Goal: Transaction & Acquisition: Purchase product/service

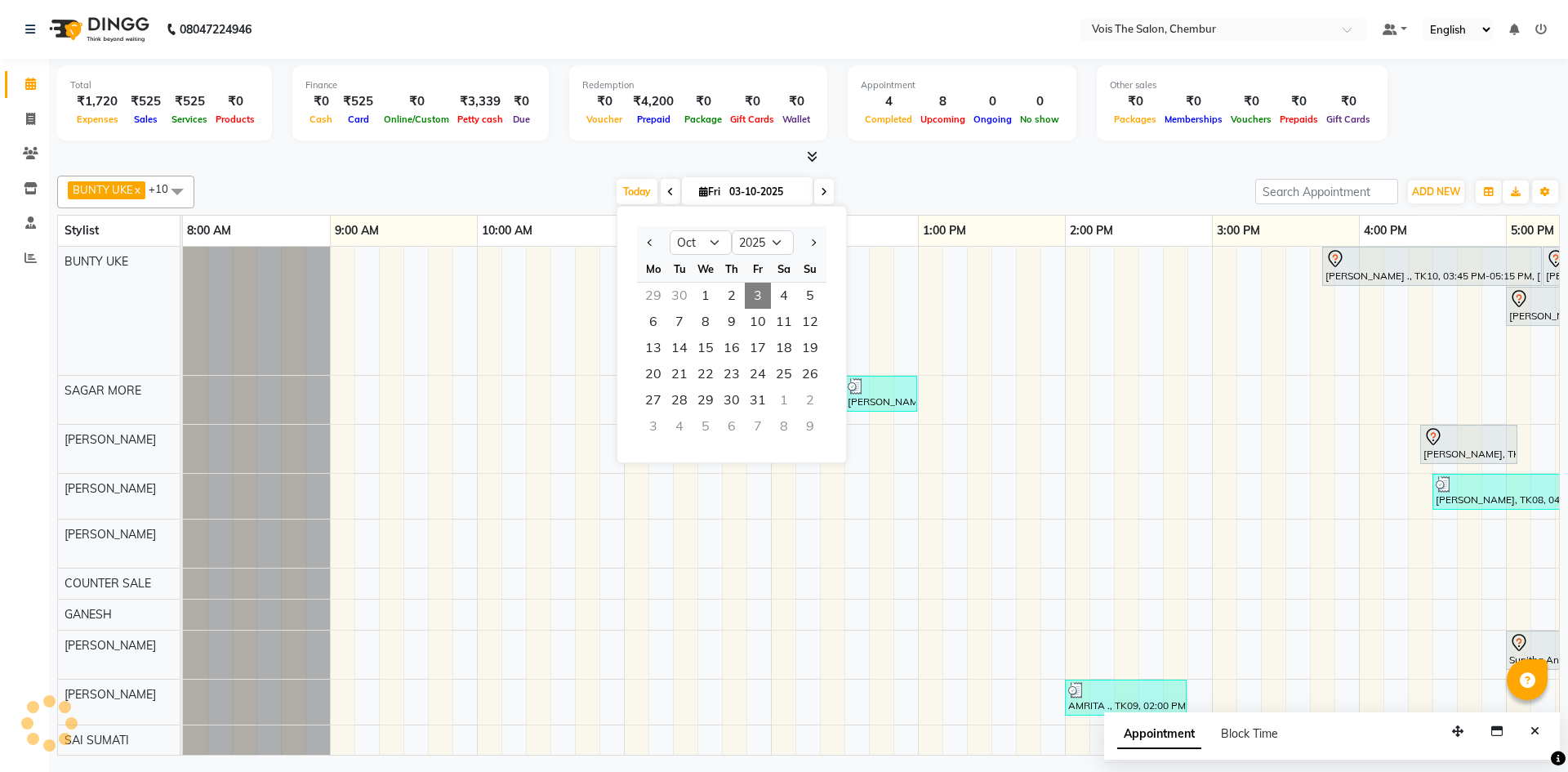
select select "10"
select select "2025"
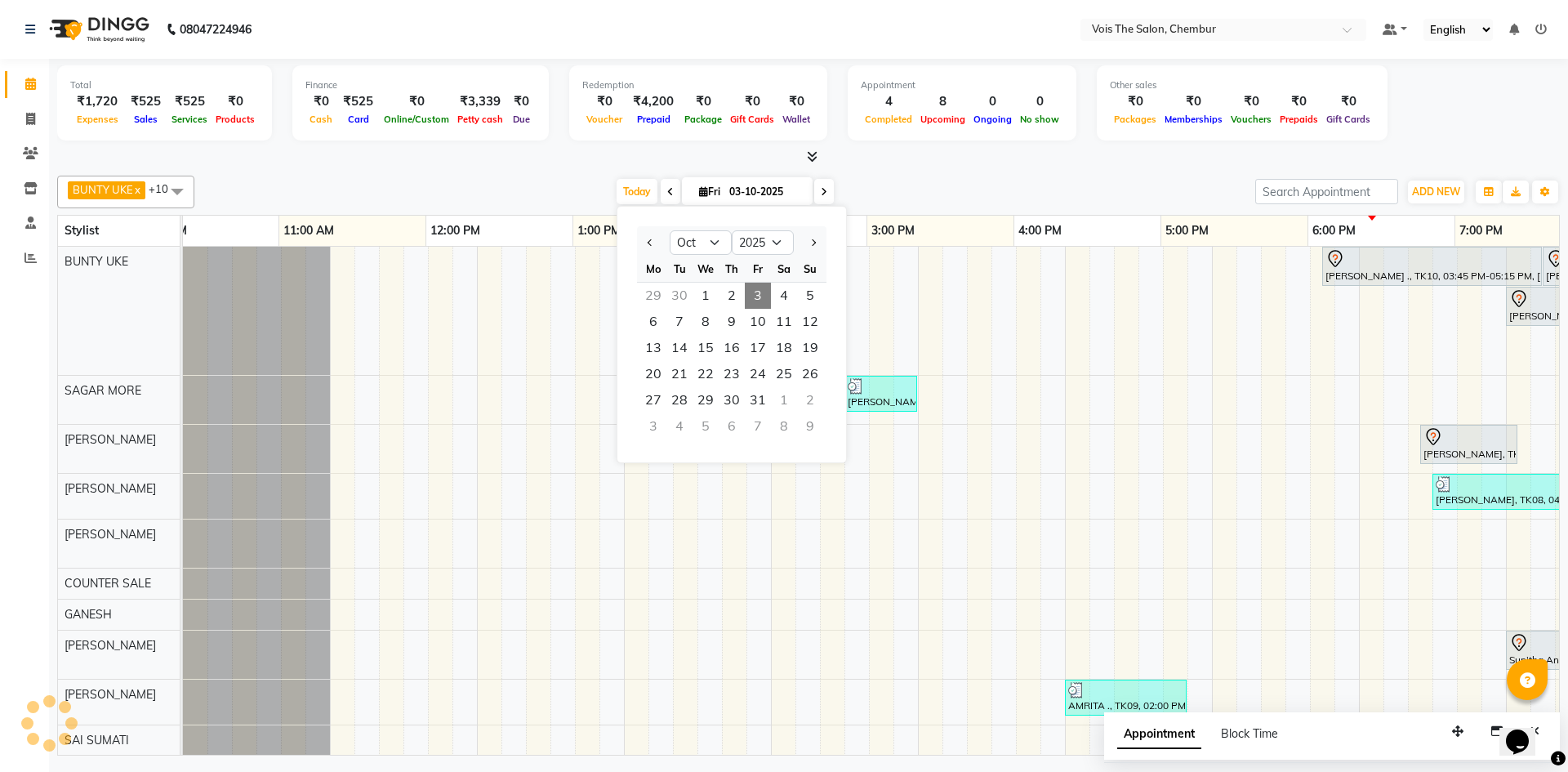
scroll to position [0, 345]
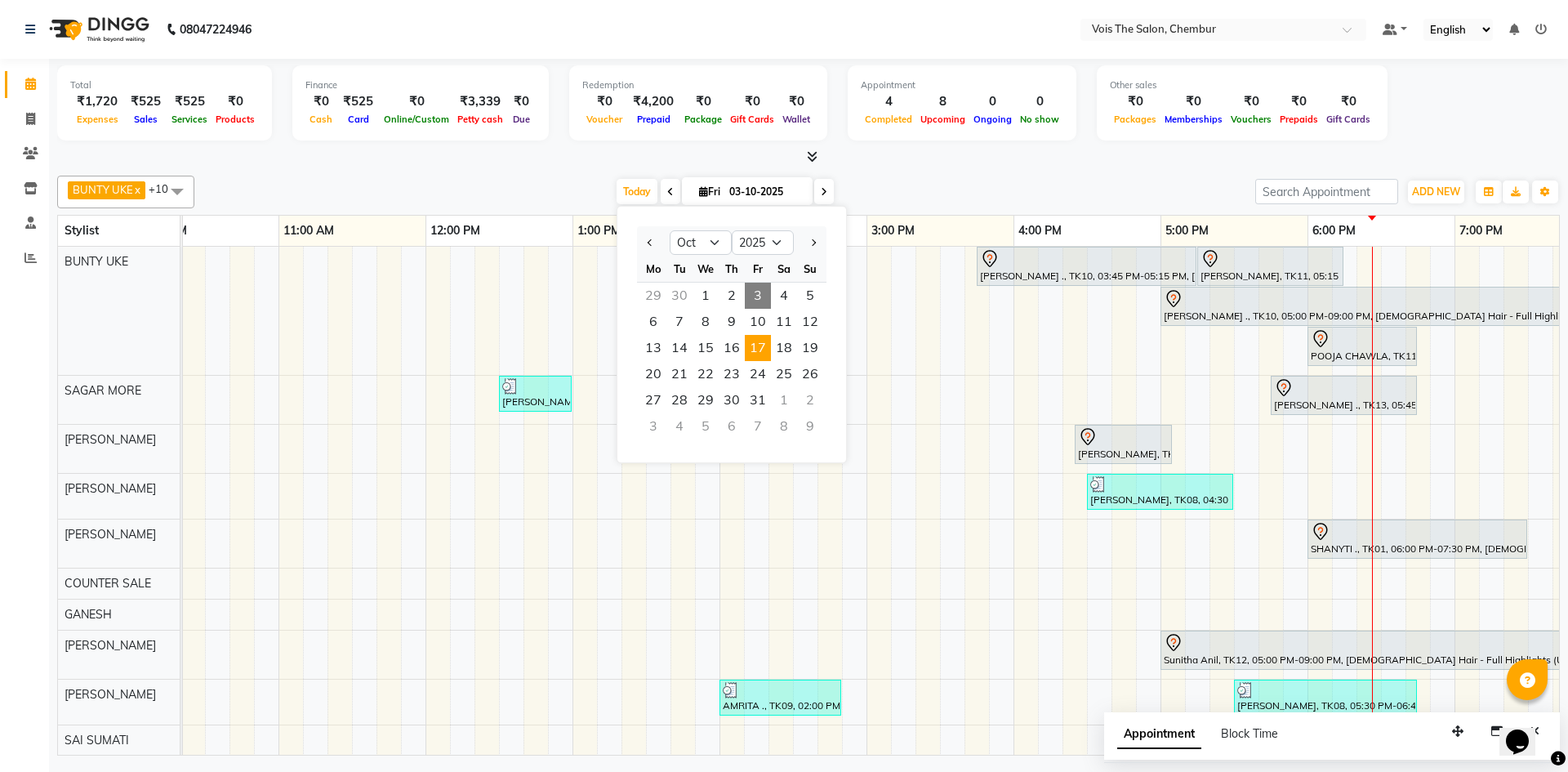
click at [767, 351] on span "17" at bounding box center [758, 348] width 26 height 26
type input "17-10-2025"
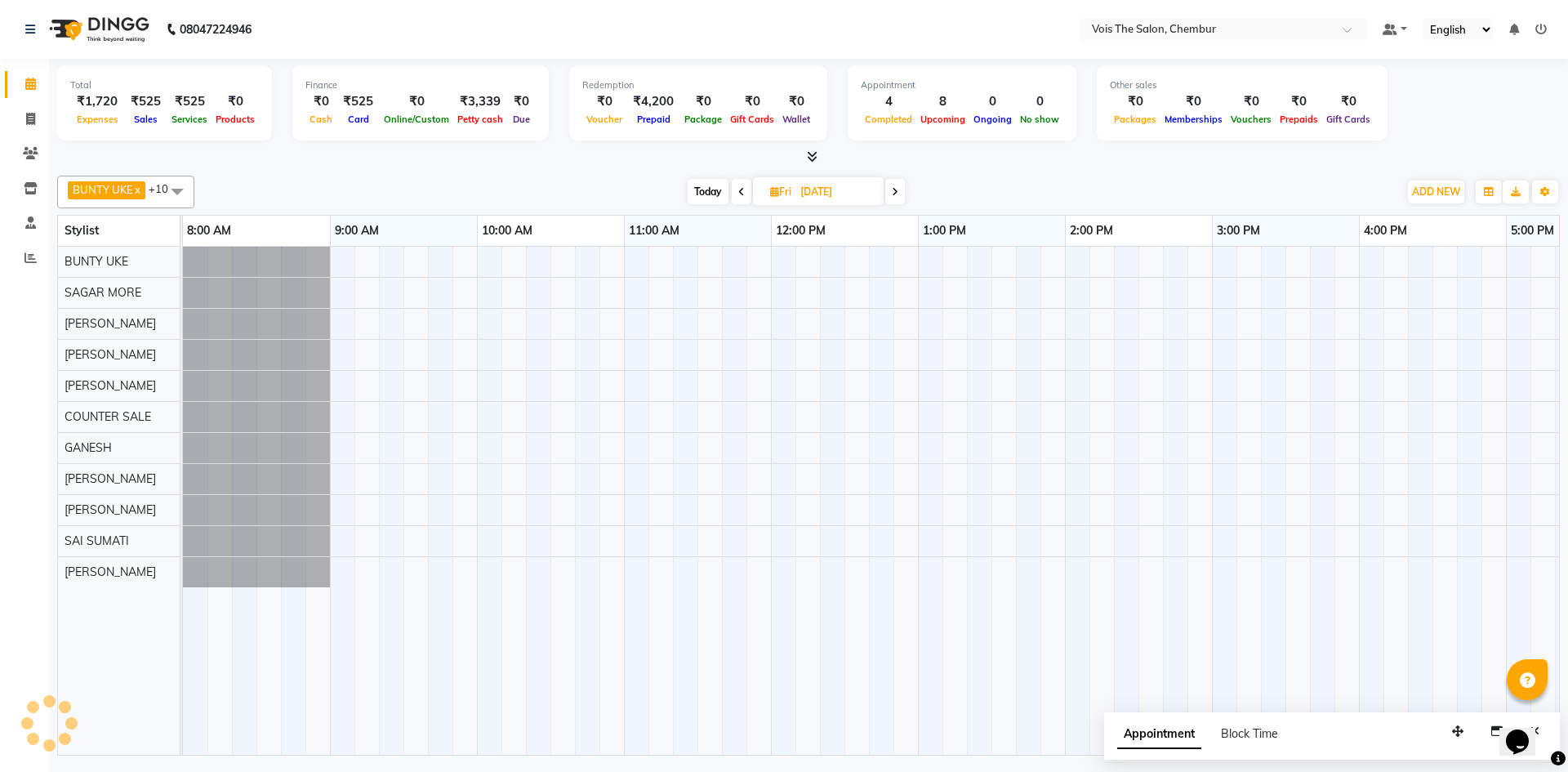
scroll to position [0, 829]
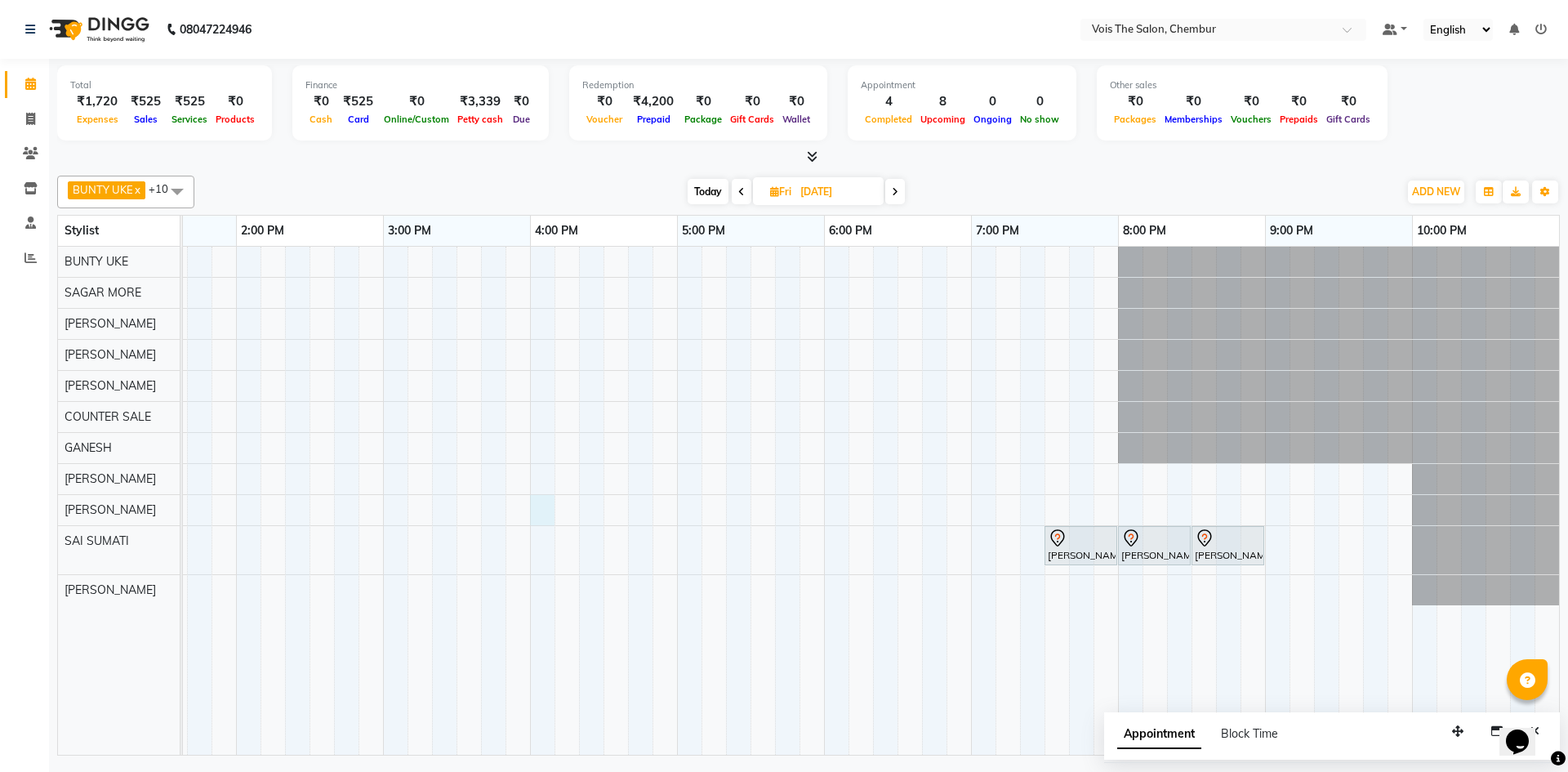
click at [545, 501] on div "Mamta Israni, 07:30 PM-08:00 PM, WAXING FEMALE - Full Arms Mamta Israni, 08:00 …" at bounding box center [456, 501] width 2205 height 508
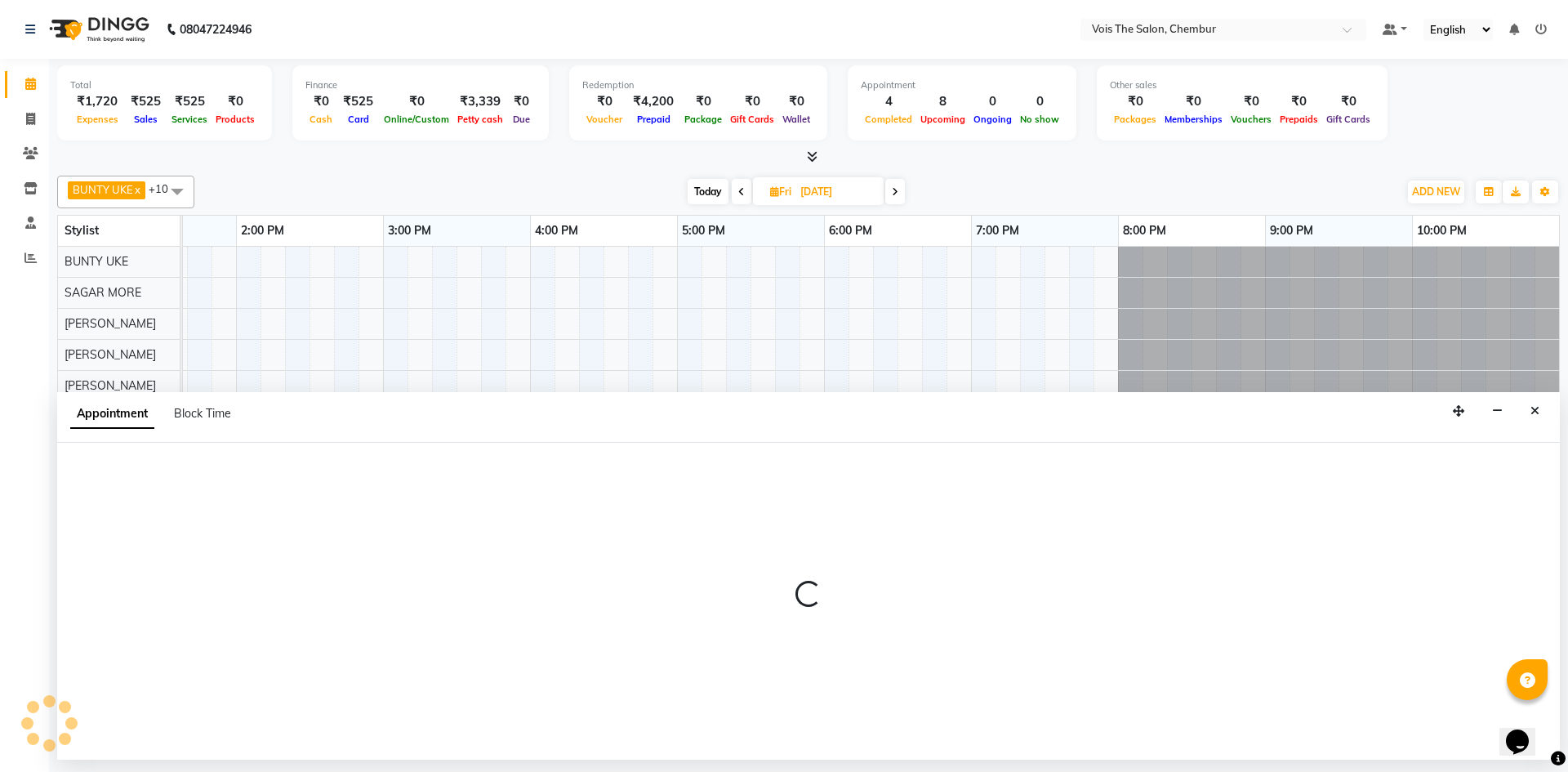
select select "87896"
select select "960"
select select "tentative"
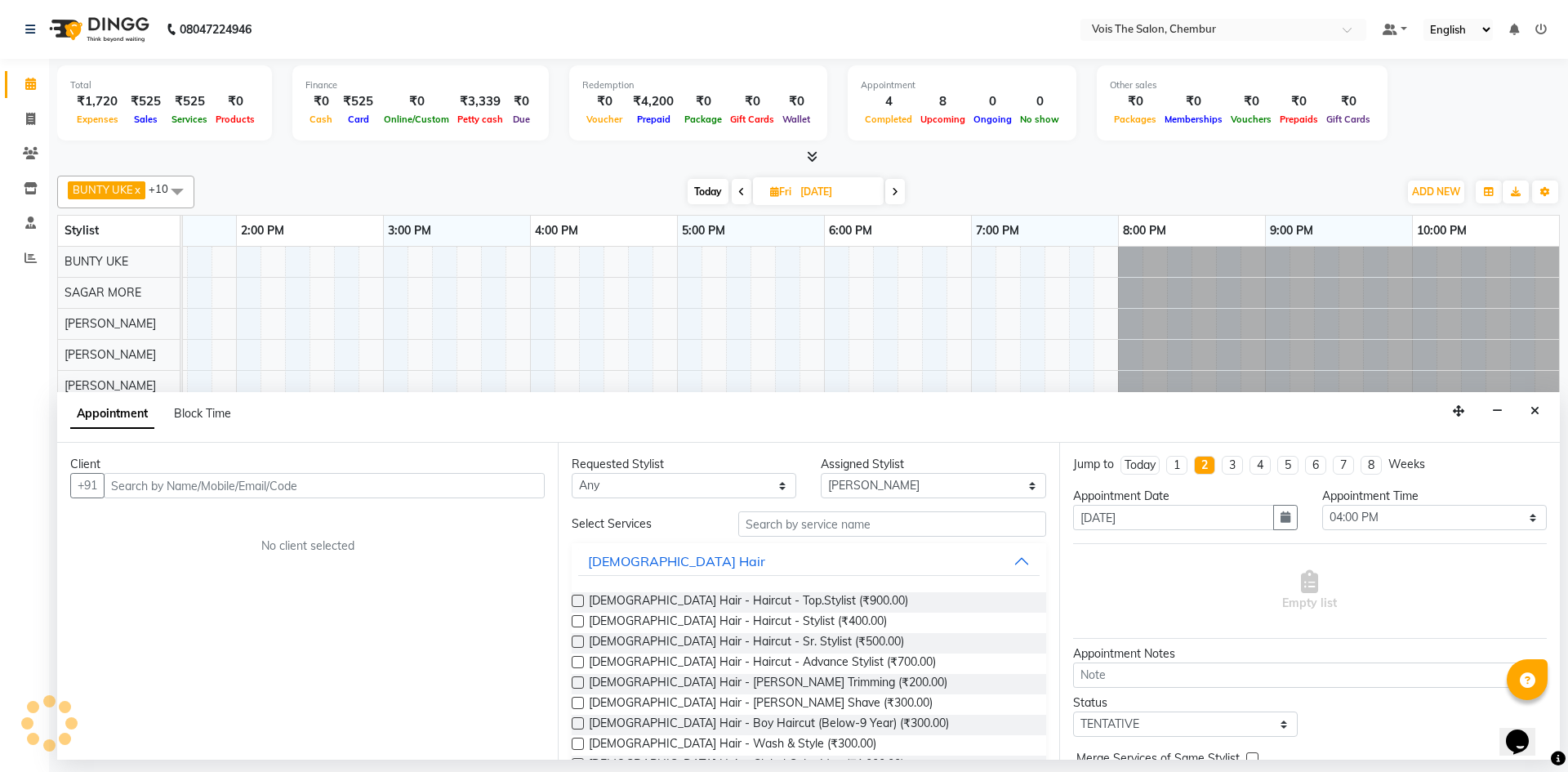
click at [148, 476] on input "text" at bounding box center [324, 486] width 441 height 26
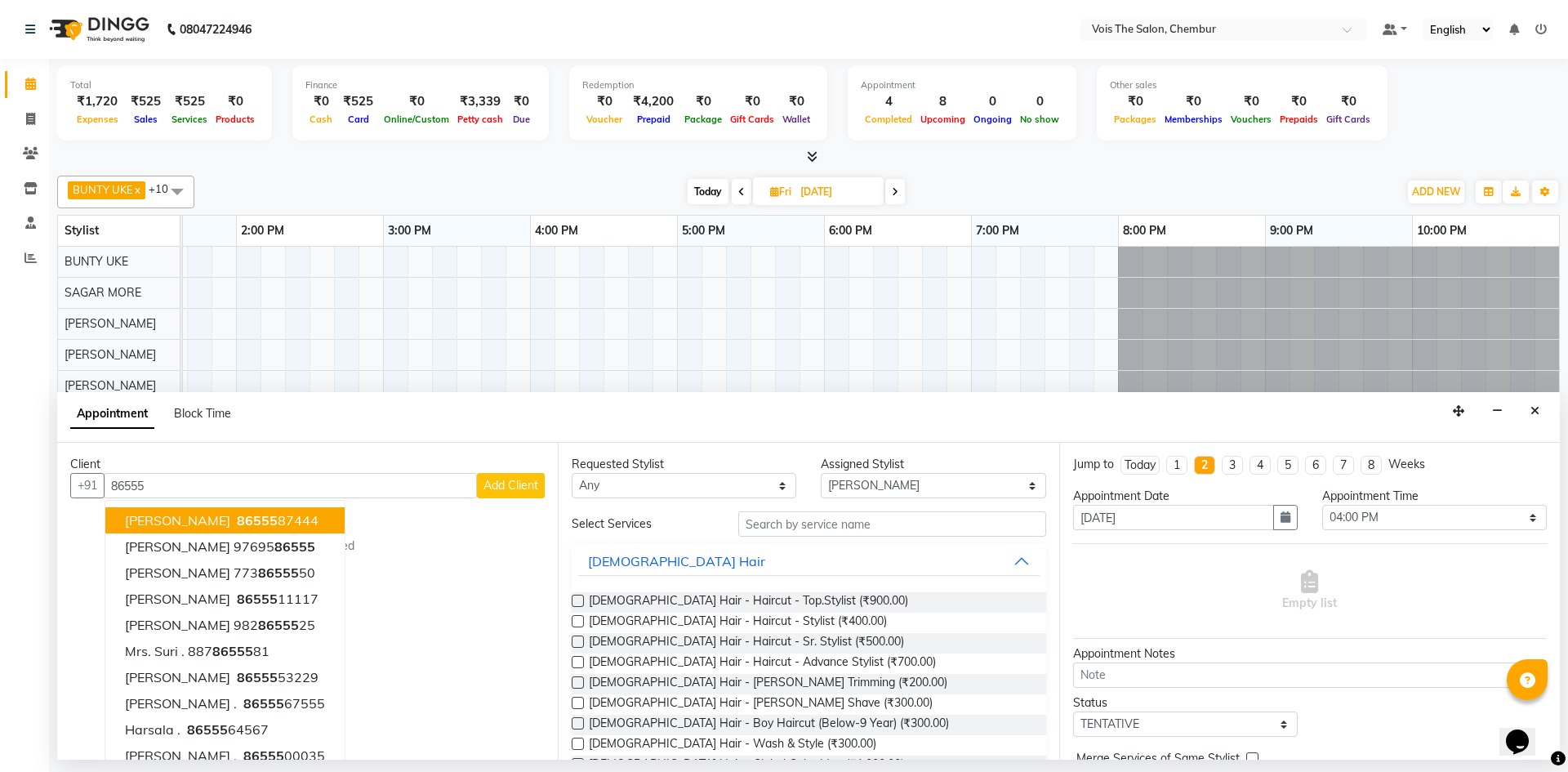
click at [198, 519] on span "Radhika Kambli" at bounding box center [178, 520] width 106 height 17
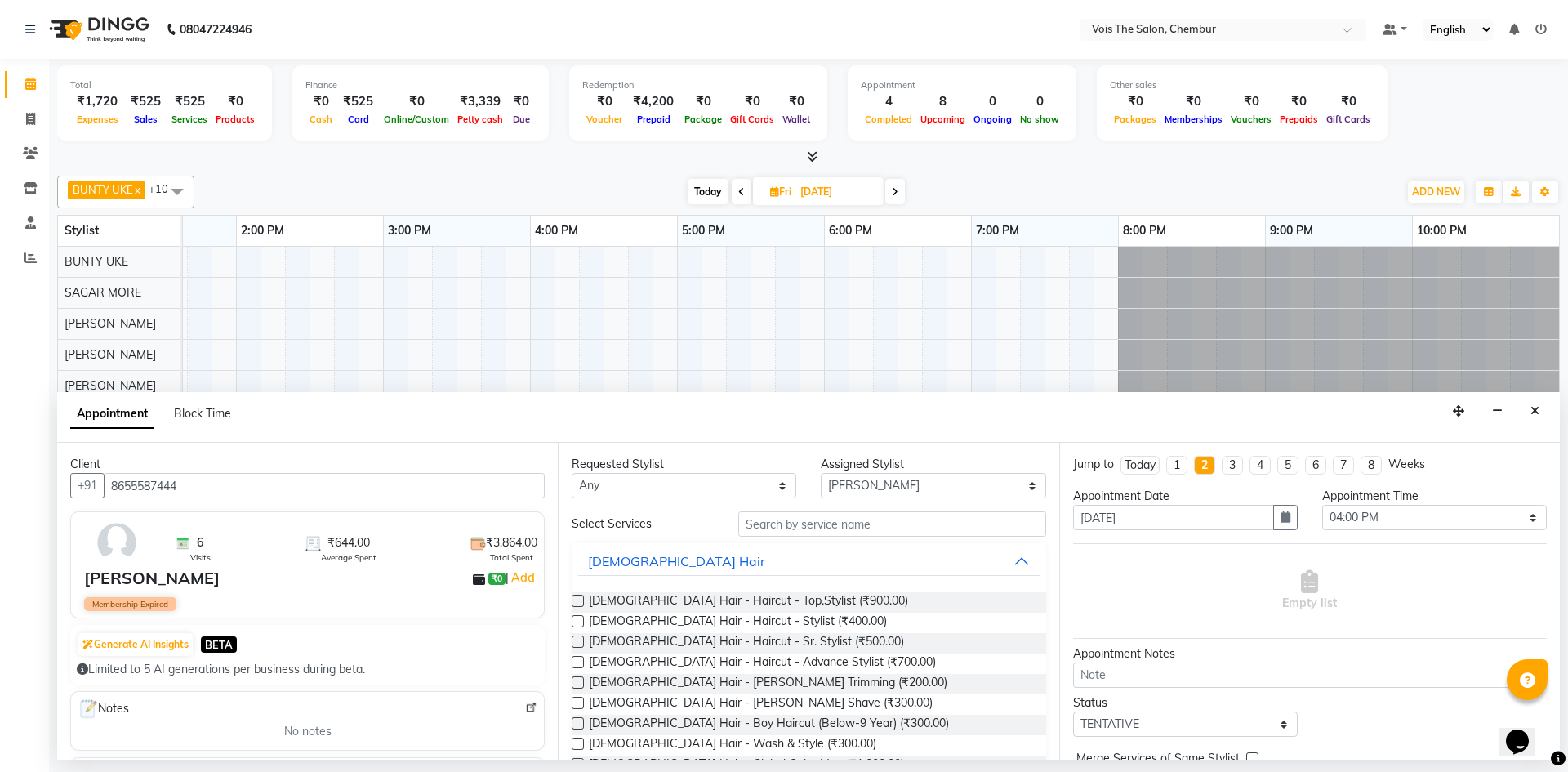
type input "8655587444"
click at [775, 492] on select "Any admin BUNTY UKE COUNTER SALE GANESH HARESH THORAT OZAIR RACHEAL RIZWAN ROSH…" at bounding box center [684, 486] width 225 height 26
select select "87896"
click at [572, 473] on select "Any admin BUNTY UKE COUNTER SALE GANESH HARESH THORAT OZAIR RACHEAL RIZWAN ROSH…" at bounding box center [684, 486] width 225 height 26
click at [808, 516] on input "text" at bounding box center [891, 523] width 307 height 26
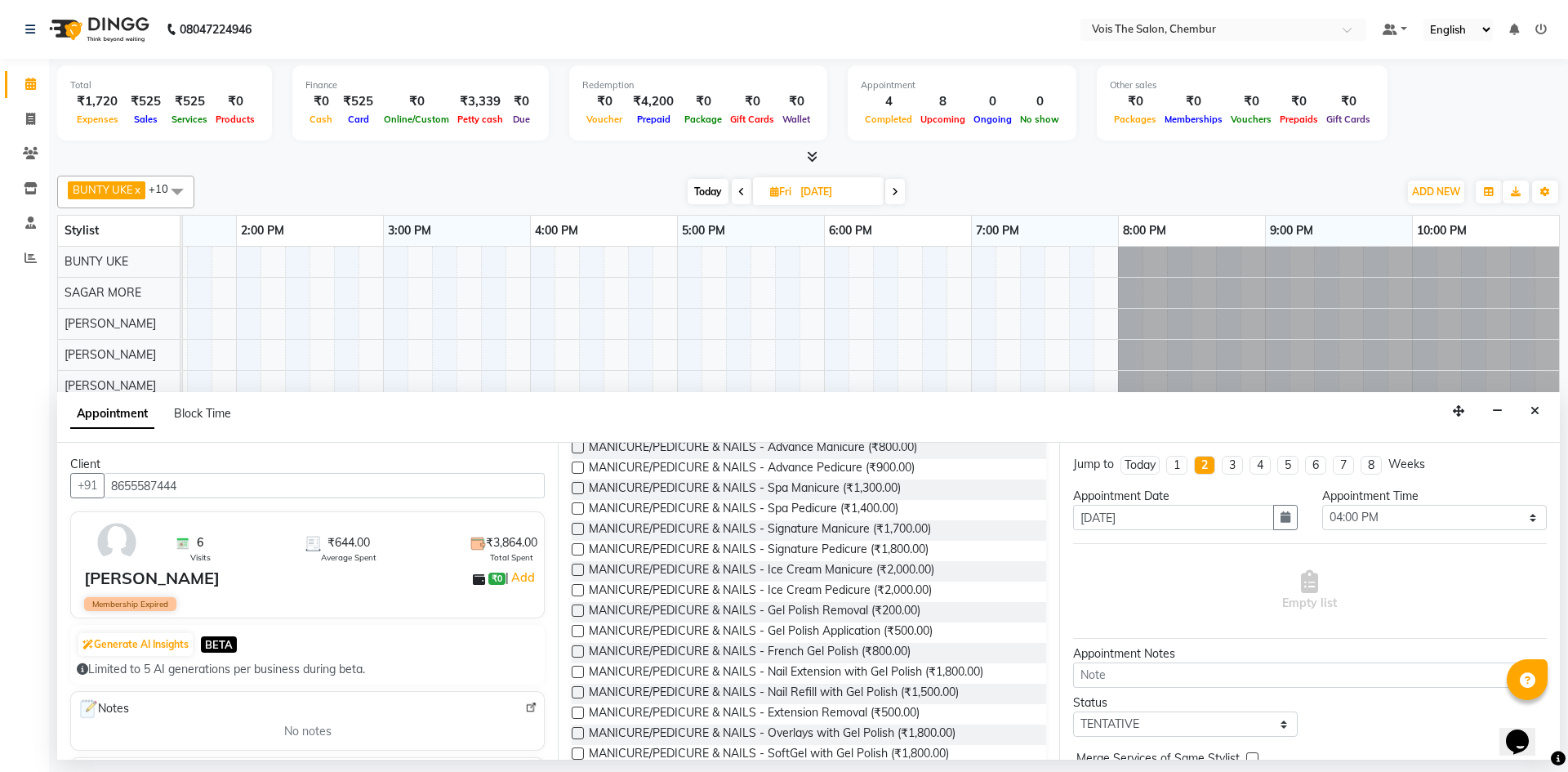
scroll to position [277, 0]
type input "NAILS"
click at [578, 671] on label at bounding box center [578, 672] width 12 height 12
click at [578, 671] on input "checkbox" at bounding box center [577, 672] width 11 height 11
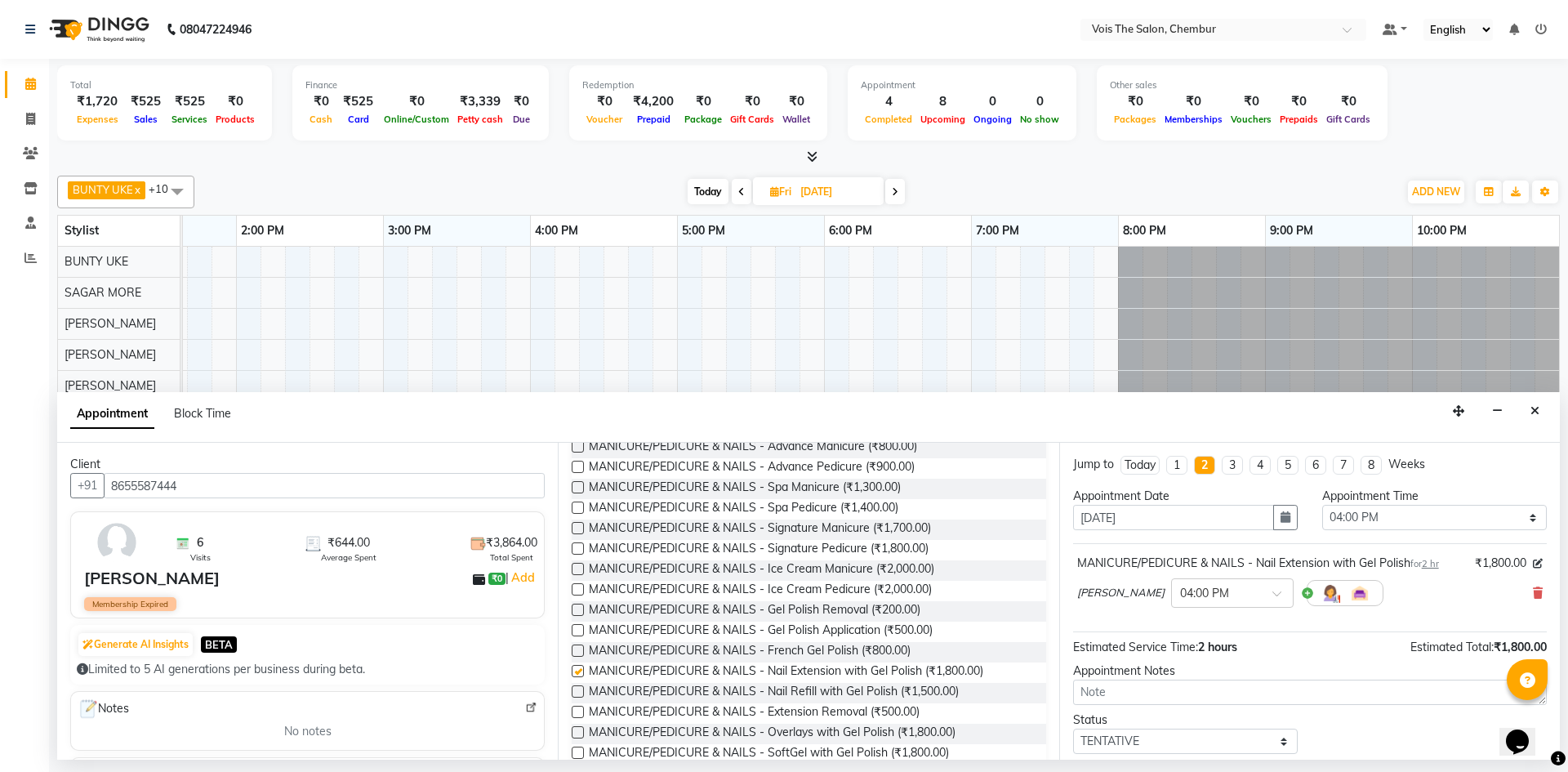
checkbox input "false"
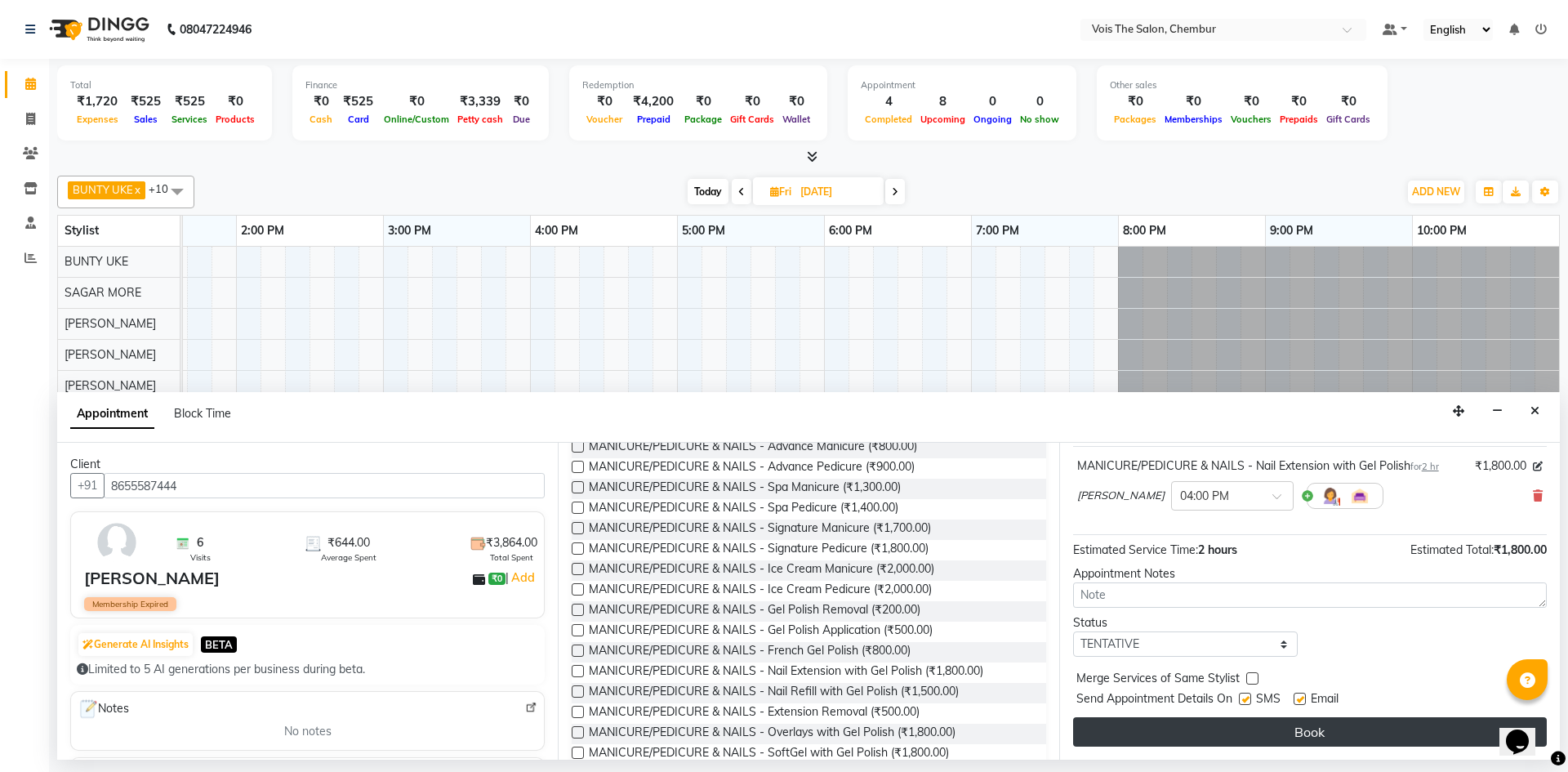
click at [1241, 731] on button "Book" at bounding box center [1310, 731] width 474 height 29
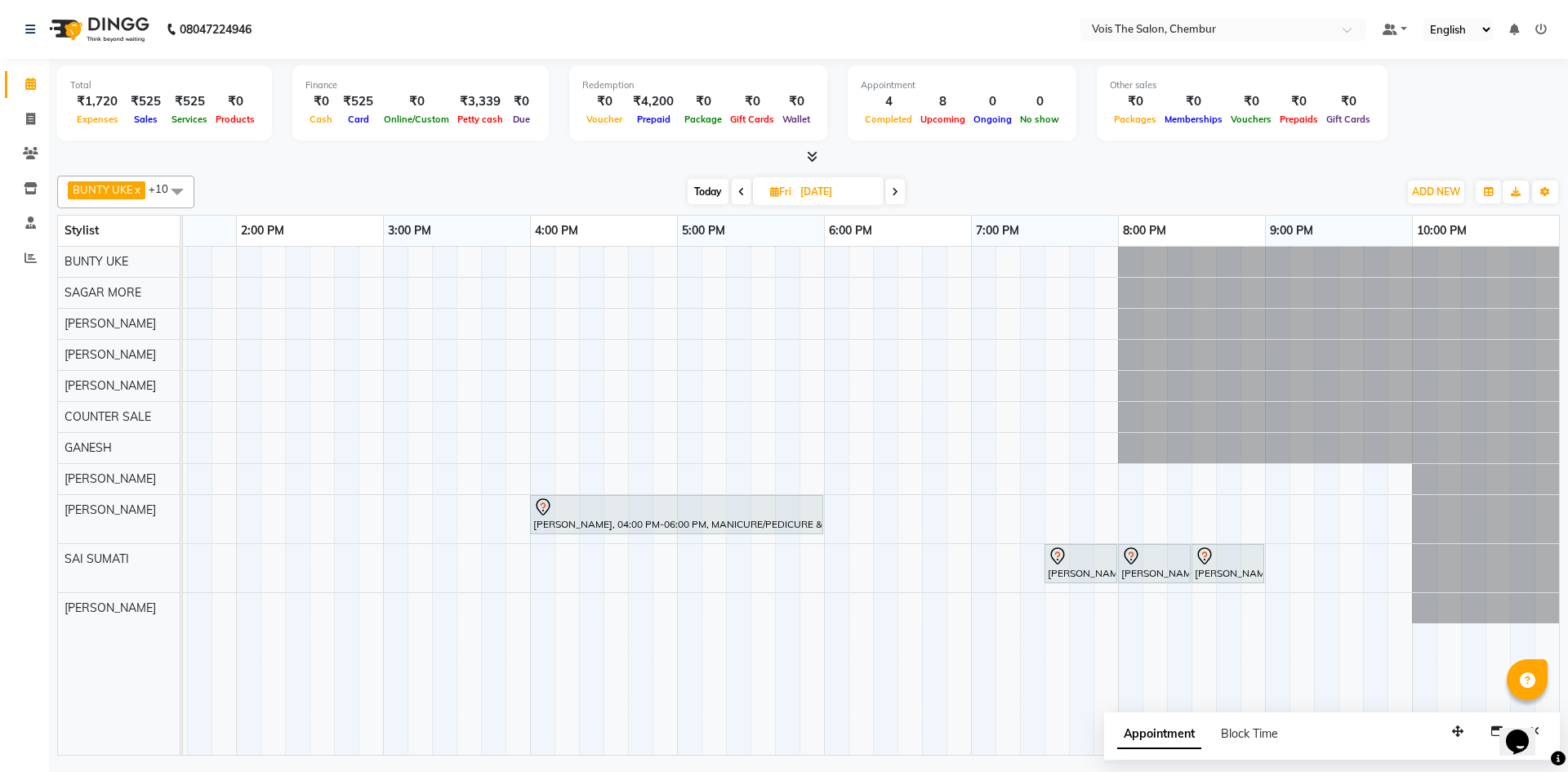
click at [710, 193] on span "Today" at bounding box center [708, 191] width 41 height 26
type input "03-10-2025"
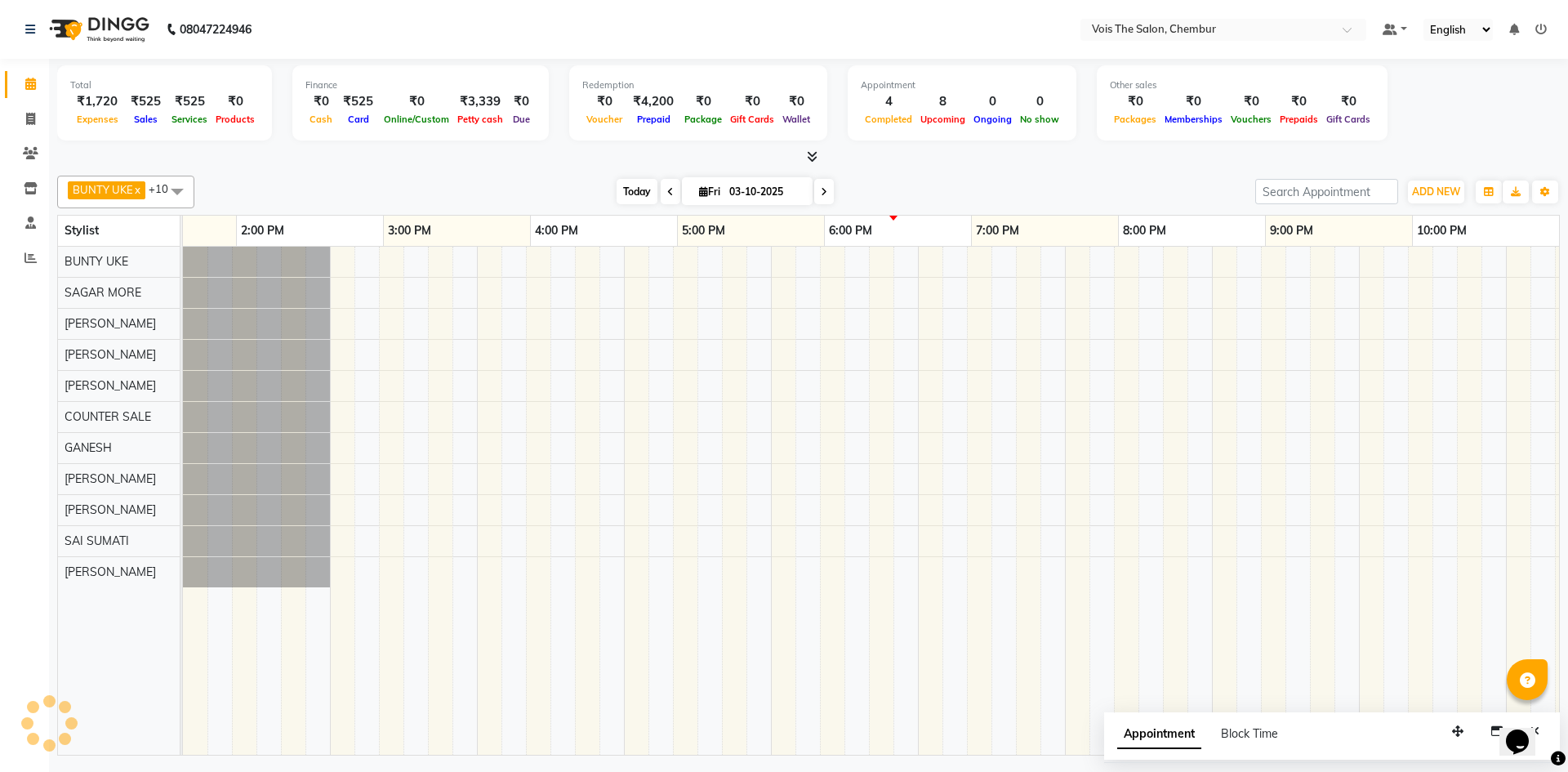
scroll to position [0, 829]
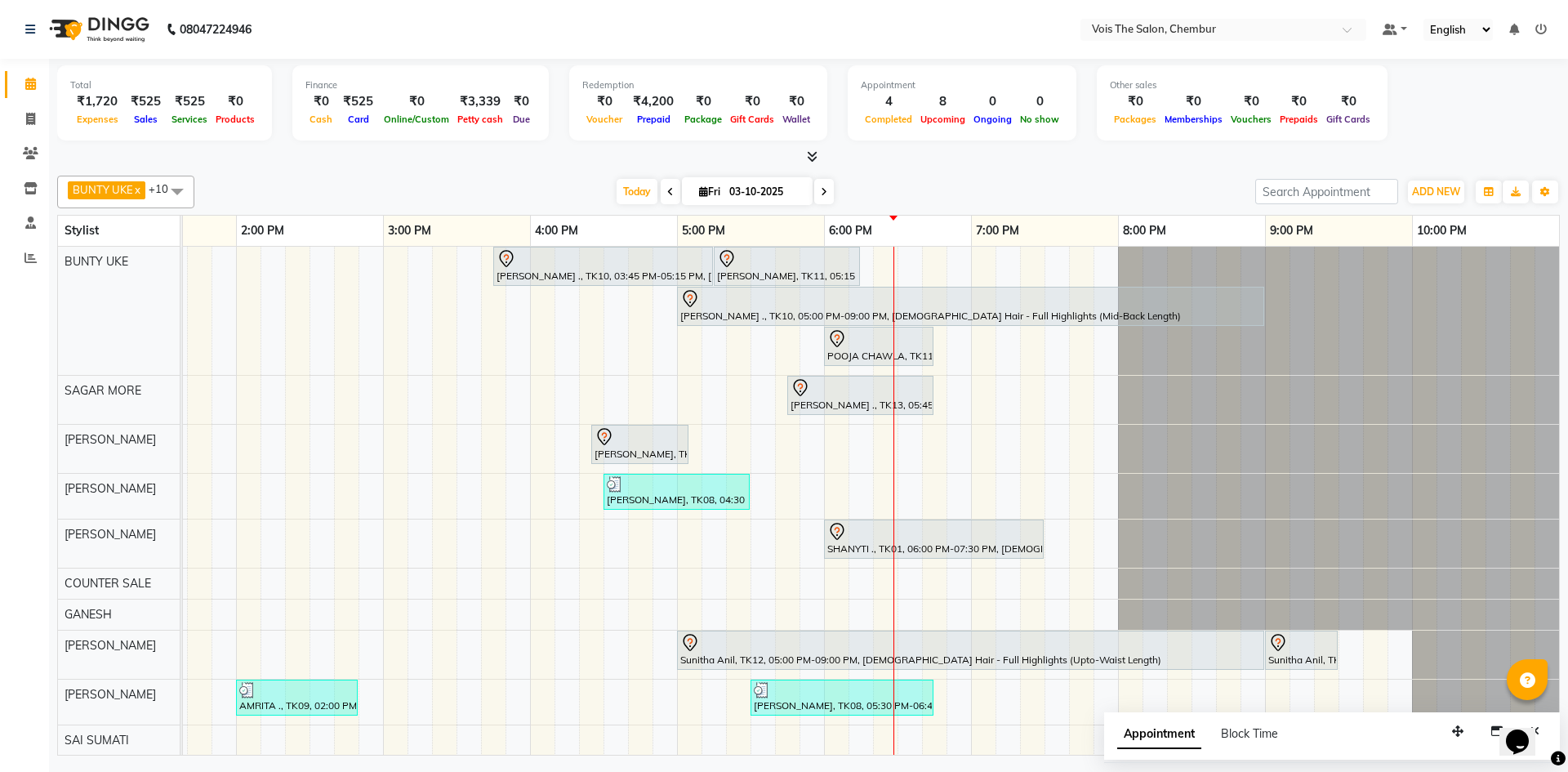
click at [715, 196] on span "Fri" at bounding box center [709, 191] width 29 height 12
select select "10"
select select "2025"
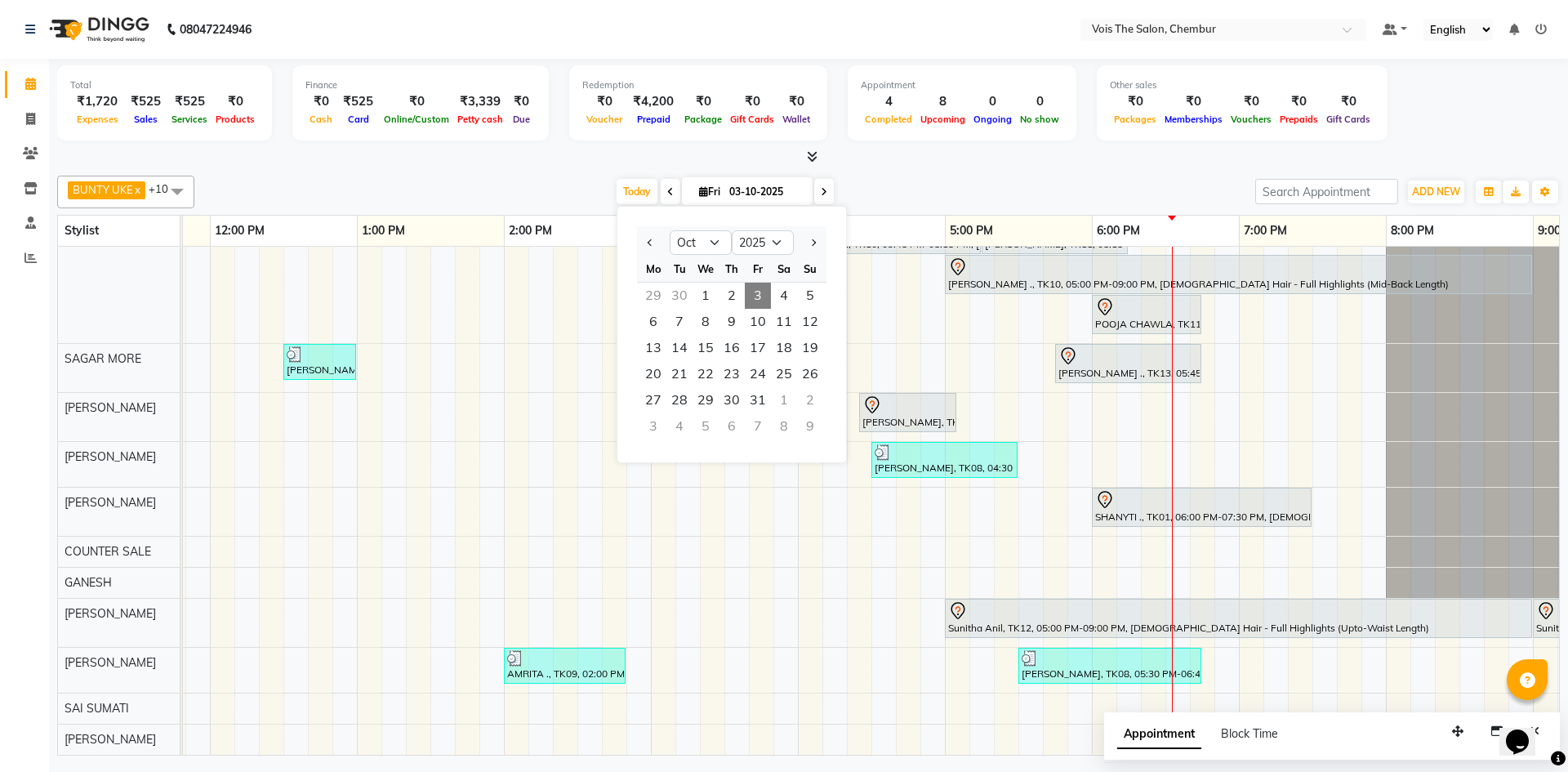
scroll to position [0, 0]
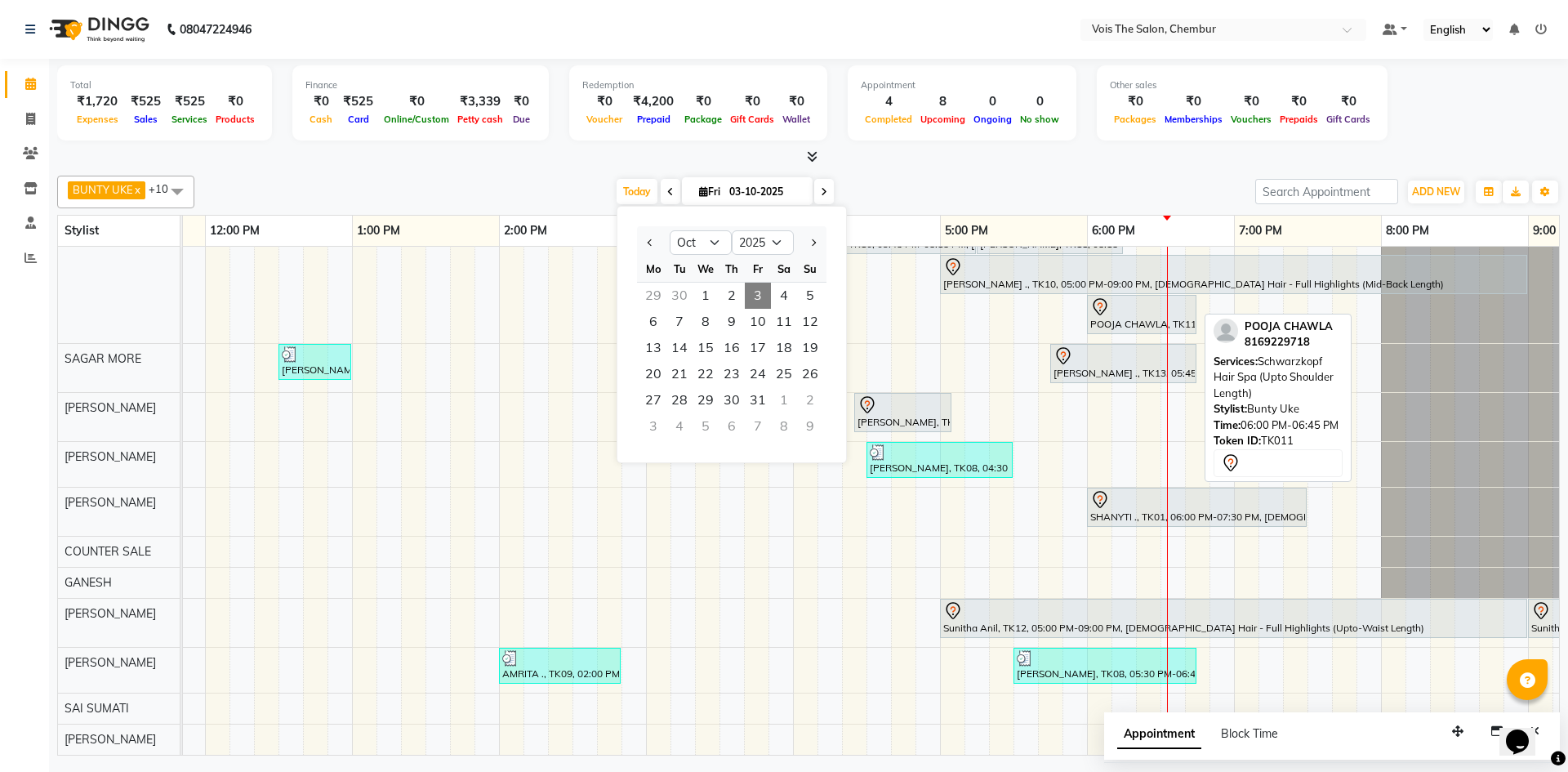
click at [1132, 310] on div "POOJA CHAWLA, TK11, 06:00 PM-06:45 PM, Schwarzkopf Hair Spa (Upto Shoulder Leng…" at bounding box center [1142, 314] width 107 height 34
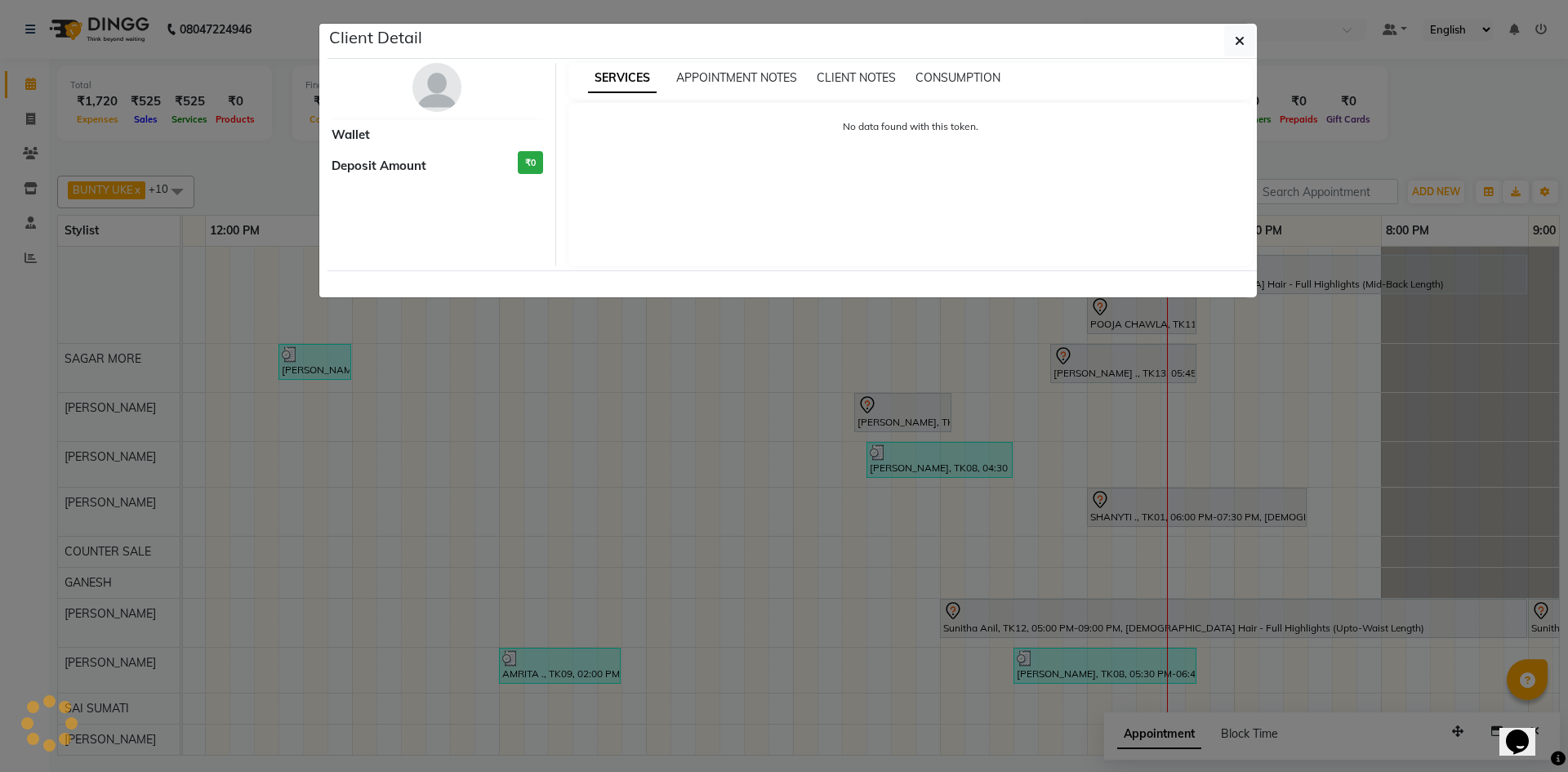
select select "7"
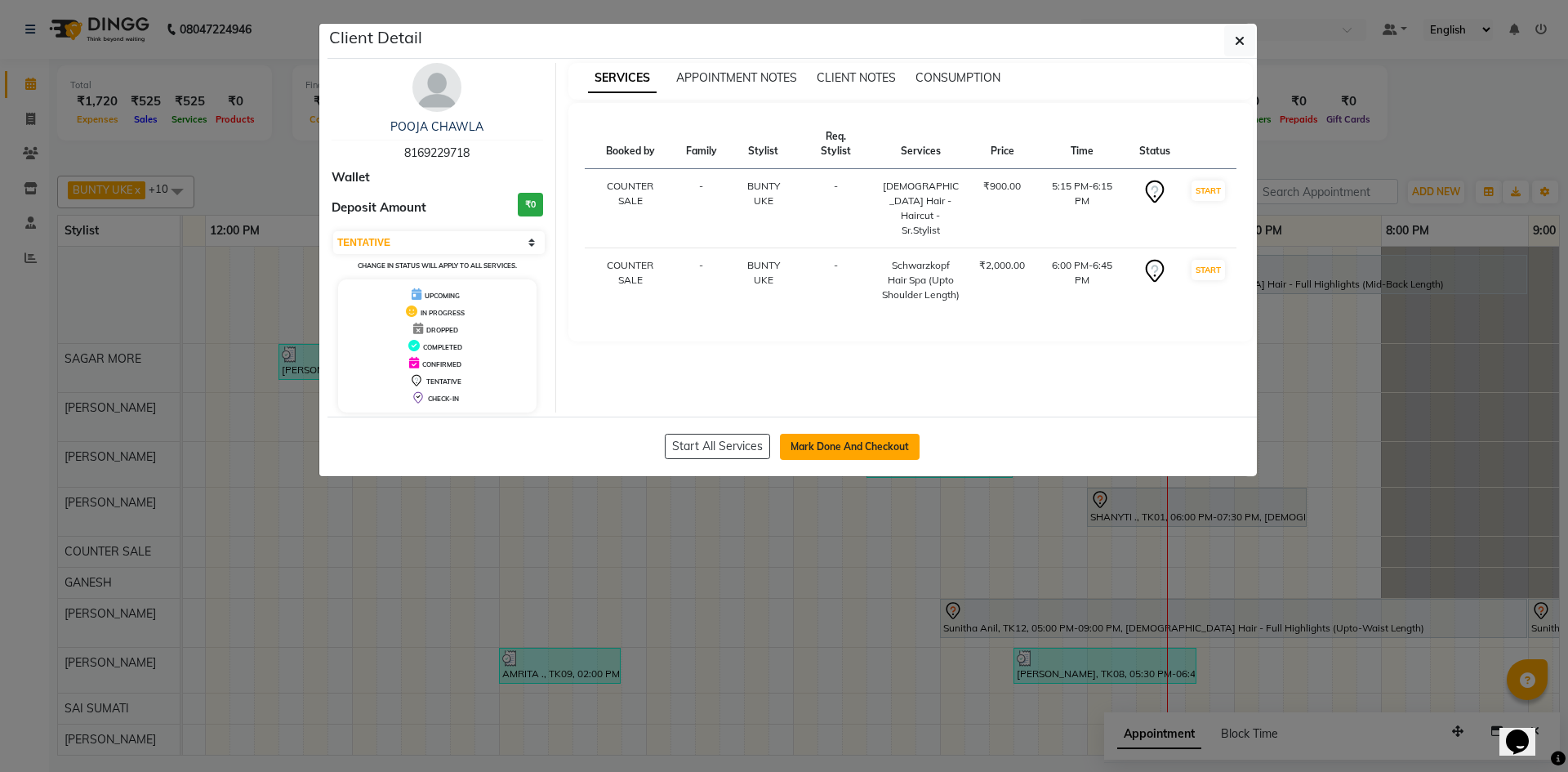
click at [871, 447] on button "Mark Done And Checkout" at bounding box center [849, 447] width 140 height 26
select select "service"
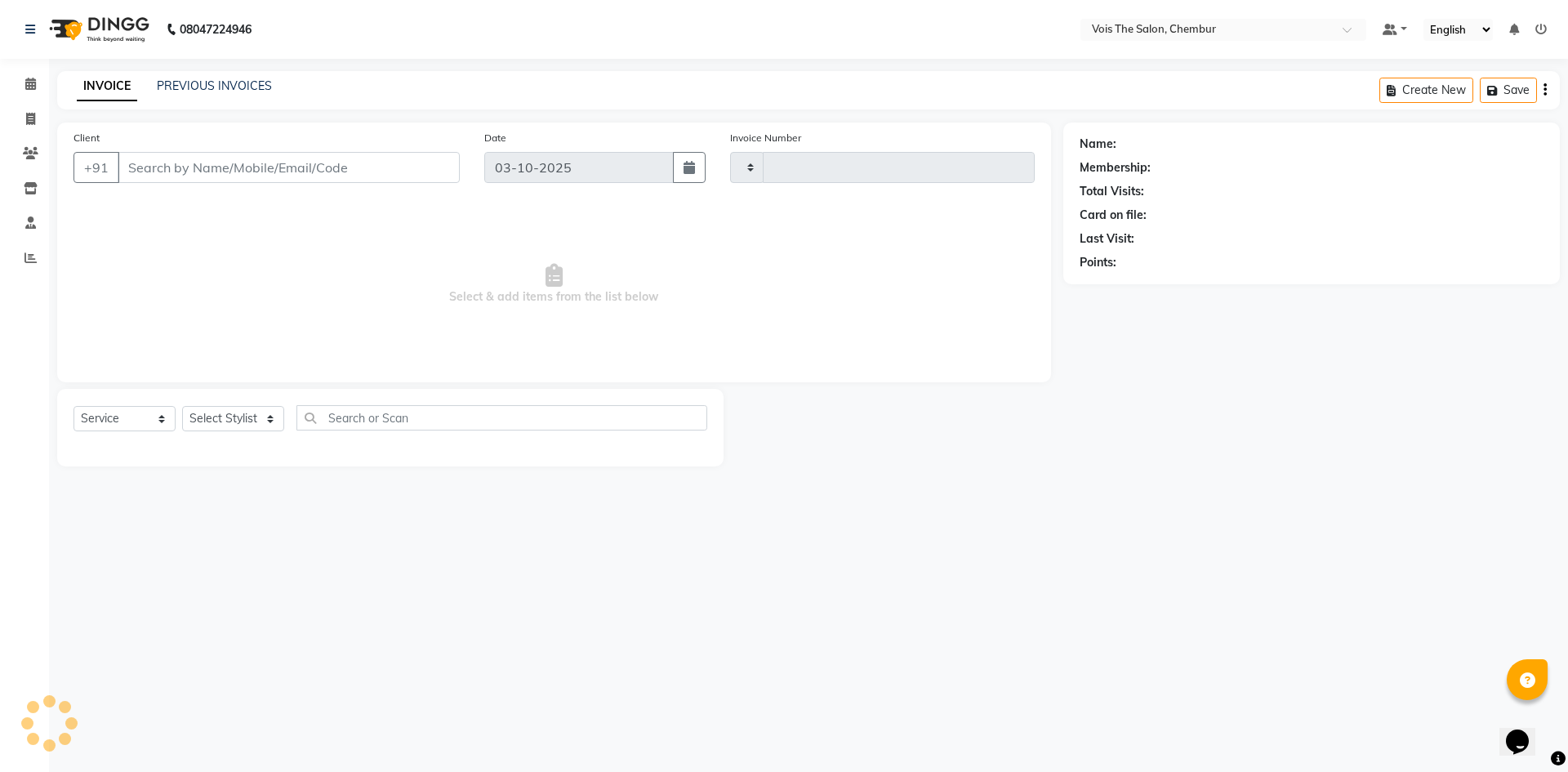
type input "1030"
select select "8261"
type input "8169229718"
select select "79151"
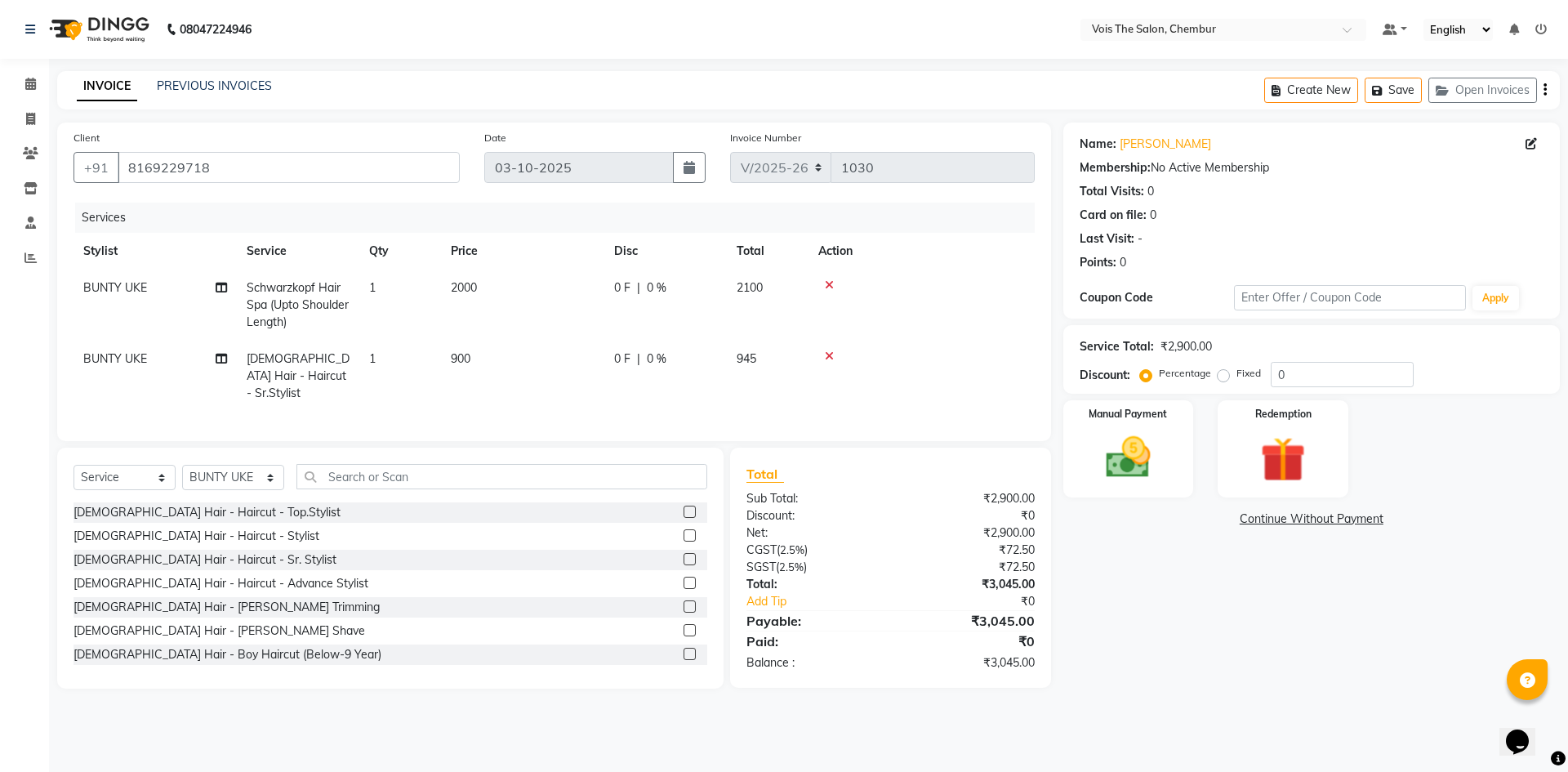
click at [301, 295] on td "Schwarzkopf Hair Spa (Upto Shoulder Length)" at bounding box center [298, 305] width 122 height 71
select select "79151"
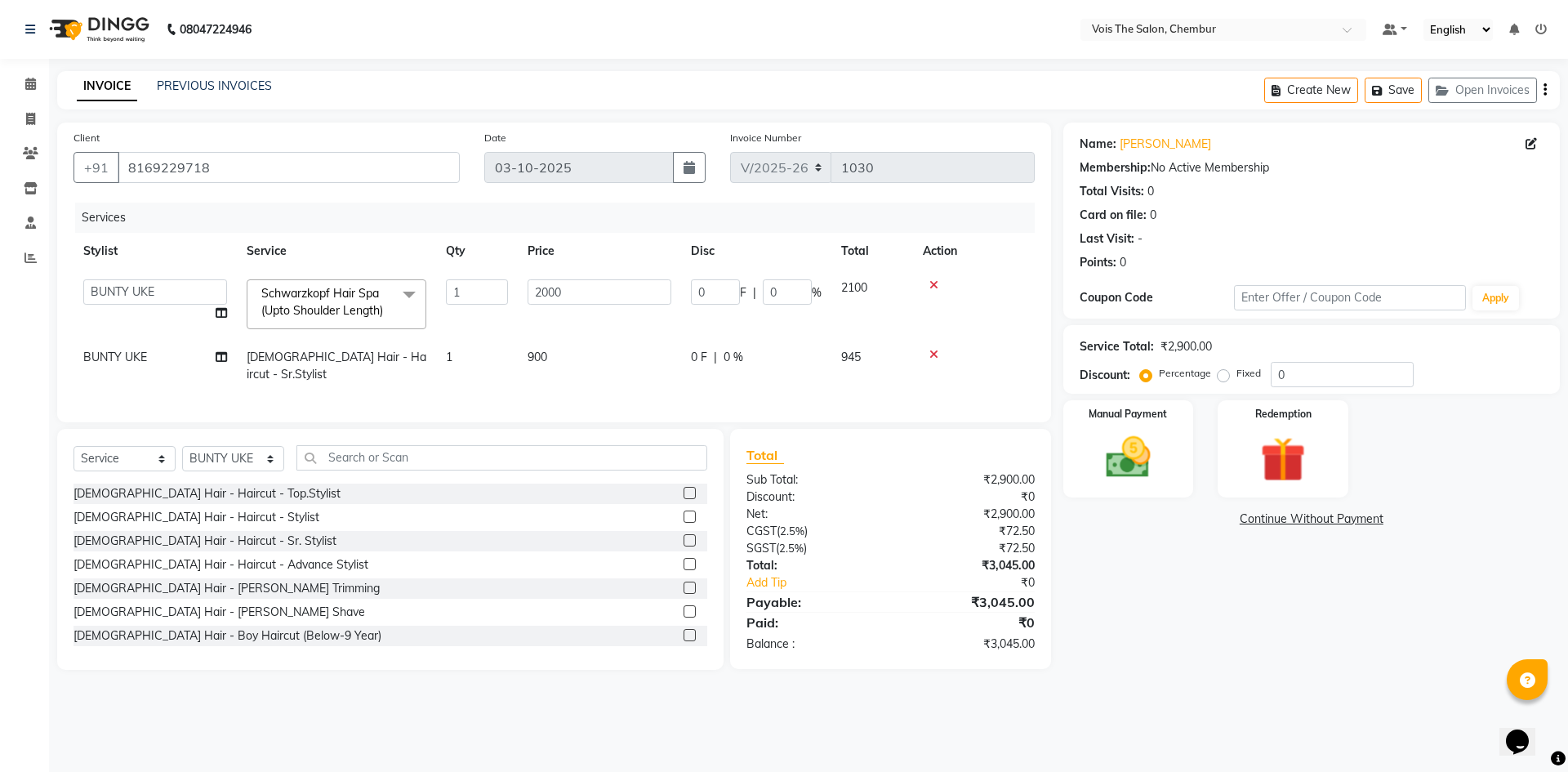
click at [301, 295] on span "Schwarzkopf Hair Spa (Upto Shoulder Length)" at bounding box center [322, 301] width 122 height 32
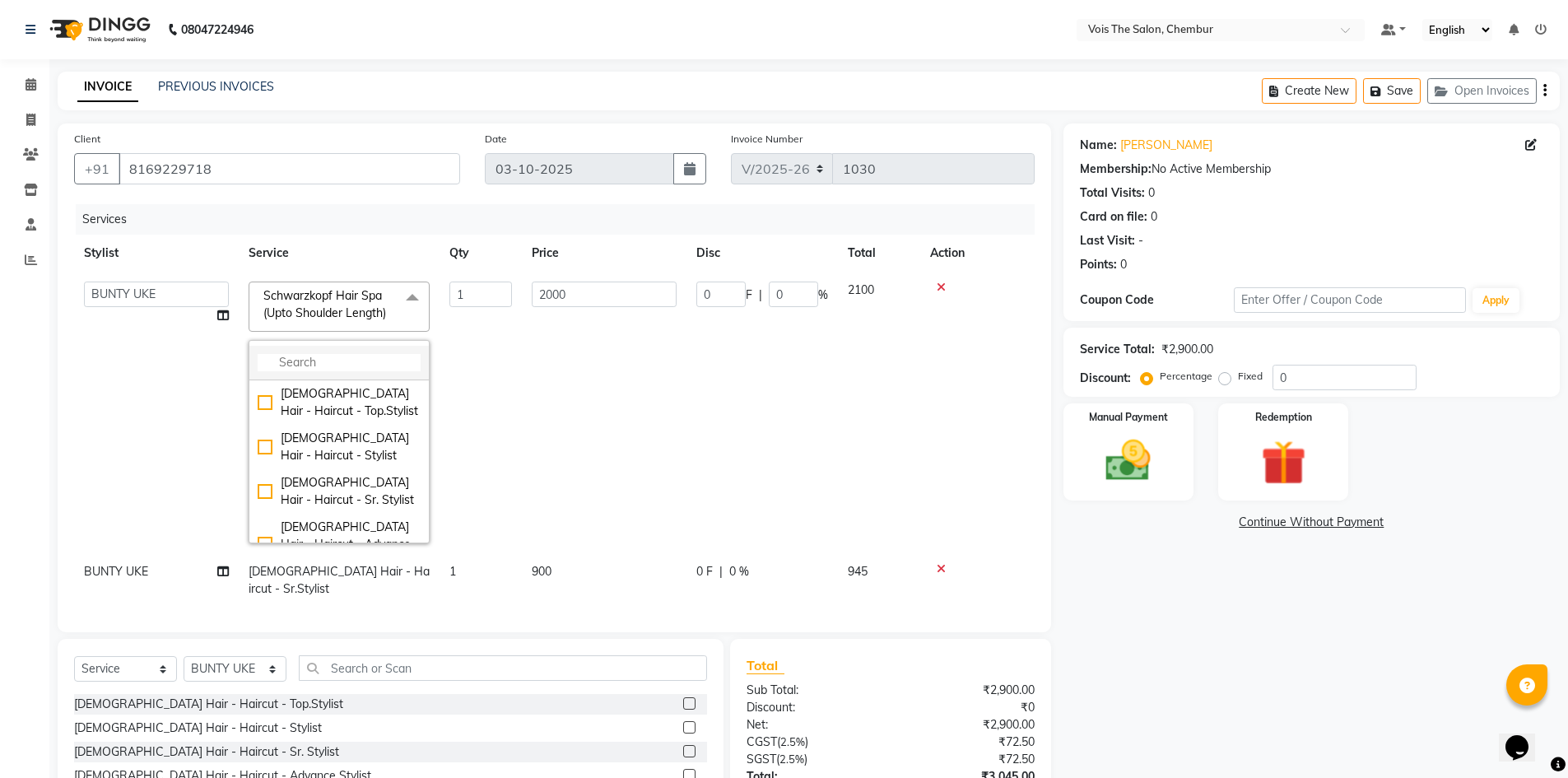
click at [313, 358] on input "multiselect-search" at bounding box center [339, 362] width 163 height 17
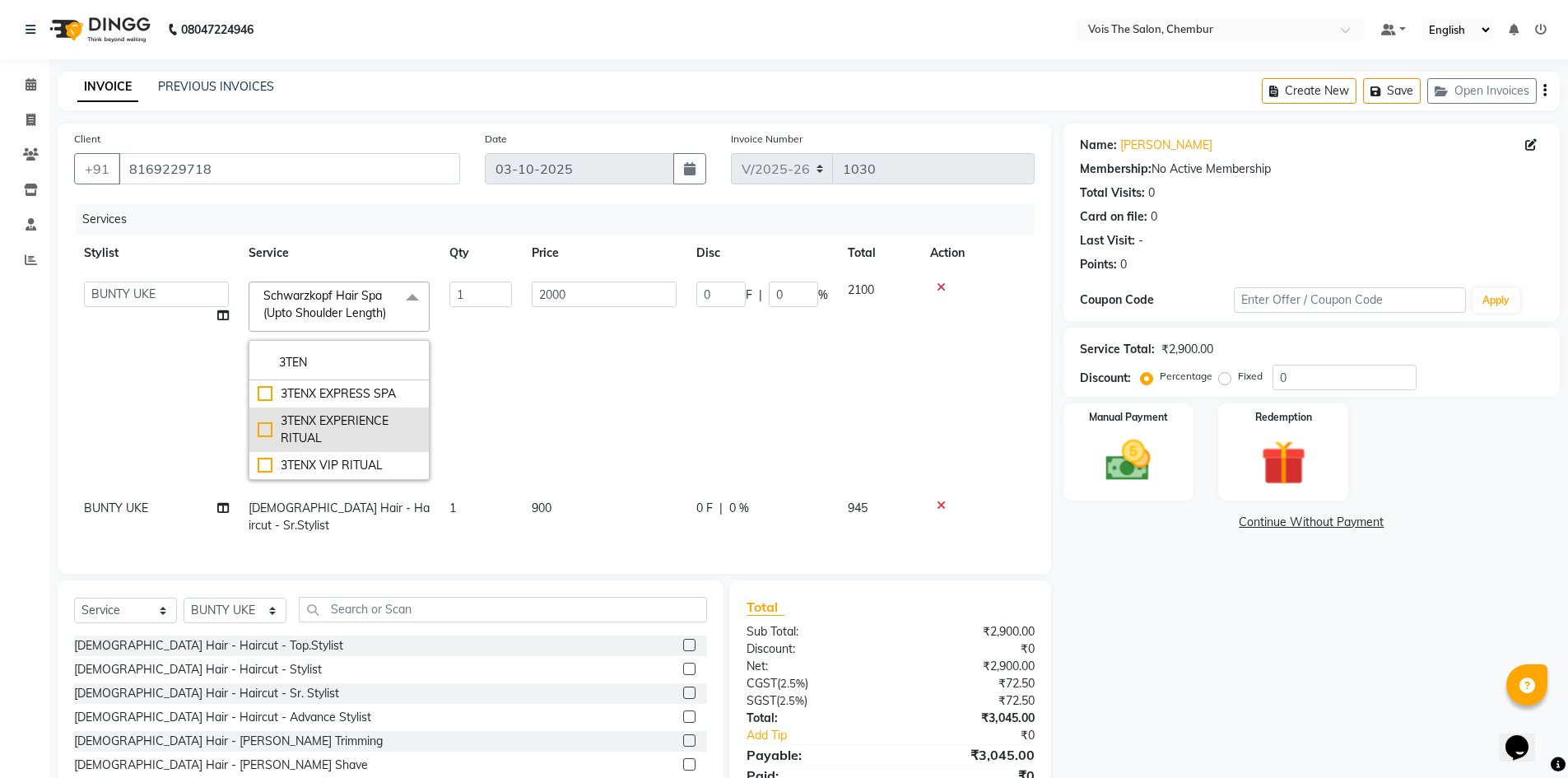
type input "3TEN"
click at [265, 428] on div "3TENX EXPERIENCE RITUAL" at bounding box center [339, 429] width 163 height 35
checkbox input "true"
click at [481, 404] on td "1" at bounding box center [480, 381] width 83 height 218
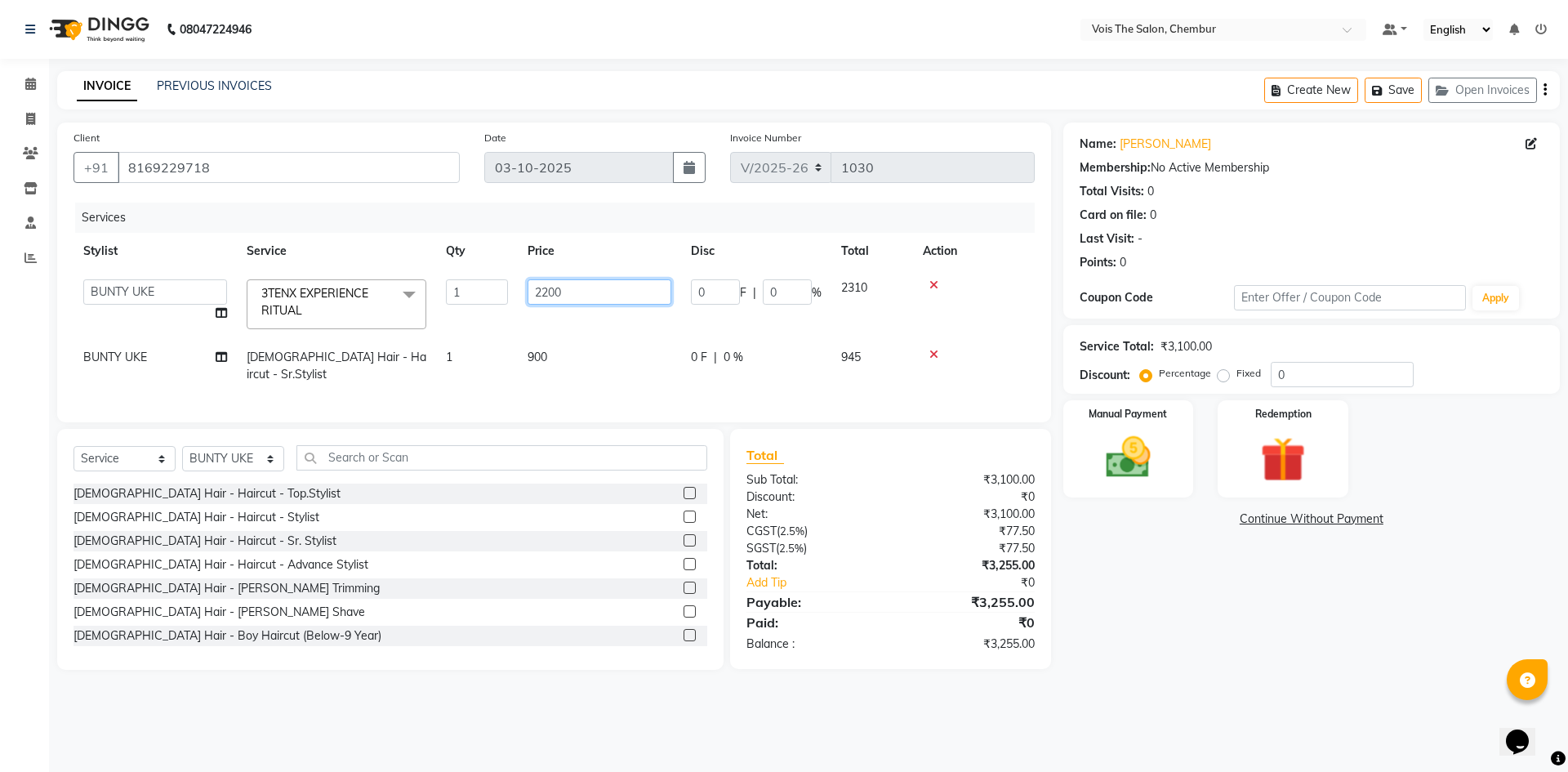
click at [598, 291] on input "2200" at bounding box center [599, 292] width 144 height 26
type input "2500"
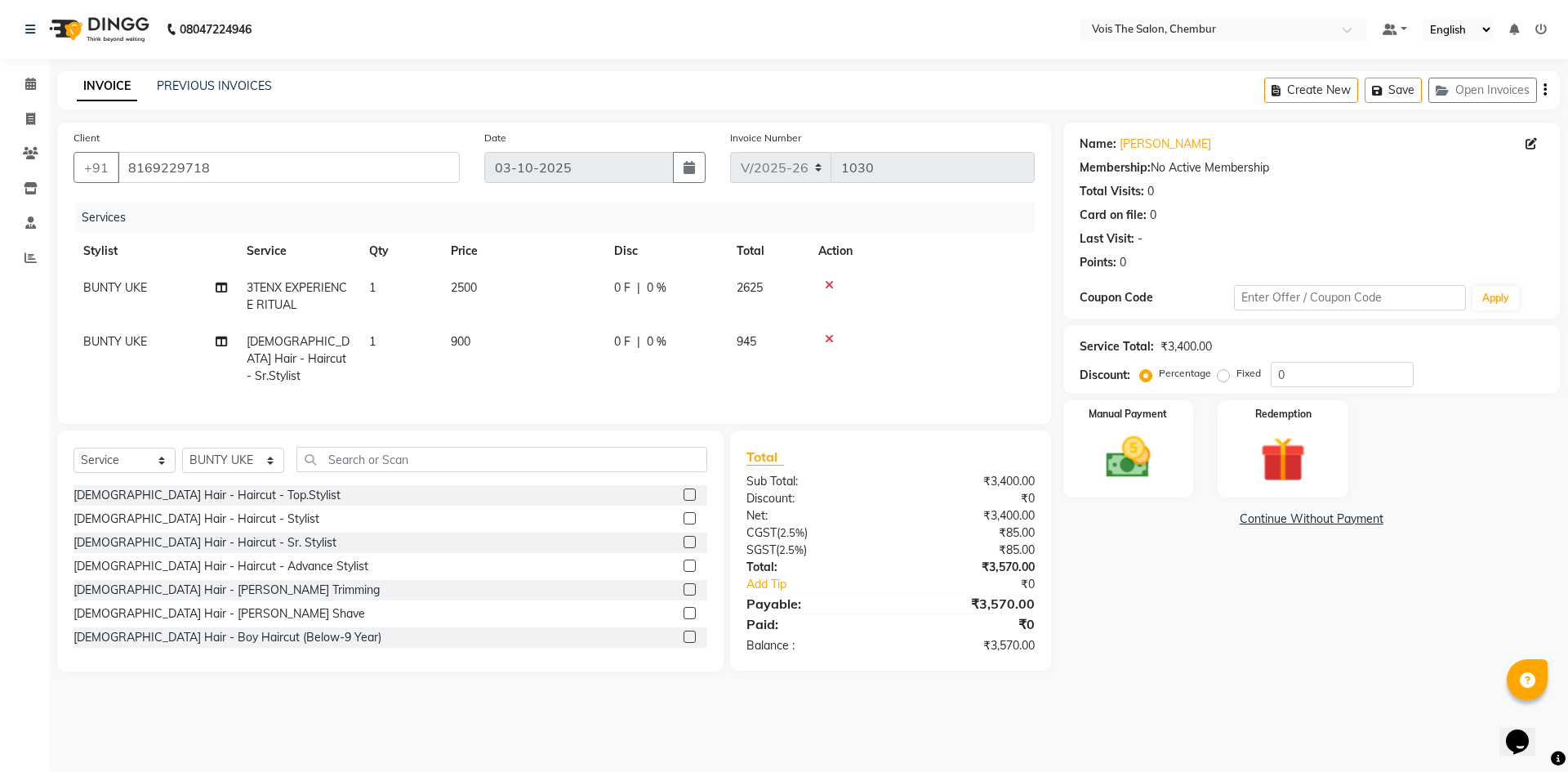
click at [582, 367] on td "900" at bounding box center [522, 359] width 163 height 71
select select "79151"
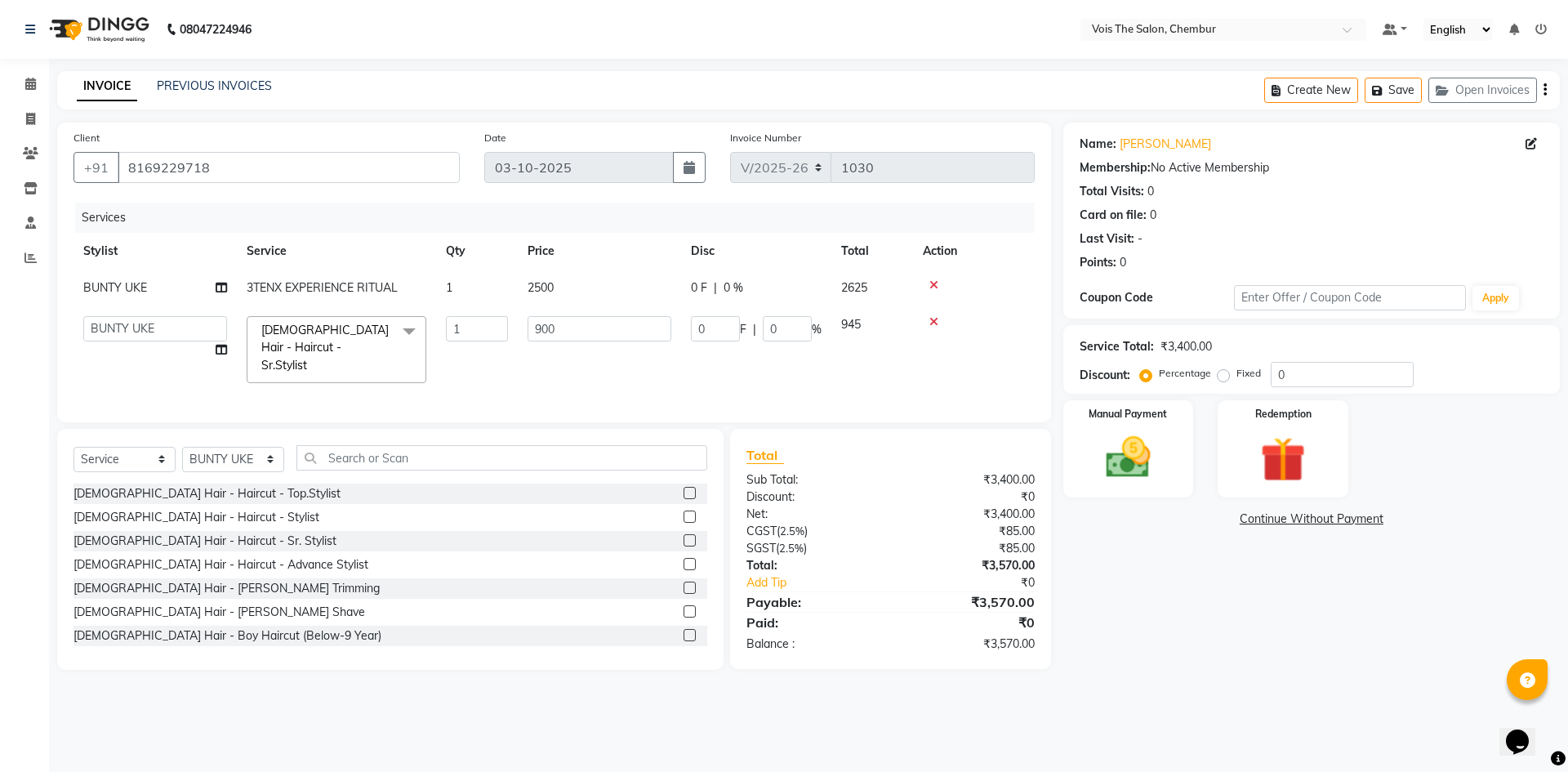
click at [381, 336] on span "[DEMOGRAPHIC_DATA] Hair - Haircut - Sr.Stylist" at bounding box center [325, 347] width 128 height 50
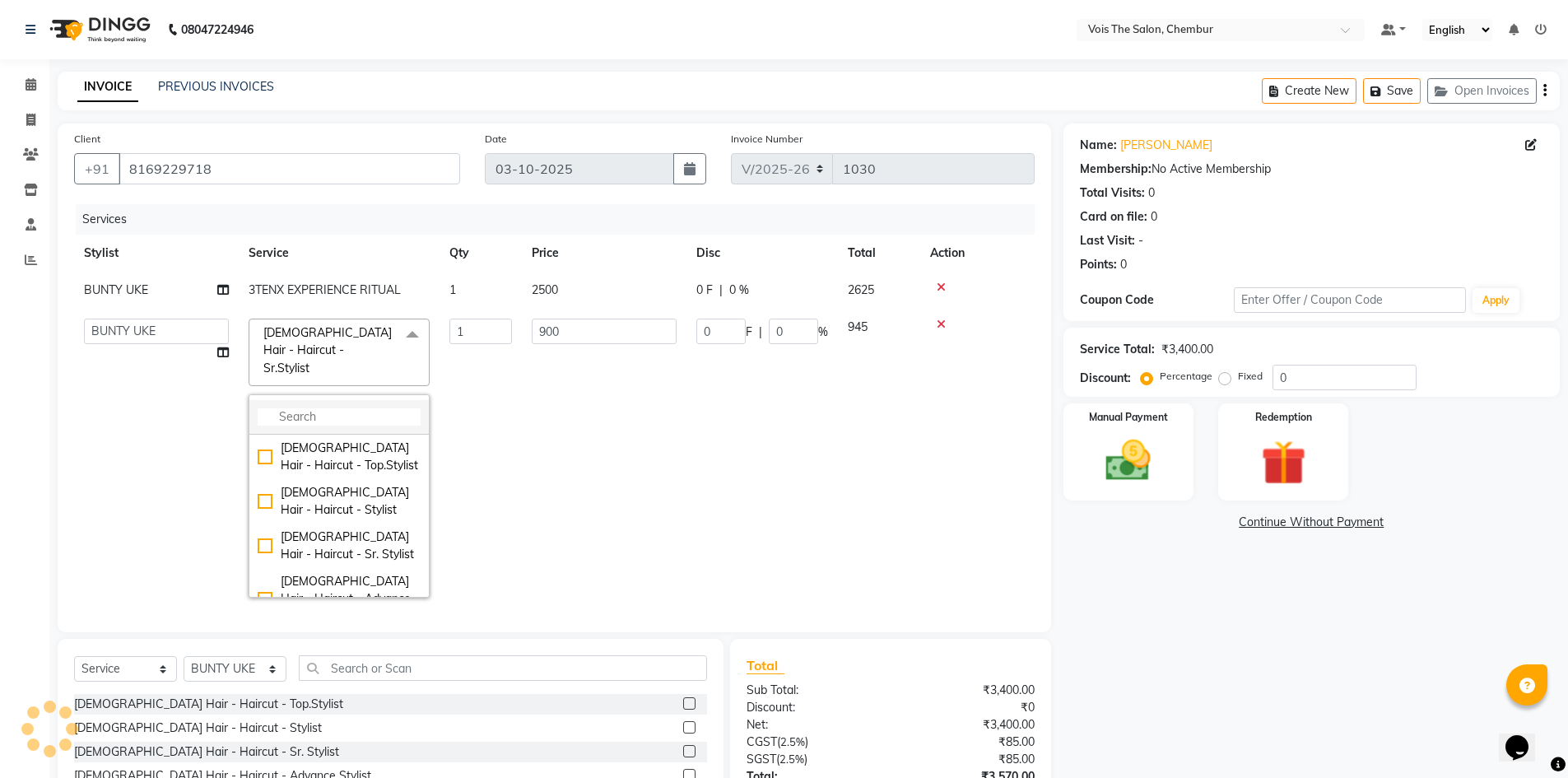
click at [367, 409] on input "multiselect-search" at bounding box center [339, 417] width 163 height 17
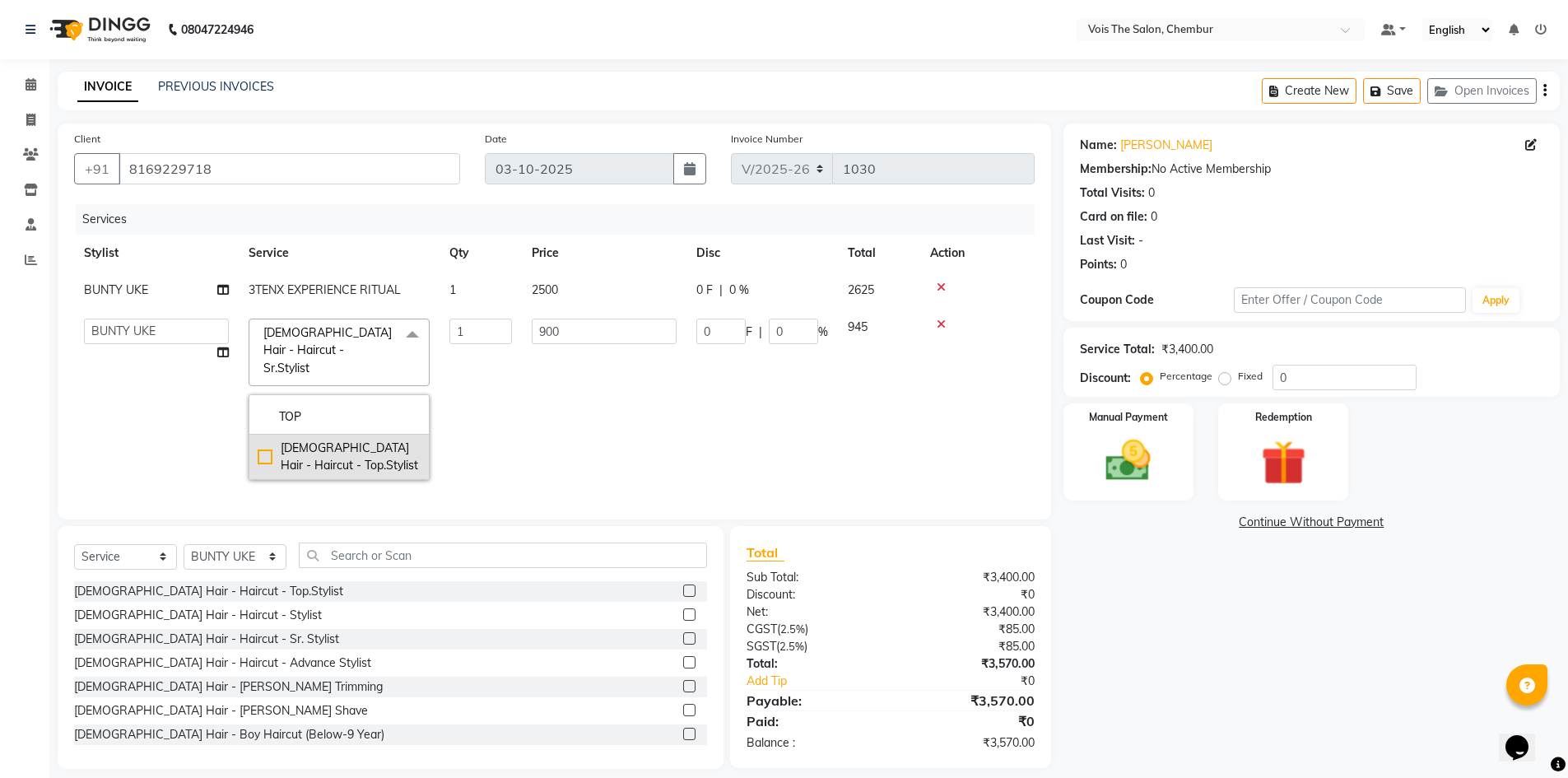
type input "TOP"
click at [261, 440] on div "[DEMOGRAPHIC_DATA] Hair - Haircut - Top.Stylist" at bounding box center [339, 456] width 163 height 35
checkbox input "true"
click at [321, 361] on link "x" at bounding box center [321, 368] width 7 height 15
checkbox input "false"
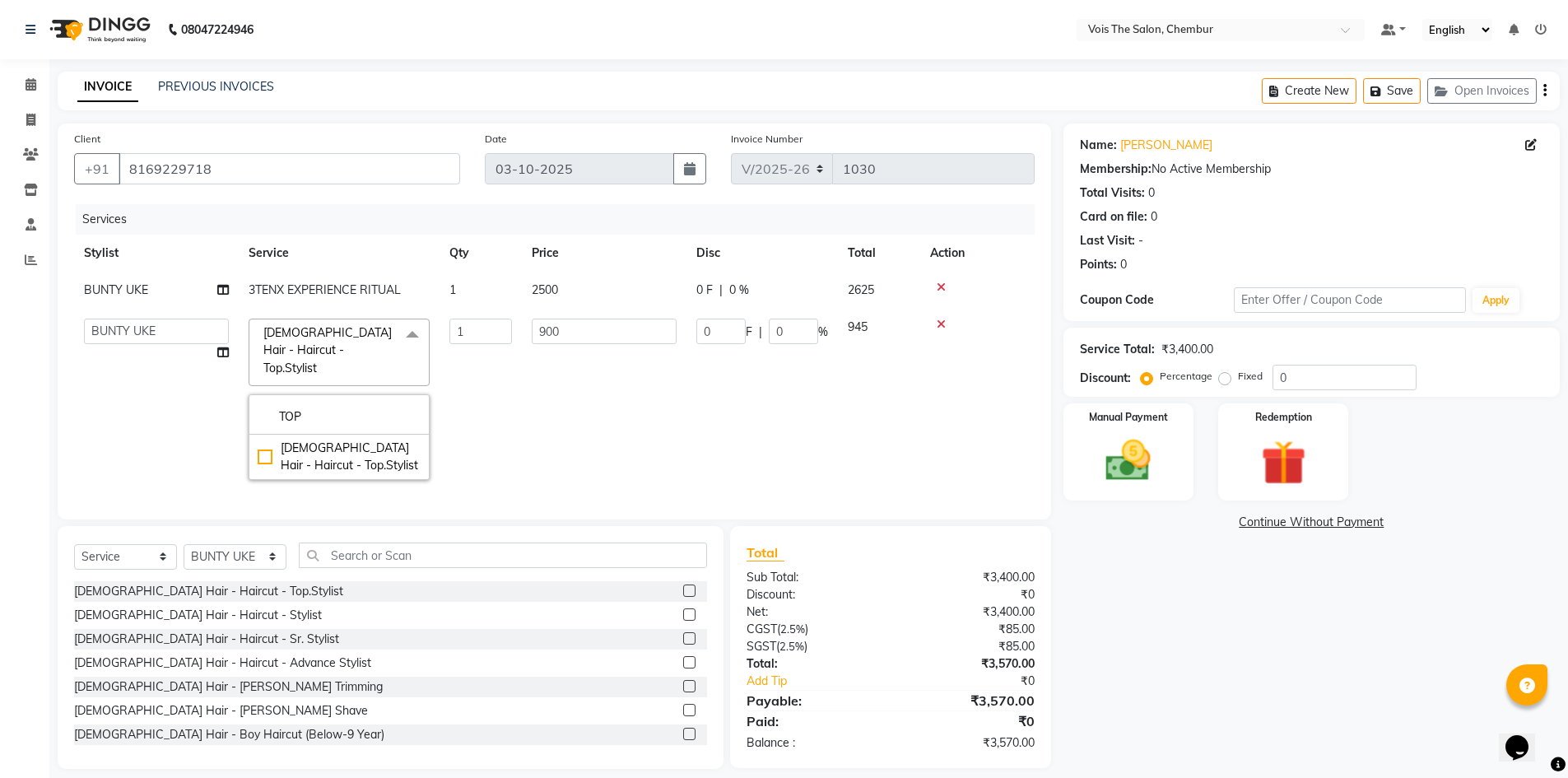
type input "0"
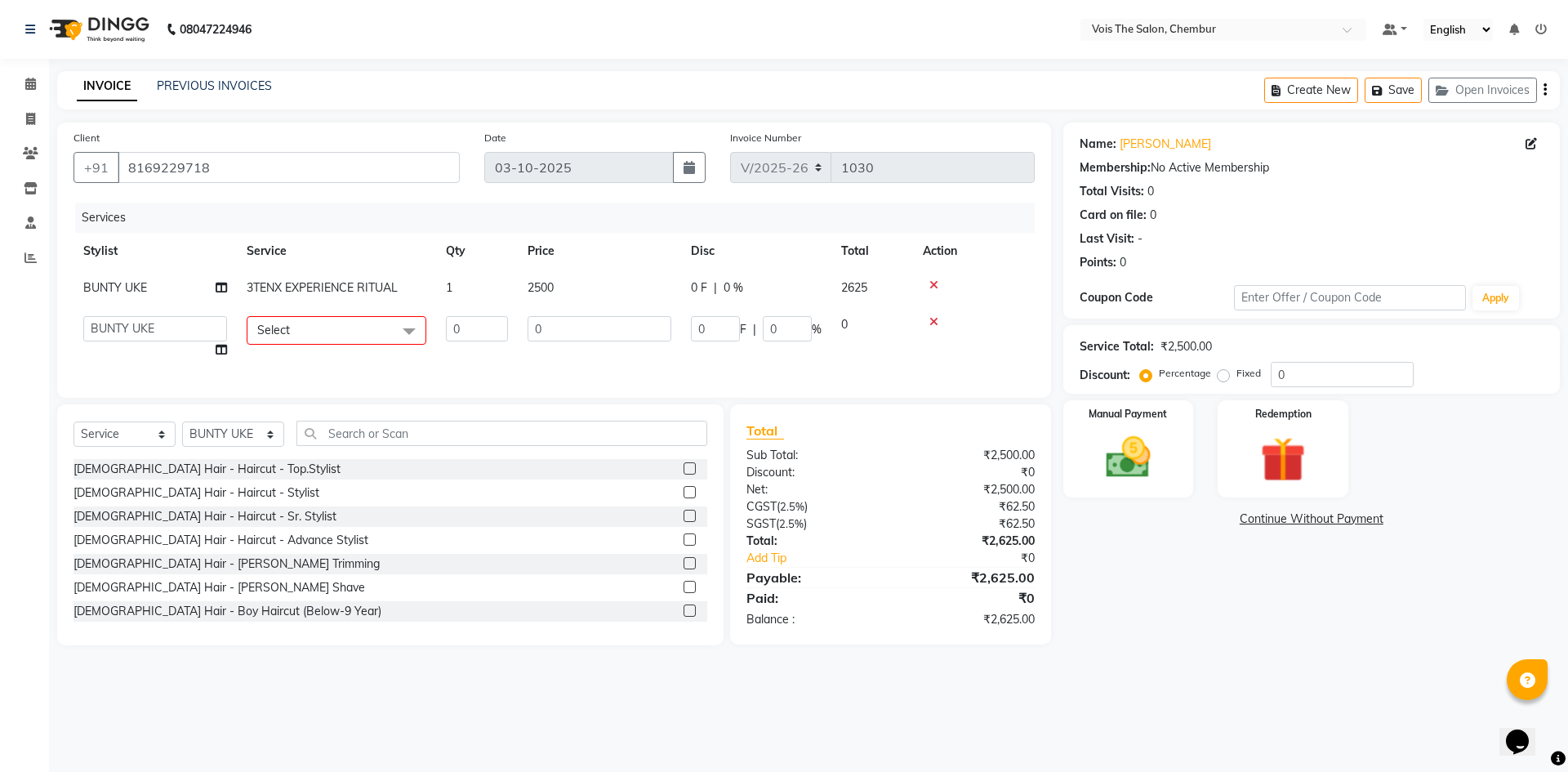
click at [331, 319] on span "Select" at bounding box center [337, 330] width 180 height 28
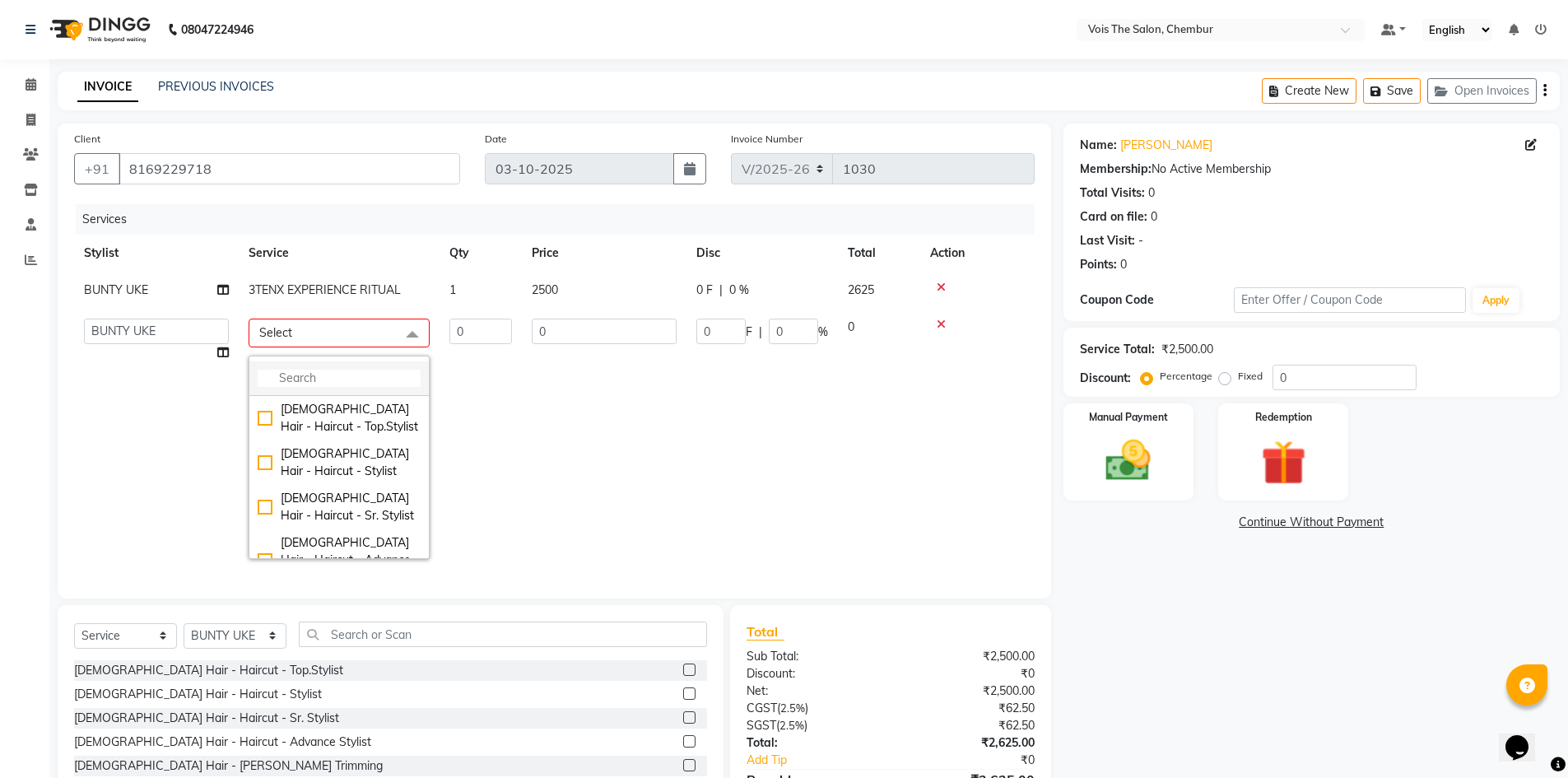
click at [338, 379] on input "multiselect-search" at bounding box center [339, 377] width 163 height 17
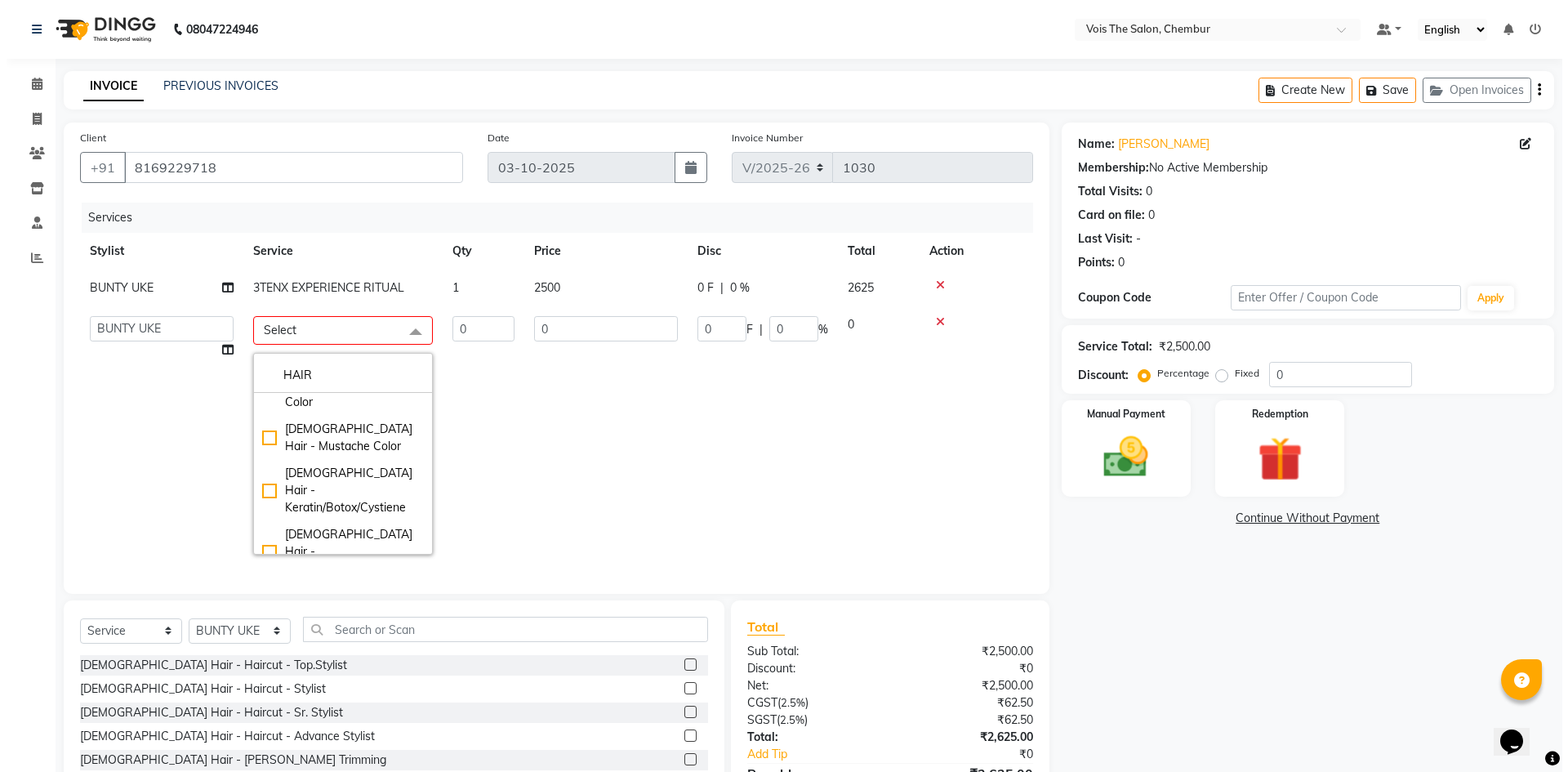
scroll to position [541, 0]
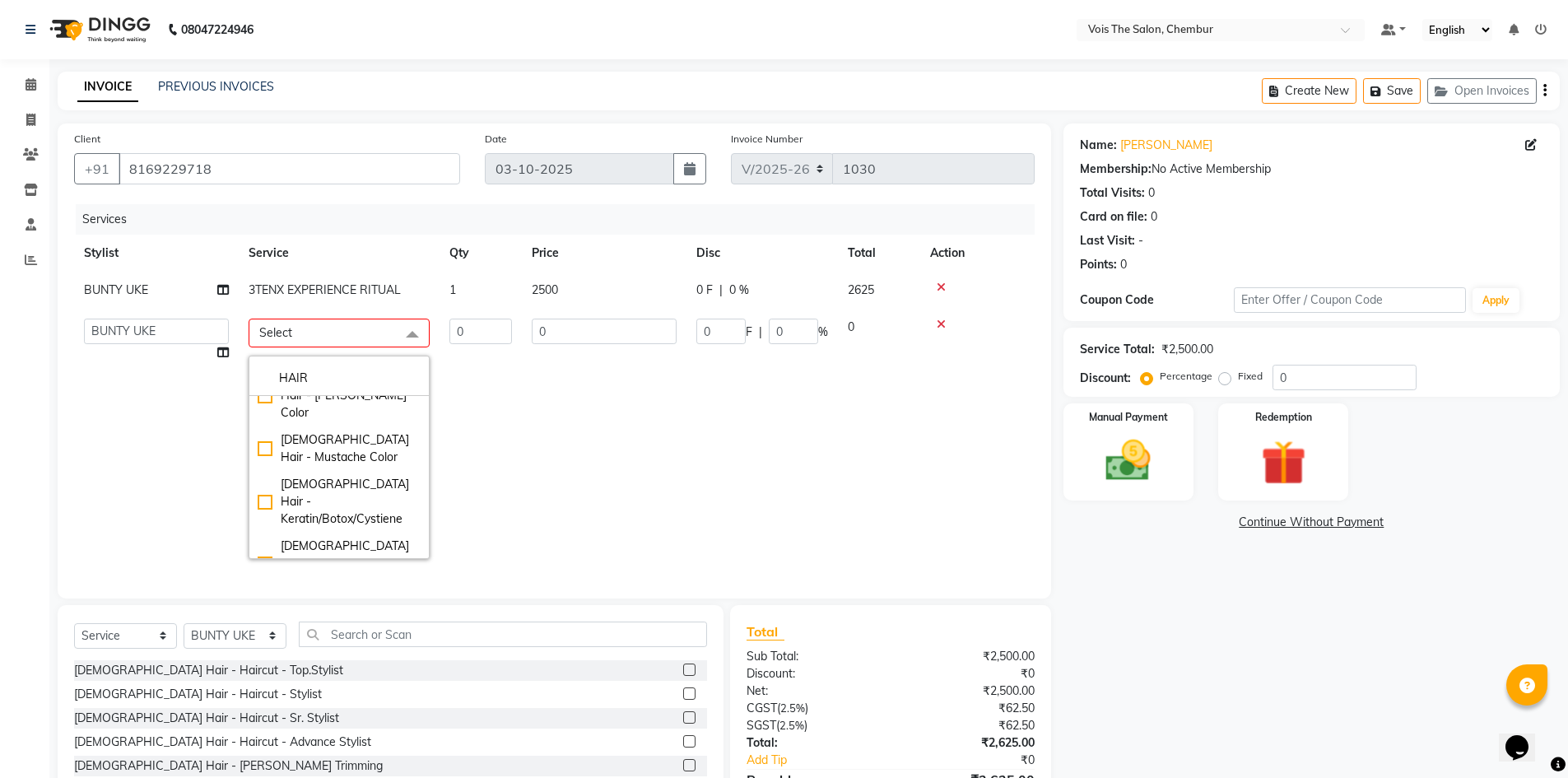
type input "HAIR"
click at [267, 644] on div "[DEMOGRAPHIC_DATA] Hair - Haircut - Sr.Stylist" at bounding box center [339, 661] width 163 height 35
type input "1"
type input "900"
checkbox input "true"
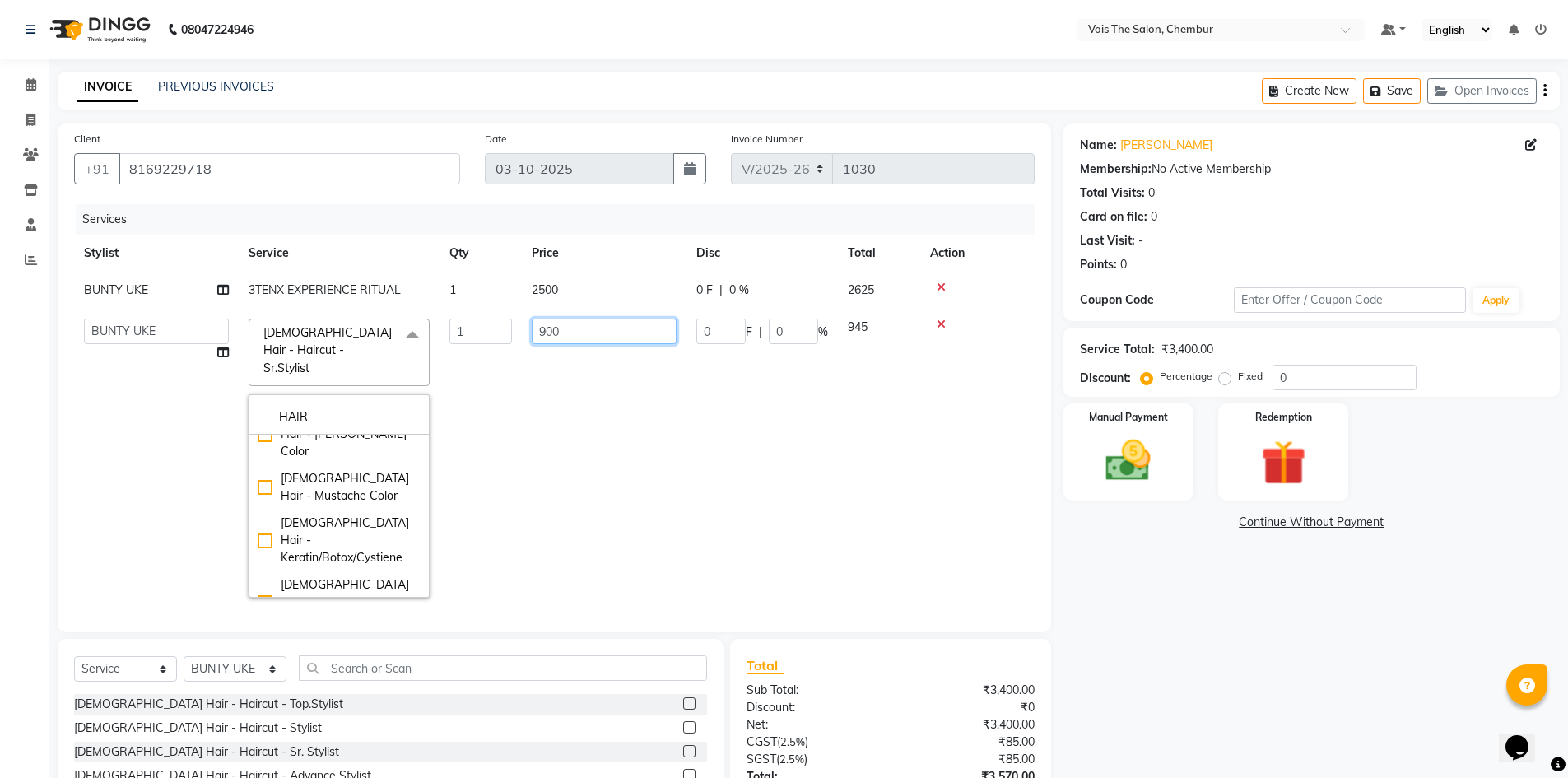
drag, startPoint x: 618, startPoint y: 434, endPoint x: 590, endPoint y: 322, distance: 115.4
click at [590, 322] on td "900" at bounding box center [604, 458] width 164 height 298
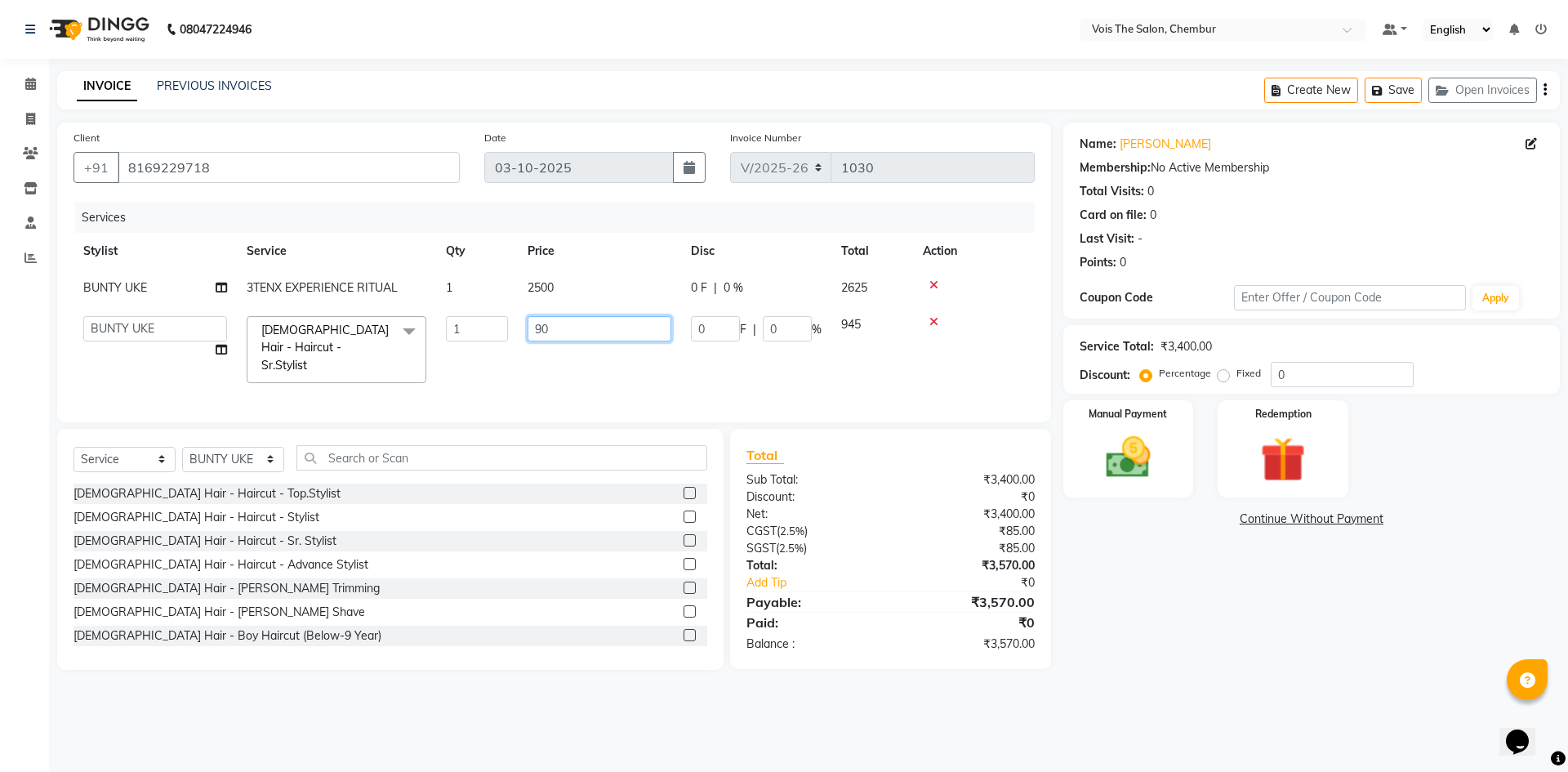
type input "9"
type input "1100"
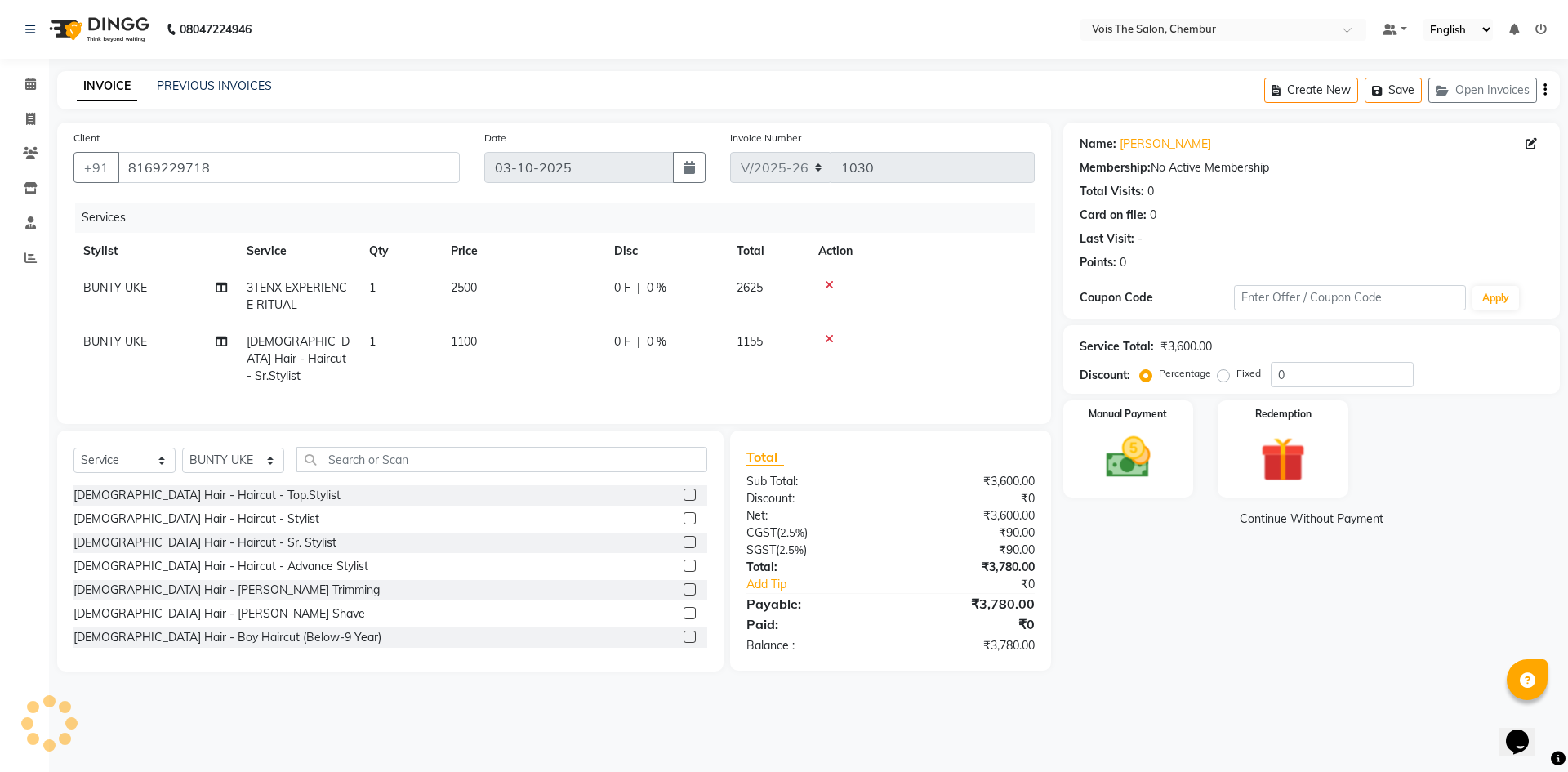
click at [482, 356] on tr "BUNTY UKE FEMALE Hair - Haircut - Sr.Stylist 1 1100 0 F | 0 % 1155" at bounding box center [553, 359] width 961 height 71
click at [1113, 464] on img at bounding box center [1128, 457] width 76 height 54
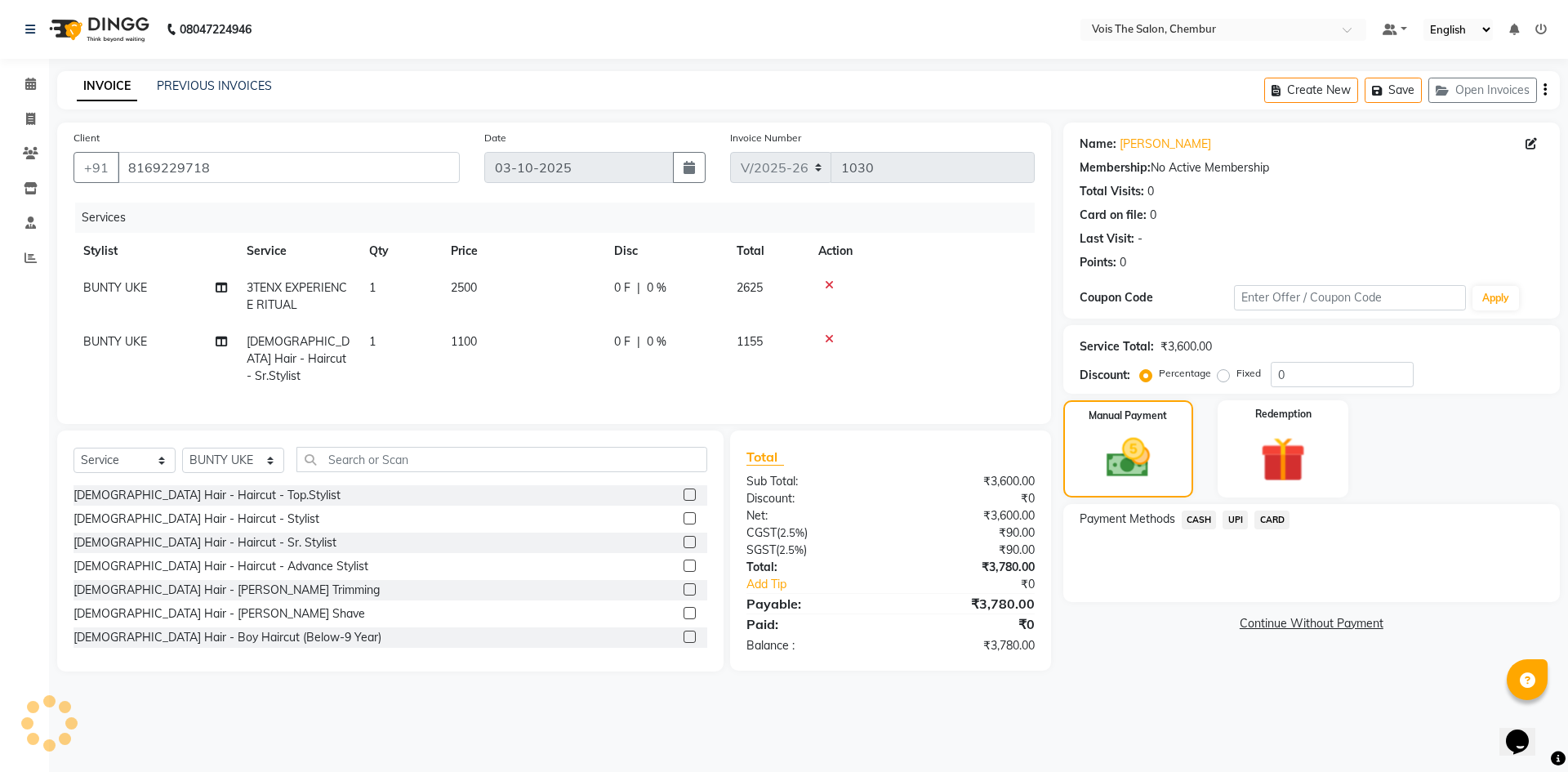
click at [1275, 519] on span "CARD" at bounding box center [1272, 519] width 35 height 19
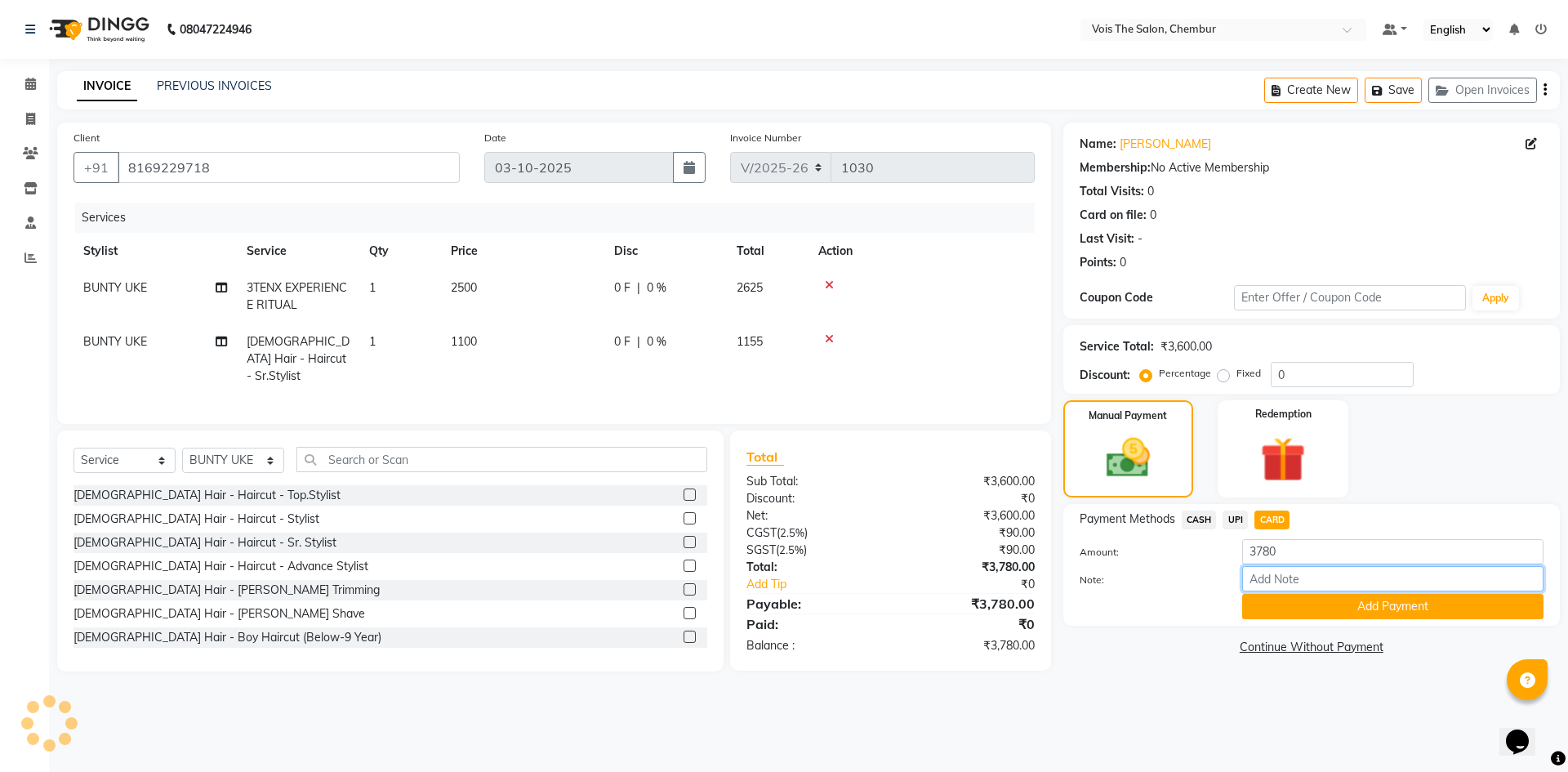
click at [1274, 582] on input "Note:" at bounding box center [1393, 578] width 301 height 26
type input "4513"
click at [1305, 606] on button "Add Payment" at bounding box center [1393, 606] width 301 height 26
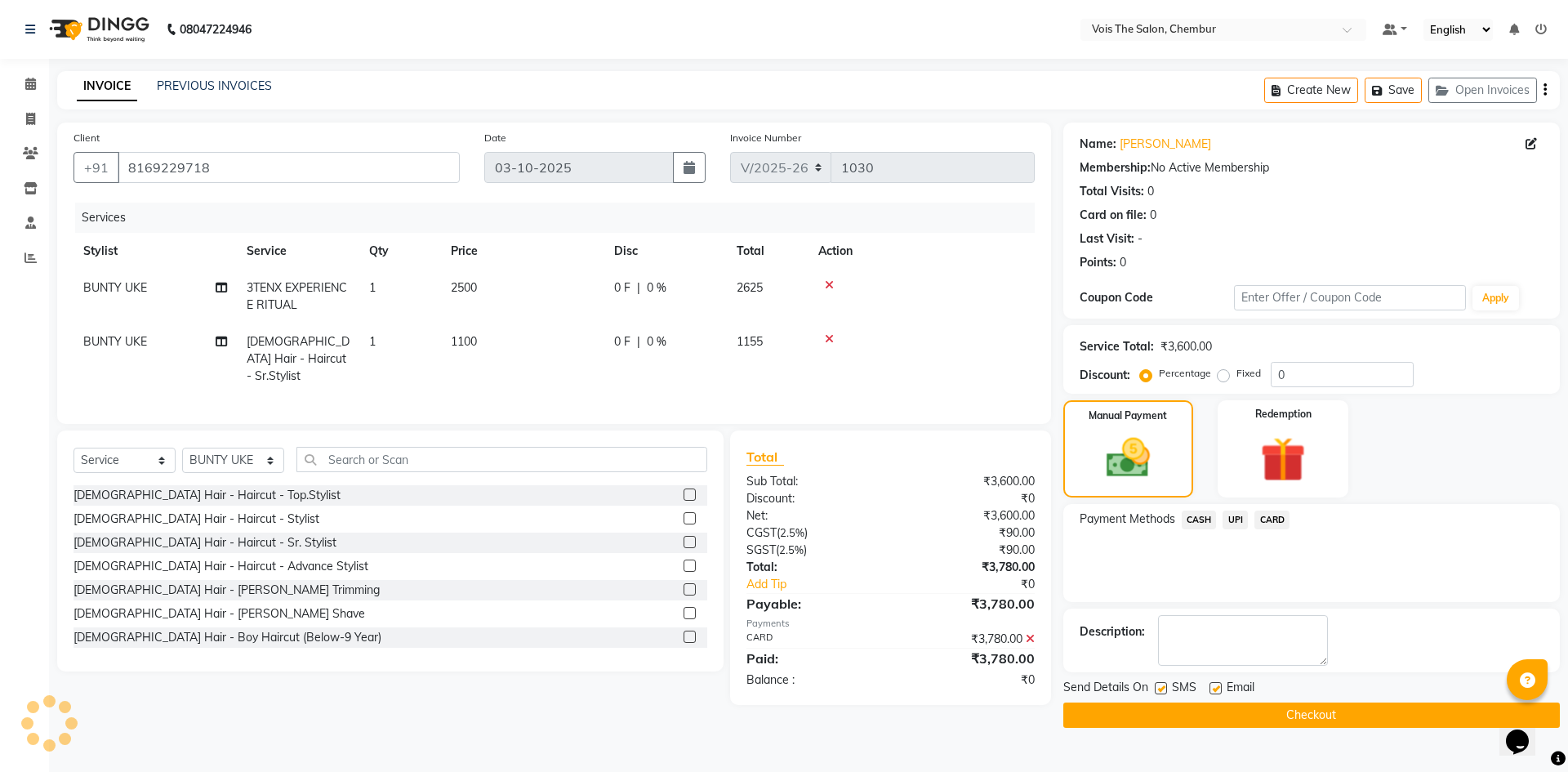
click at [1283, 712] on button "Checkout" at bounding box center [1312, 715] width 497 height 26
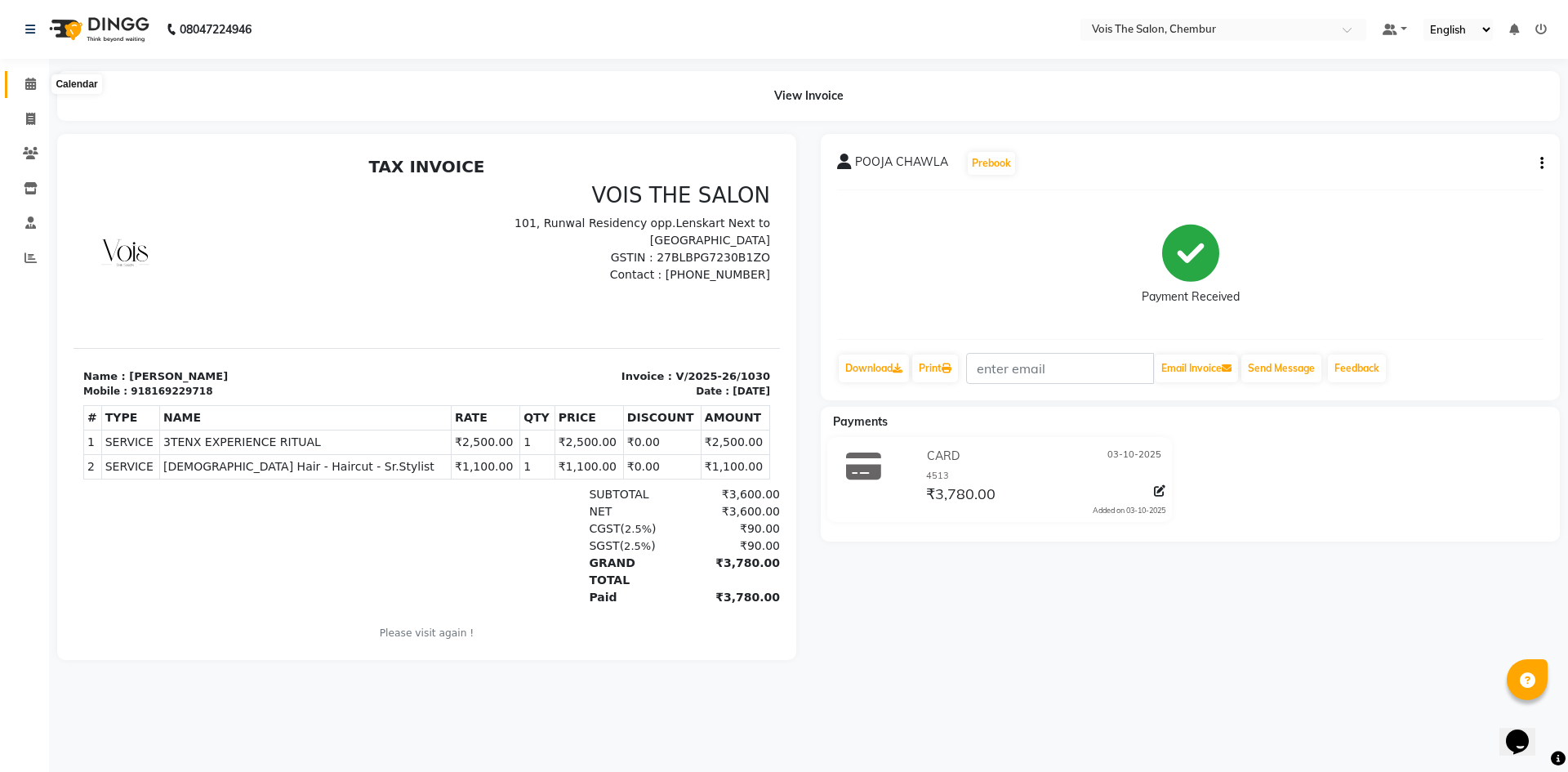
click at [33, 83] on icon at bounding box center [31, 84] width 11 height 12
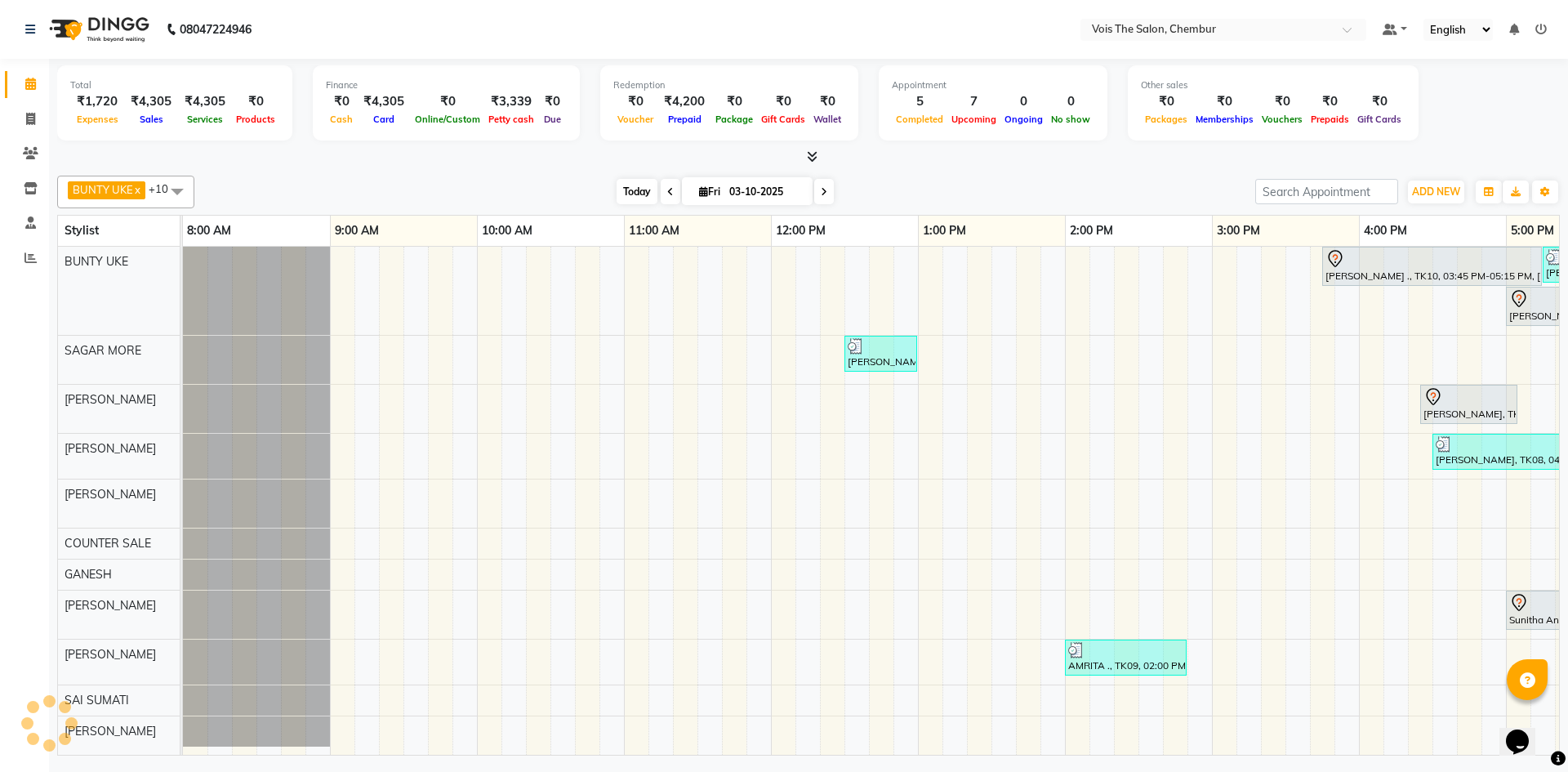
click at [636, 192] on span "Today" at bounding box center [637, 191] width 41 height 26
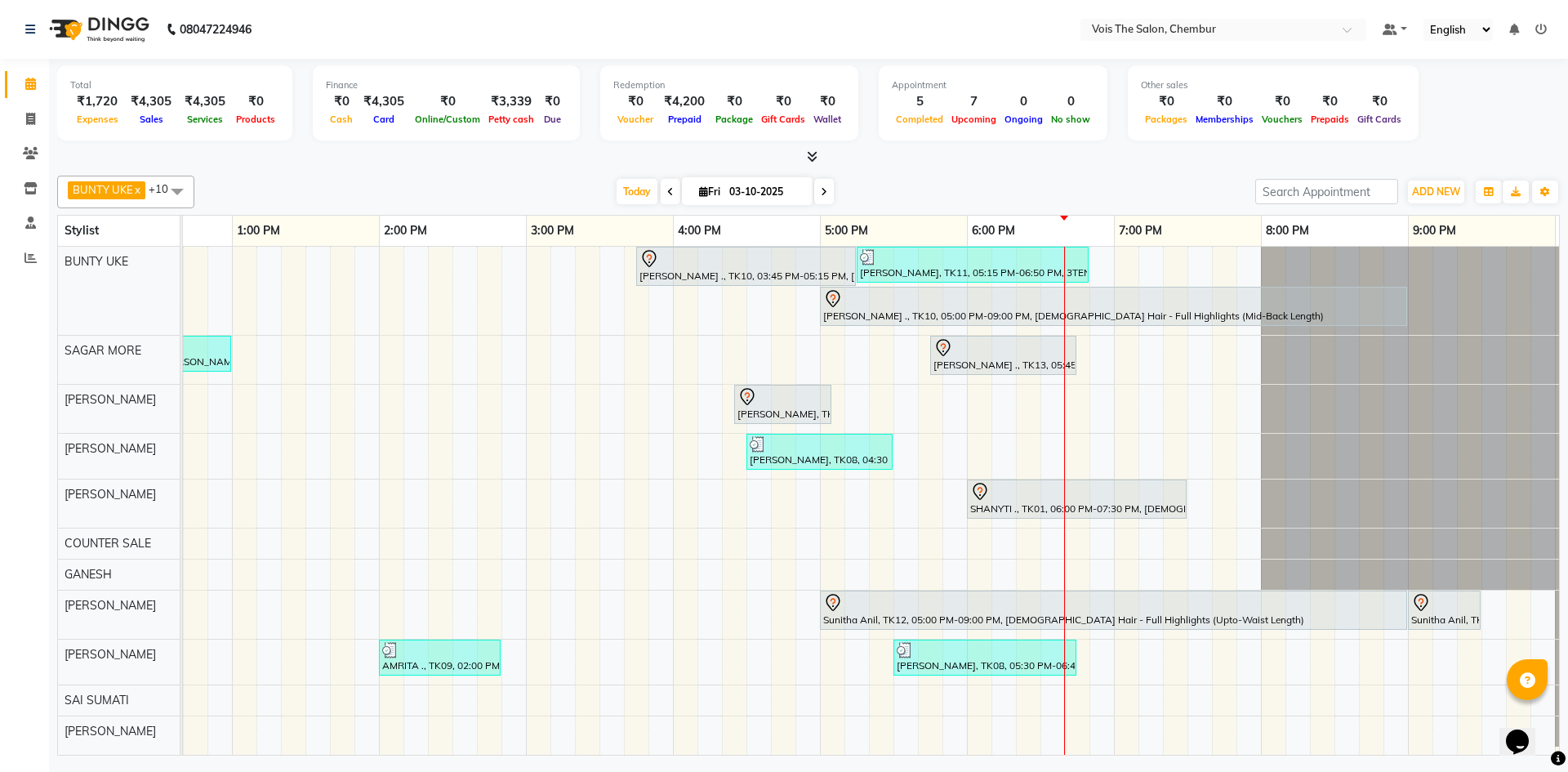
scroll to position [4, 0]
click at [1036, 721] on div "RATHNA ., TK10, 03:45 PM-05:15 PM, FEMALE Hair - Roots Touch Up POOJA CHAWLA, T…" at bounding box center [599, 501] width 2205 height 508
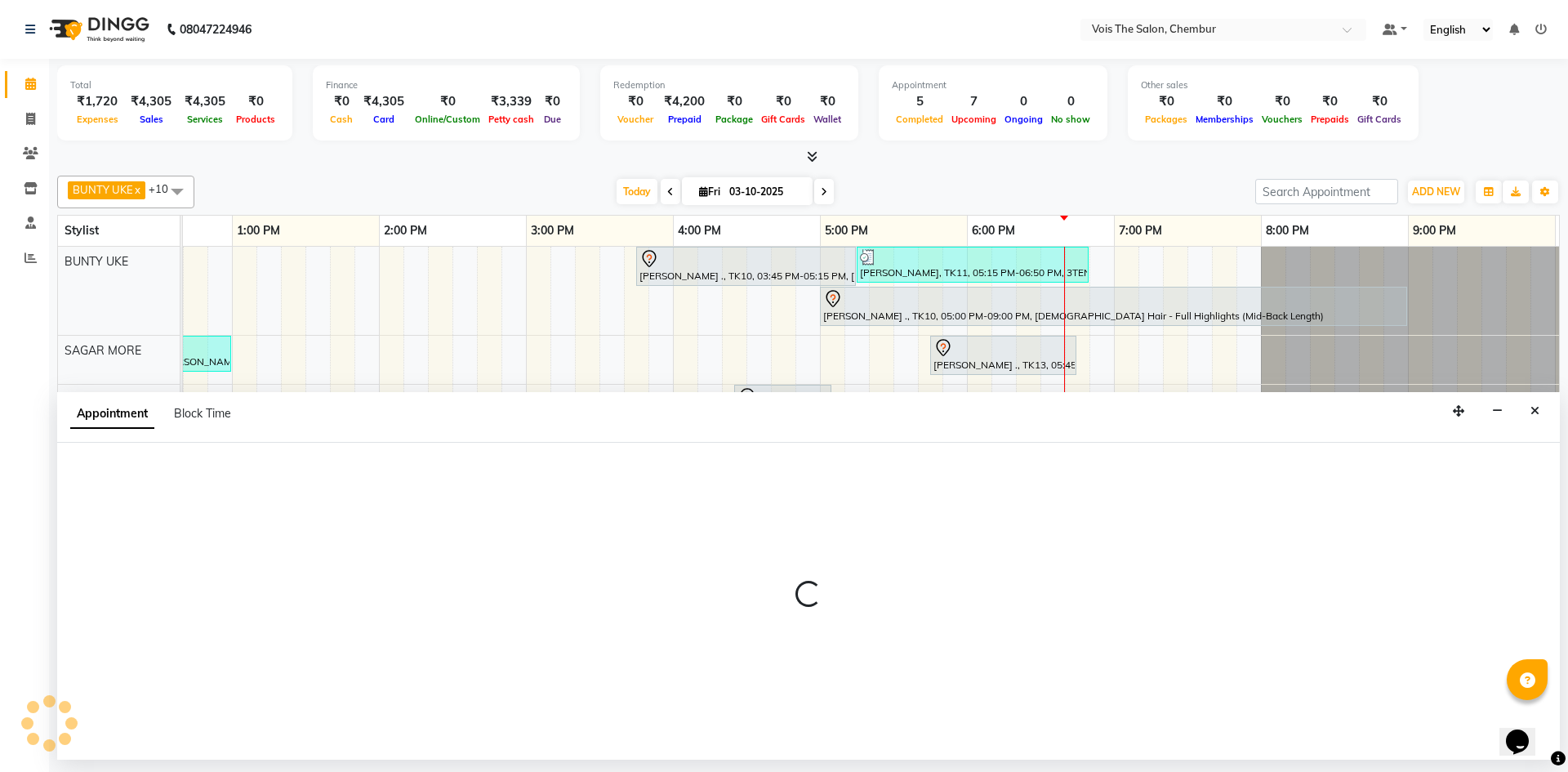
click at [1036, 721] on div at bounding box center [809, 601] width 1503 height 317
select select "89852"
select select "tentative"
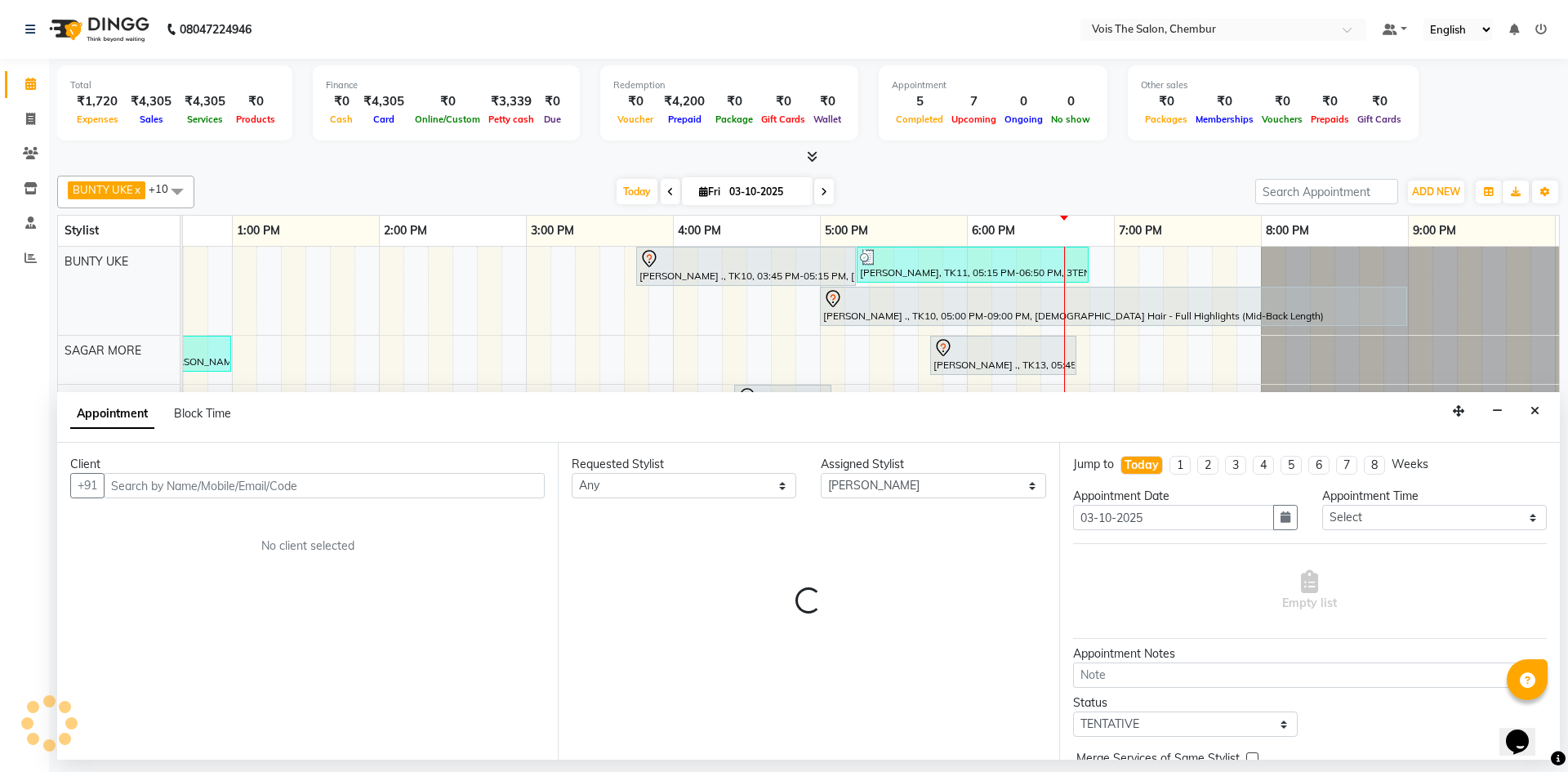
click at [302, 485] on input "text" at bounding box center [324, 486] width 441 height 26
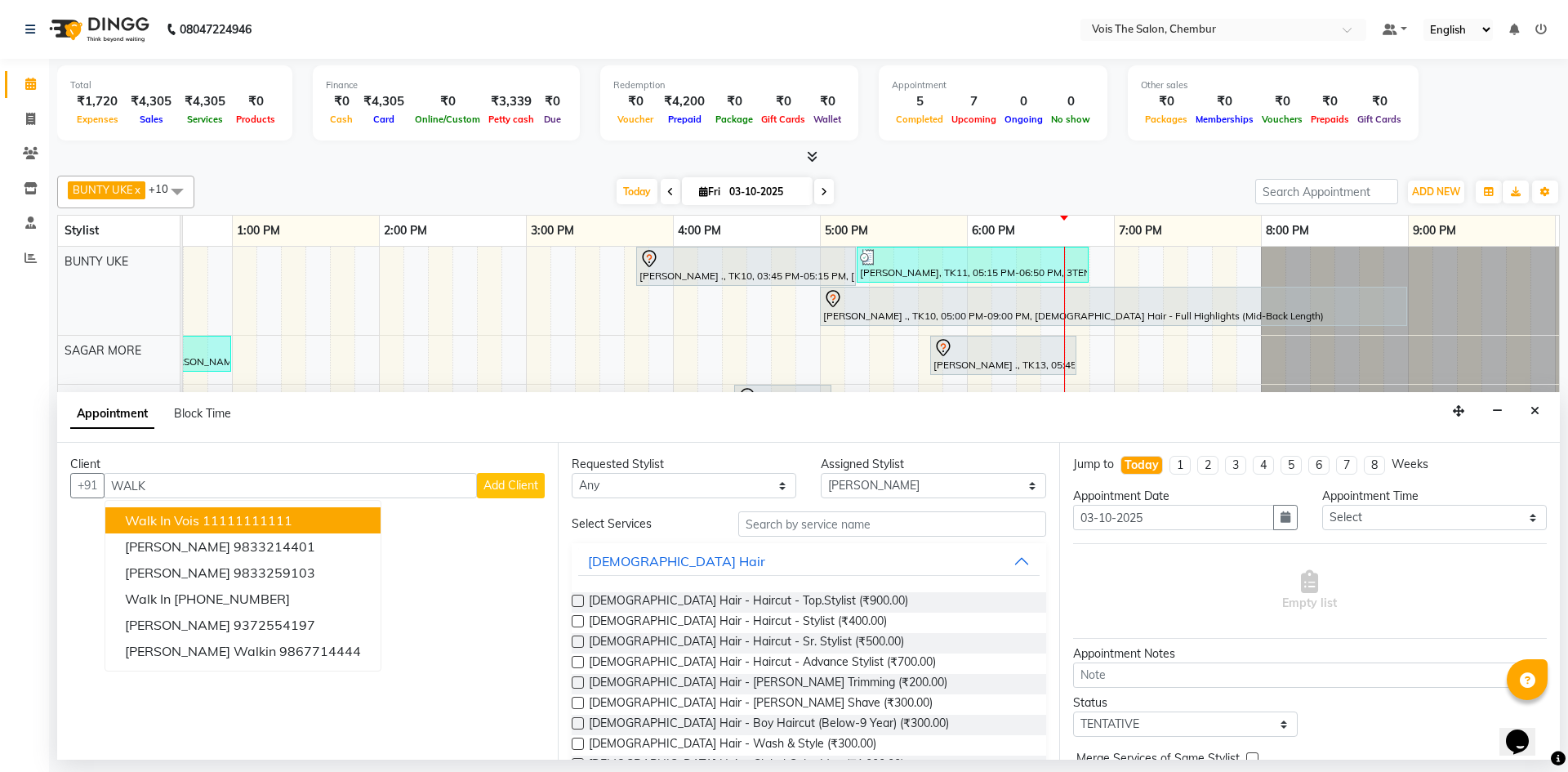
click at [255, 522] on ngb-highlight "11111111111" at bounding box center [248, 520] width 90 height 17
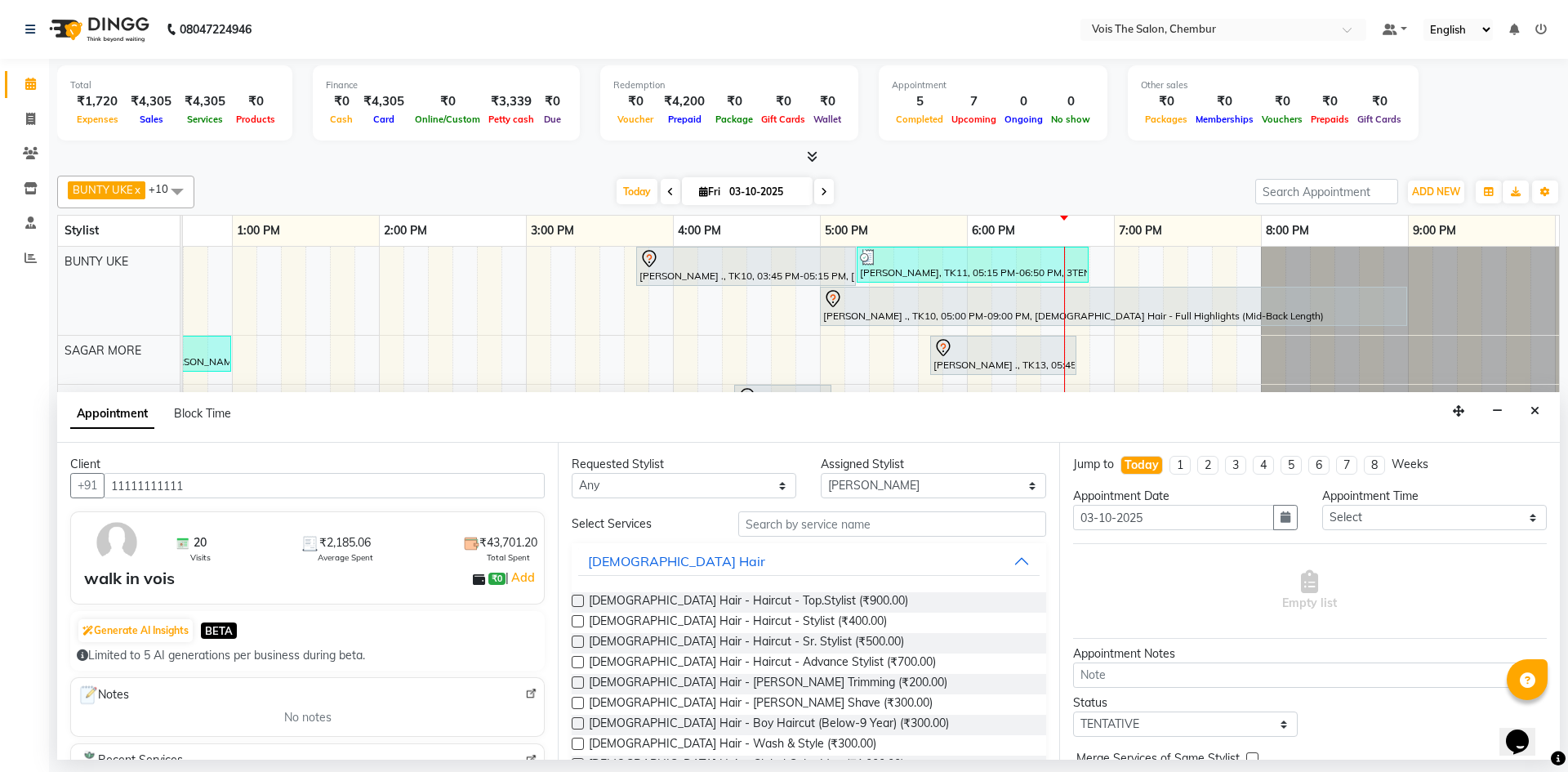
type input "11111111111"
click at [575, 622] on label at bounding box center [578, 621] width 12 height 12
click at [575, 622] on input "checkbox" at bounding box center [577, 623] width 11 height 11
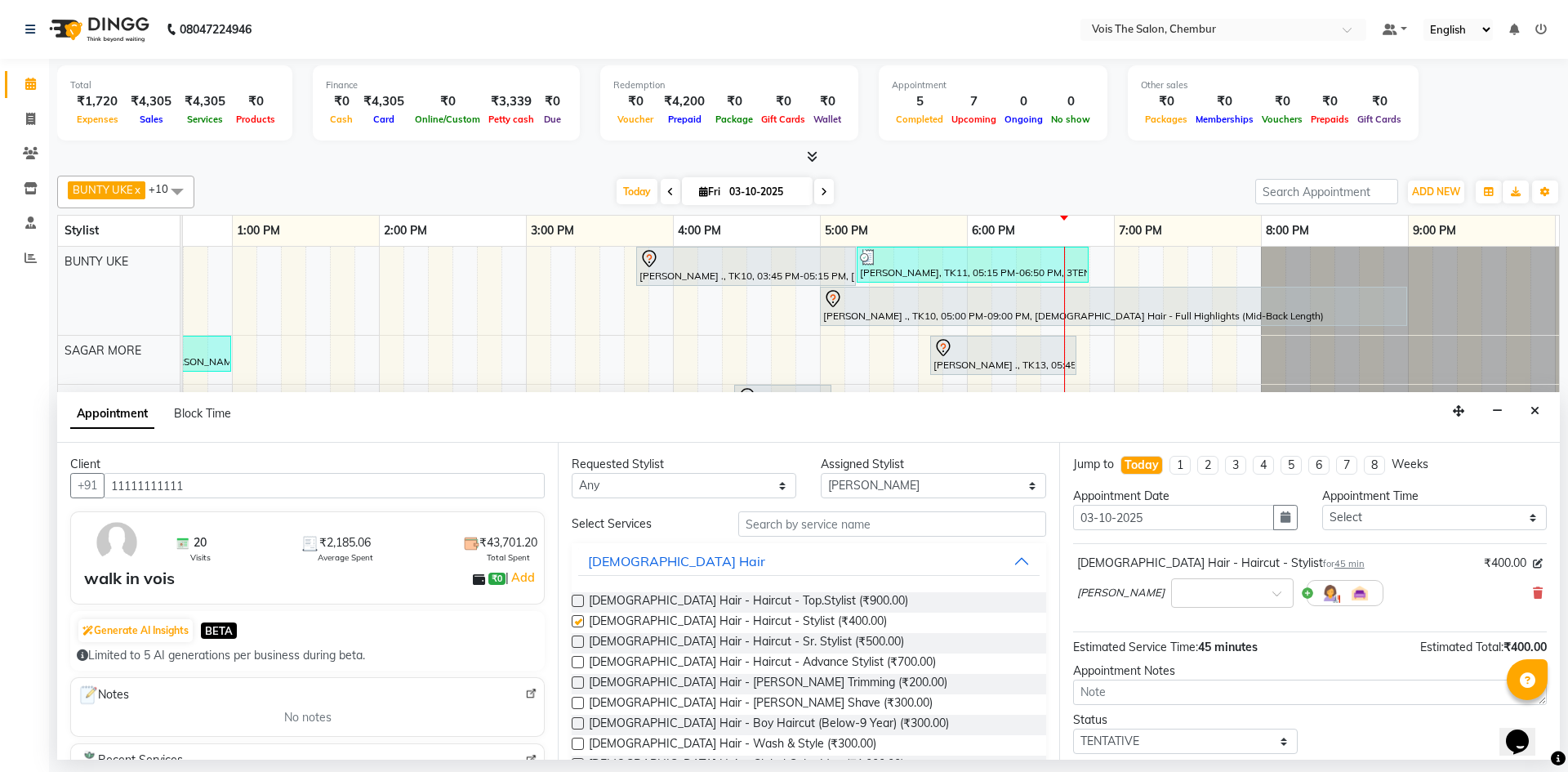
checkbox input "false"
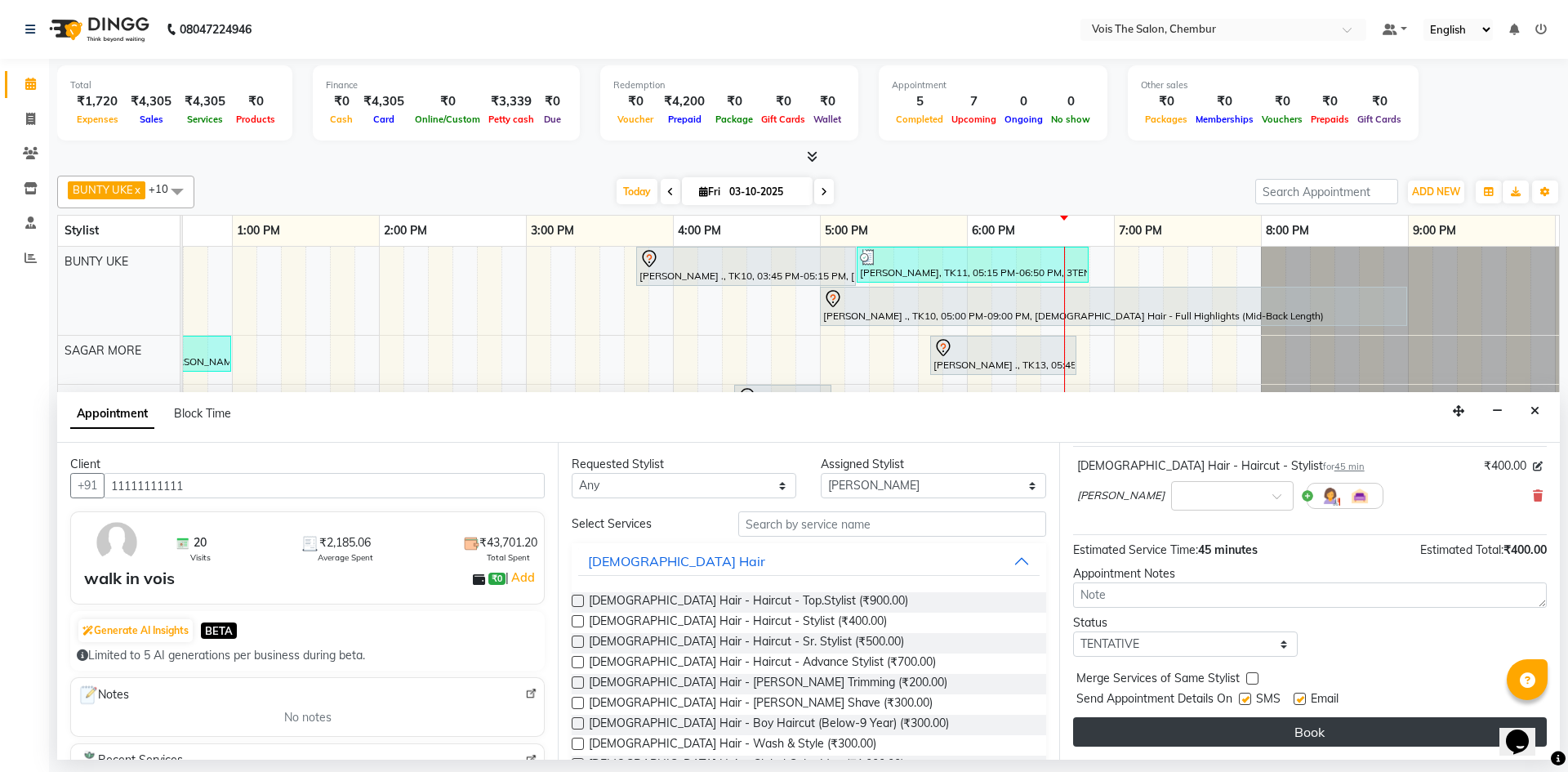
click at [1193, 731] on button "Book" at bounding box center [1310, 731] width 474 height 29
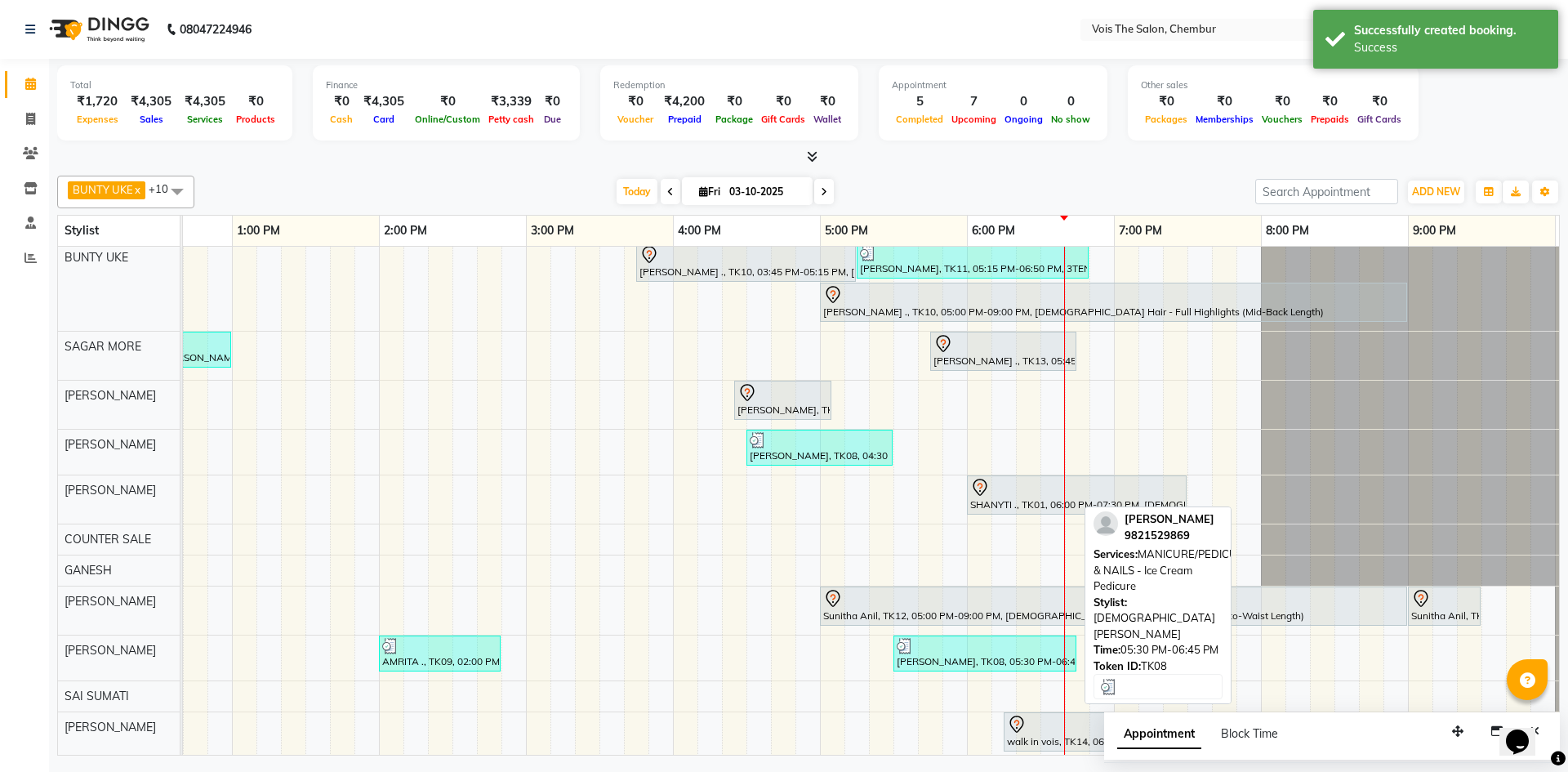
scroll to position [22, 0]
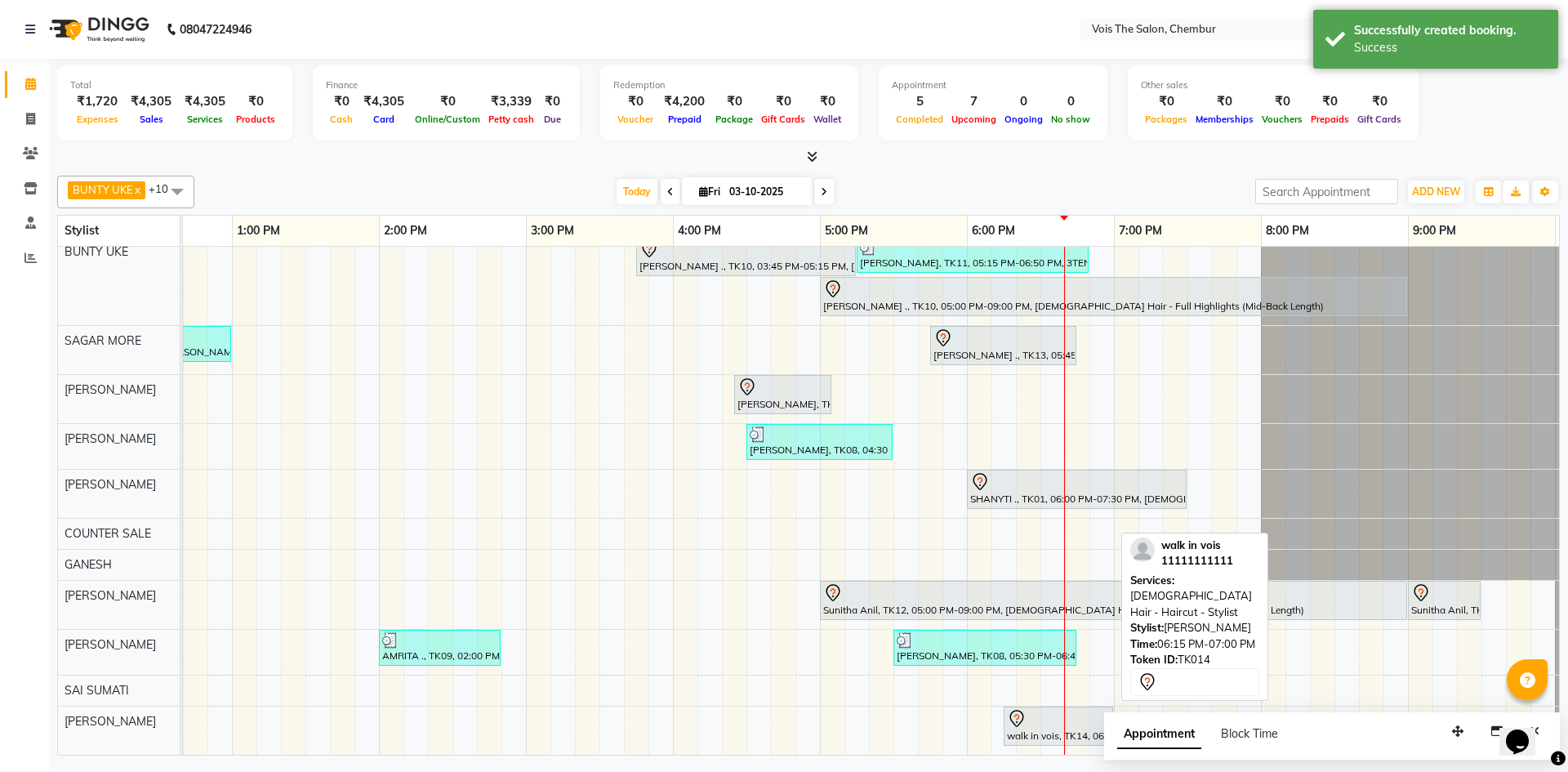
click at [1043, 709] on div at bounding box center [1058, 719] width 103 height 19
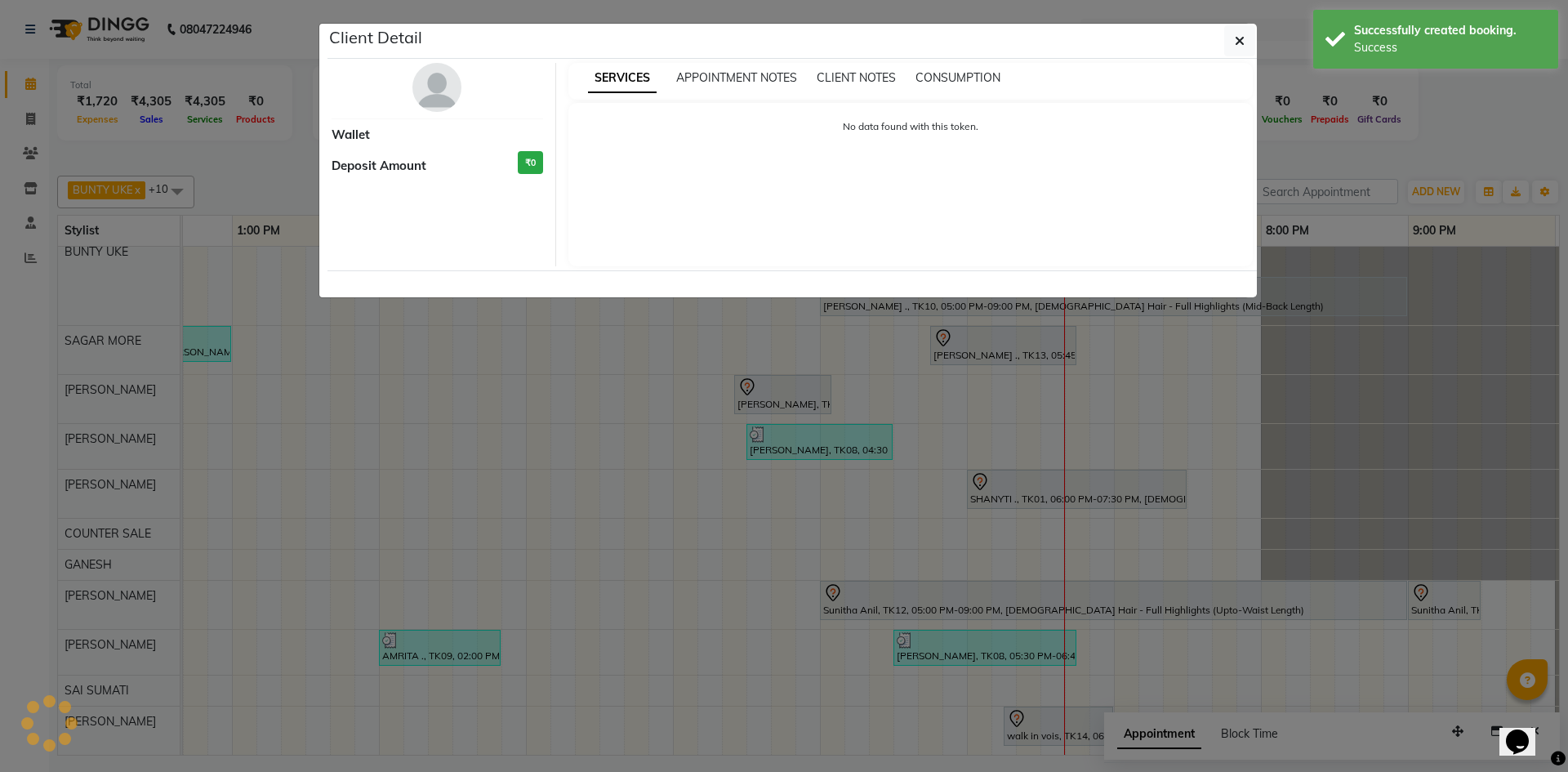
select select "7"
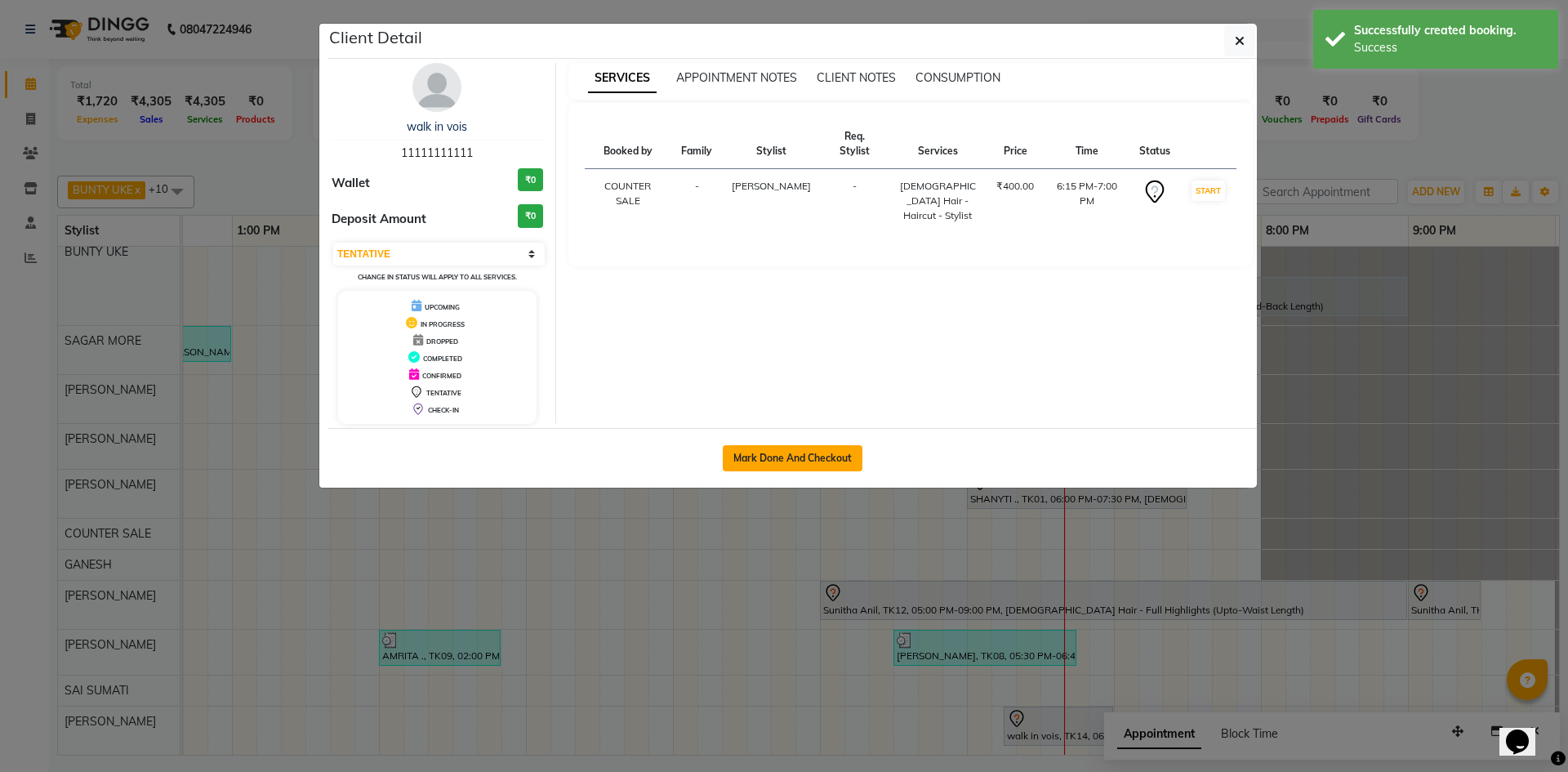
click at [751, 455] on button "Mark Done And Checkout" at bounding box center [792, 458] width 140 height 26
select select "service"
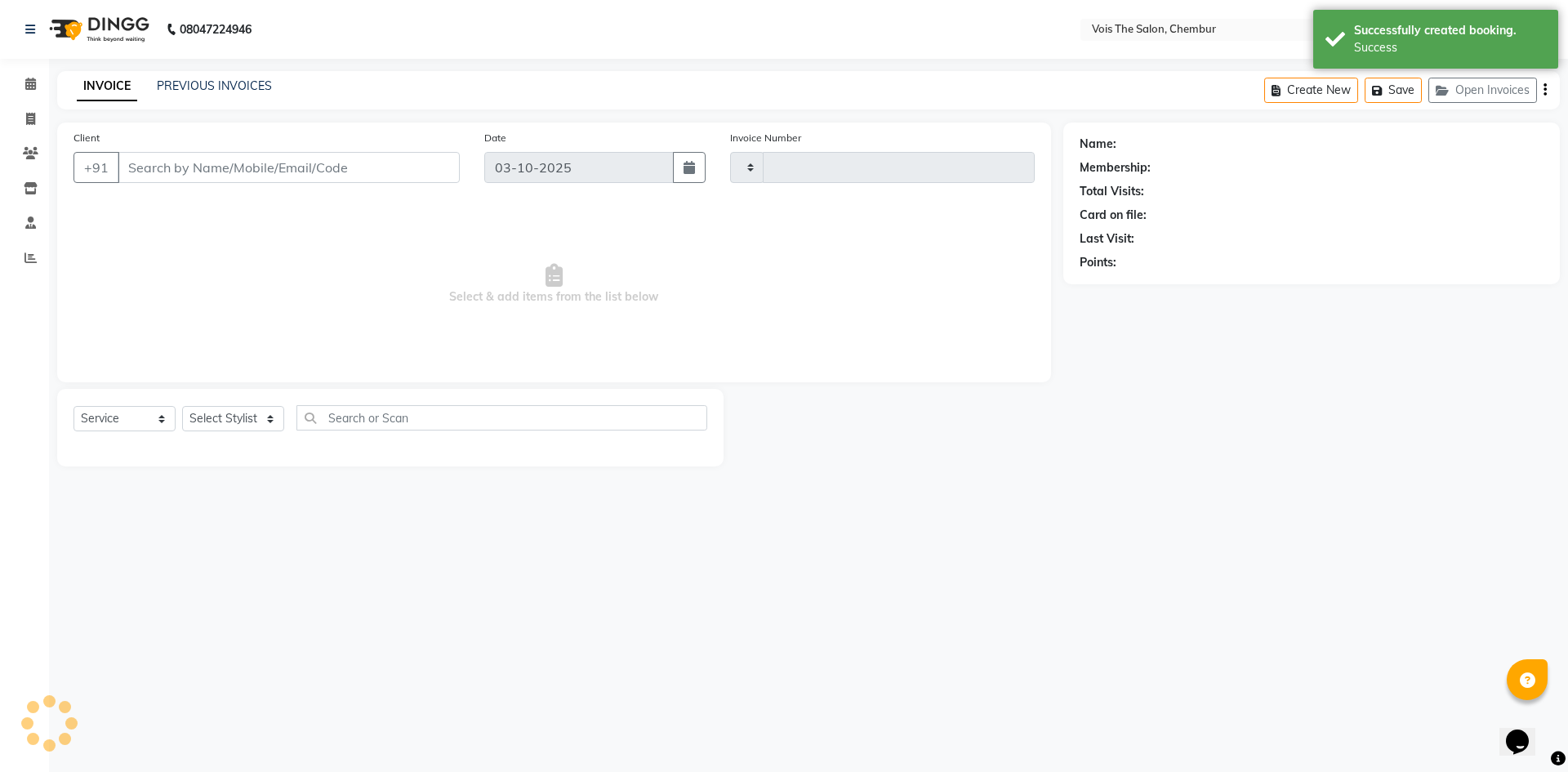
type input "1031"
select select "8261"
type input "11111111111"
select select "89852"
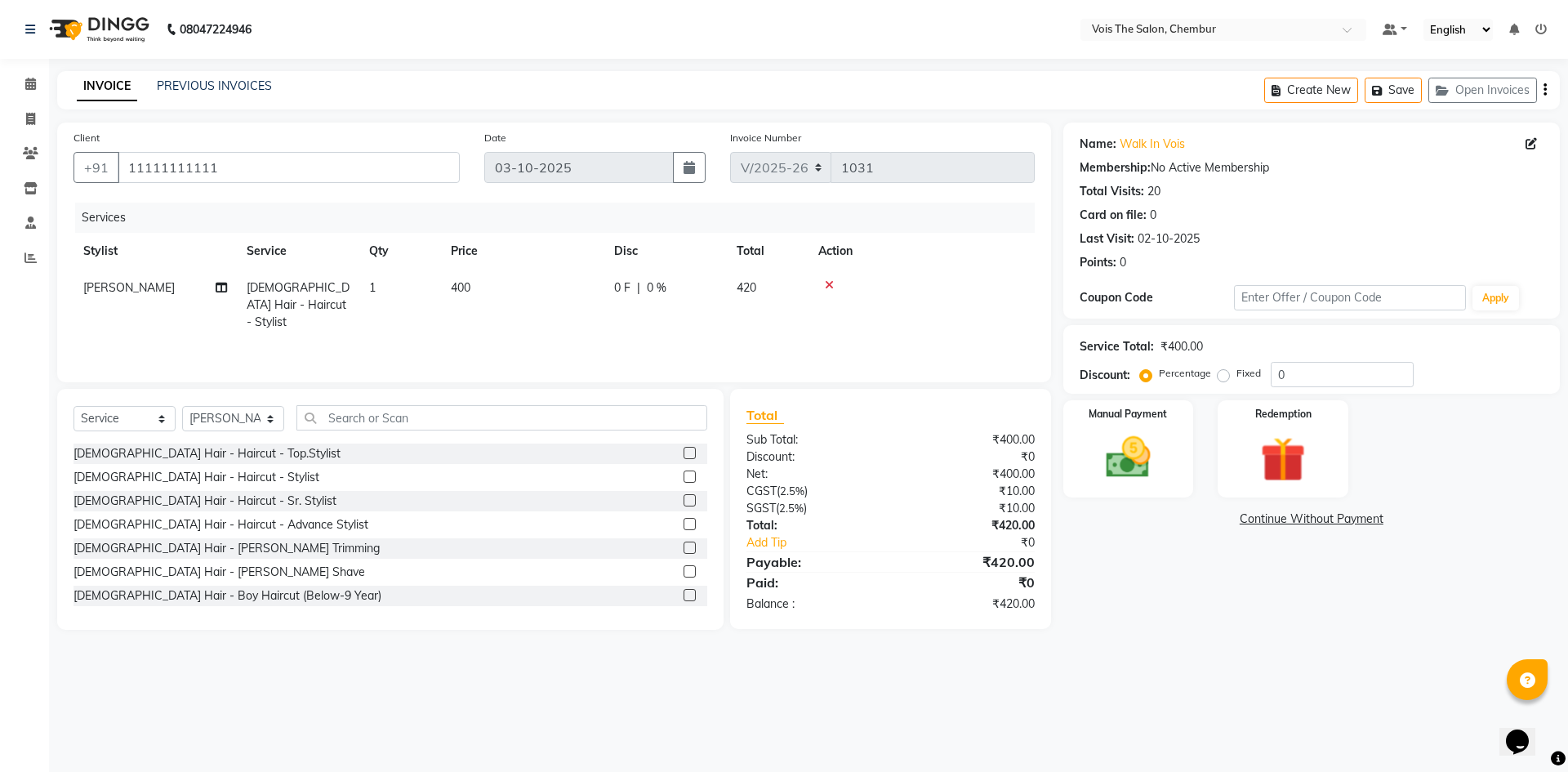
click at [1236, 375] on label "Fixed" at bounding box center [1248, 373] width 25 height 15
click at [1221, 375] on input "Fixed" at bounding box center [1226, 373] width 11 height 11
radio input "true"
click at [1350, 366] on input "0" at bounding box center [1342, 375] width 143 height 26
click at [1363, 379] on input "320" at bounding box center [1342, 375] width 143 height 26
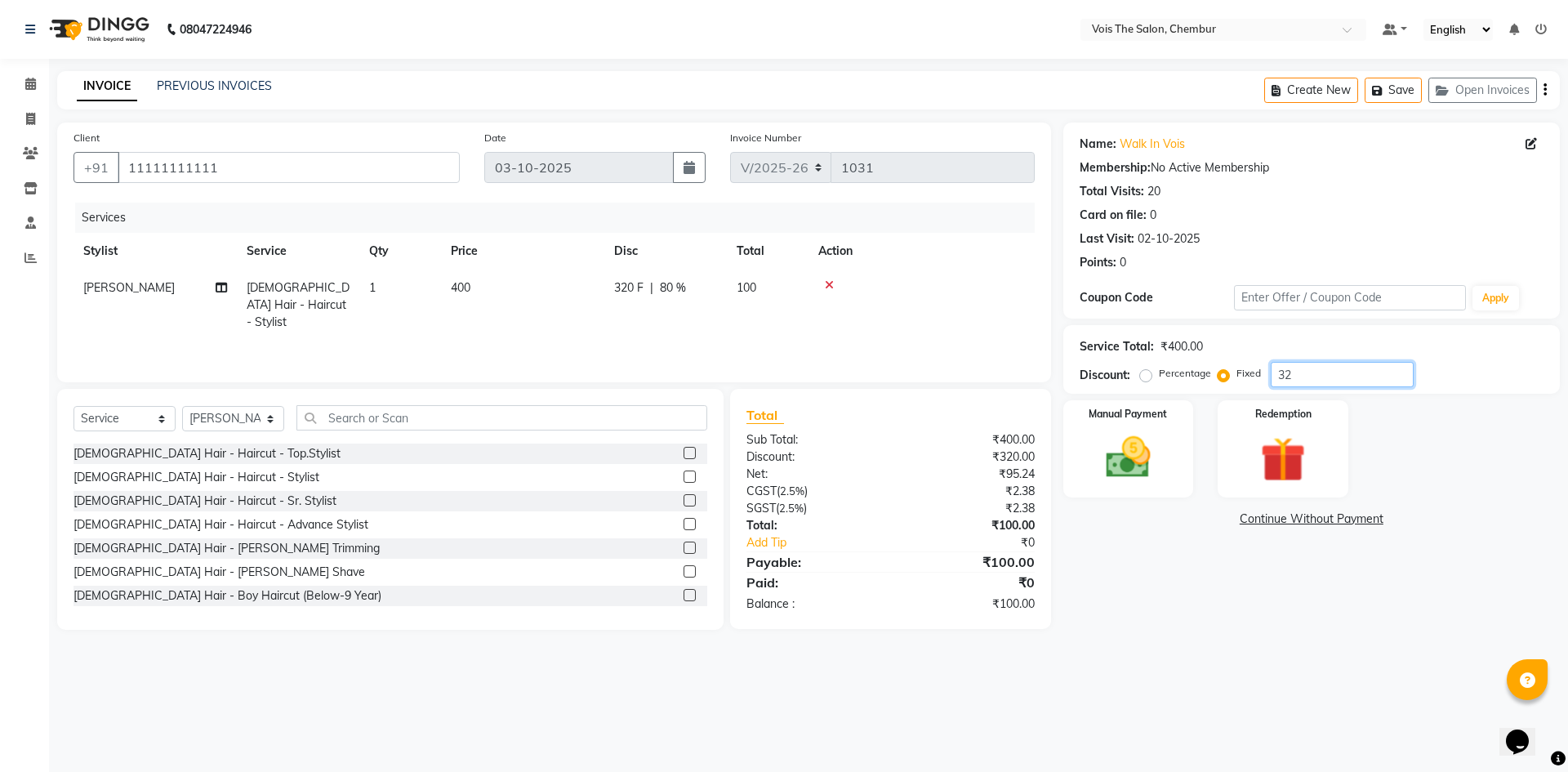
type input "3"
type input "120"
click at [1144, 460] on img at bounding box center [1128, 457] width 76 height 54
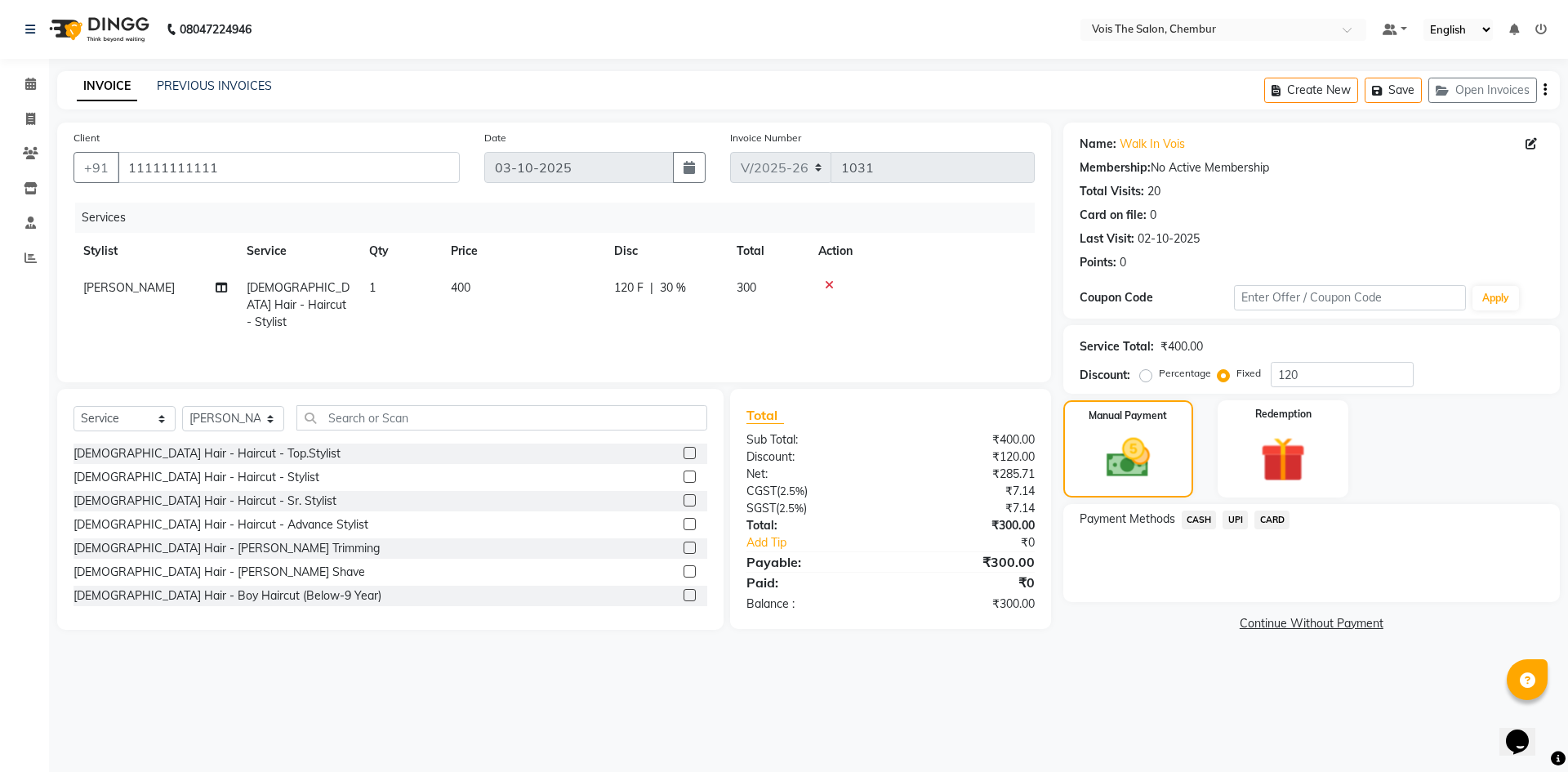
click at [1202, 512] on span "CASH" at bounding box center [1199, 519] width 35 height 19
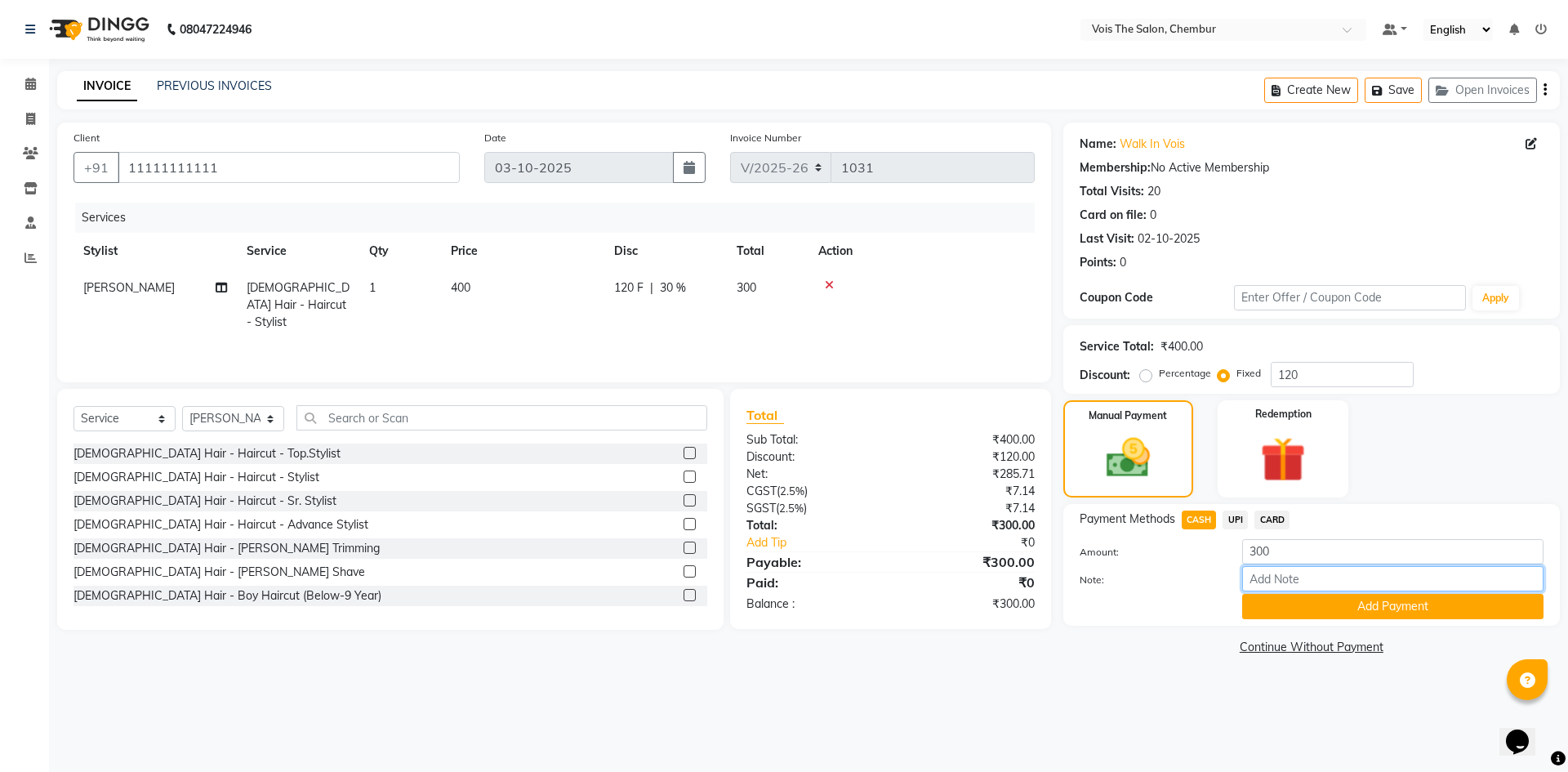
click at [1291, 579] on input "Note:" at bounding box center [1393, 578] width 301 height 26
type input "KONA GRILL"
click at [1306, 598] on button "Add Payment" at bounding box center [1393, 606] width 301 height 26
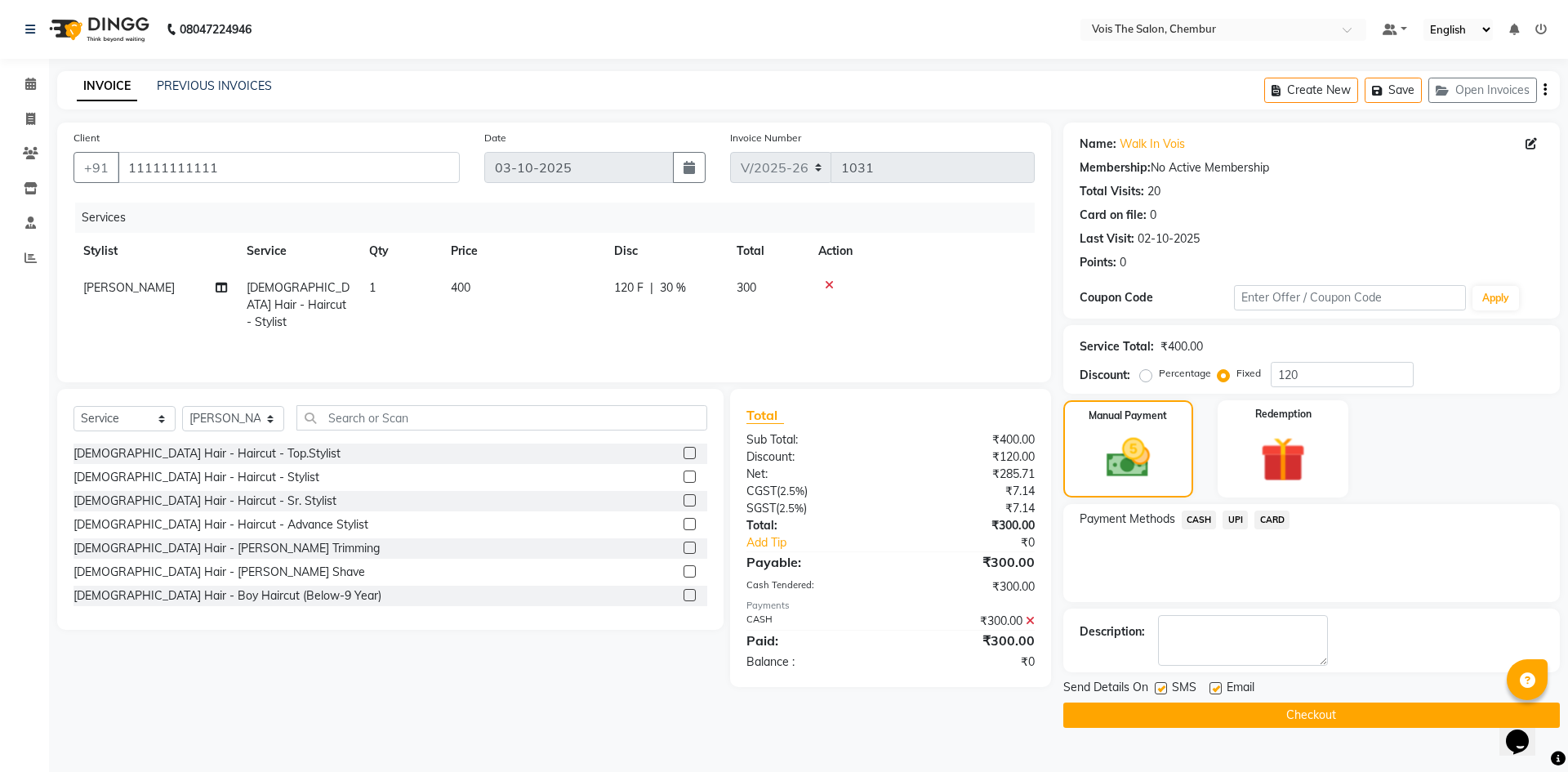
click at [1224, 717] on button "Checkout" at bounding box center [1312, 715] width 497 height 26
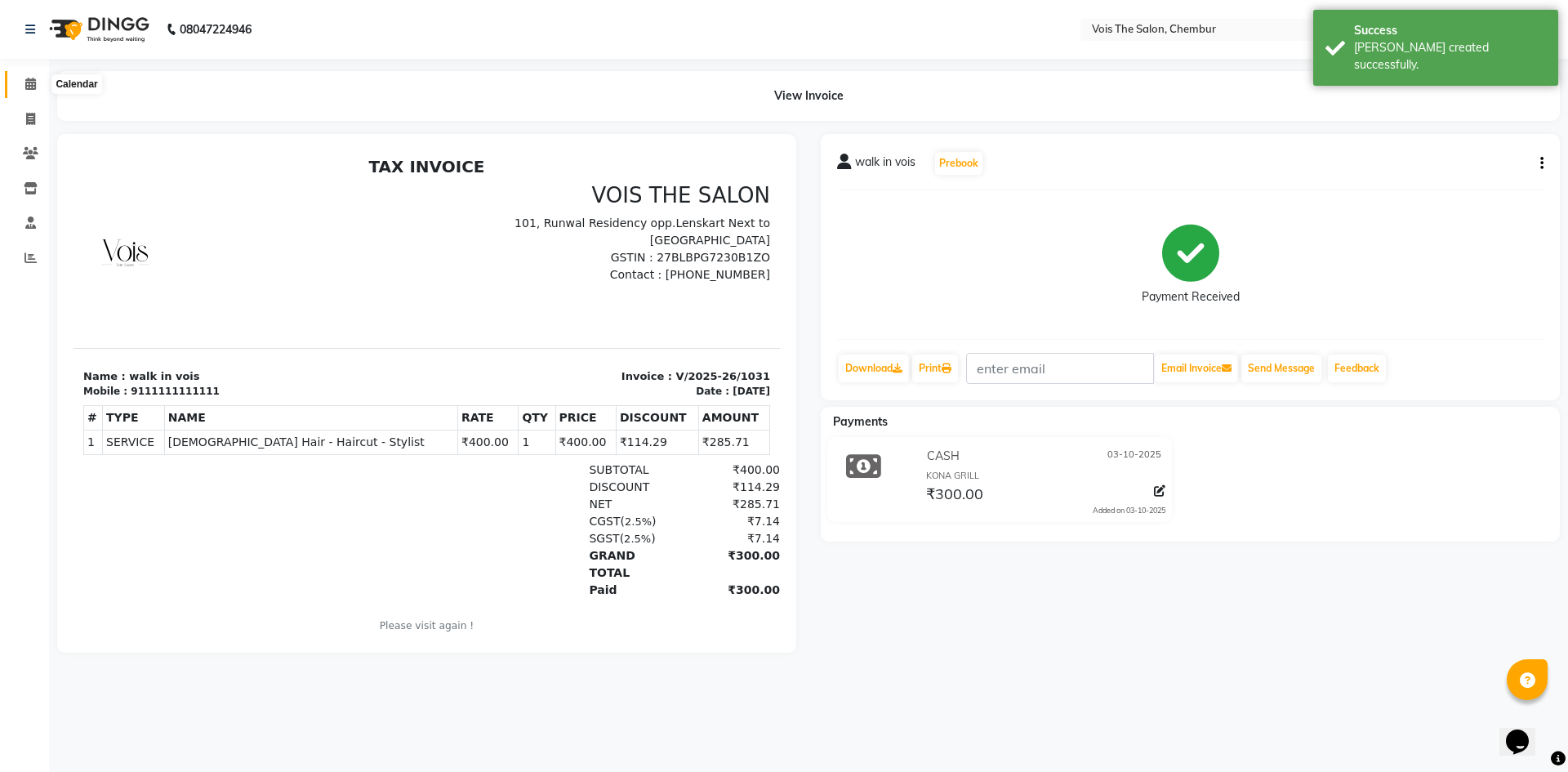
click at [24, 91] on span at bounding box center [31, 84] width 28 height 19
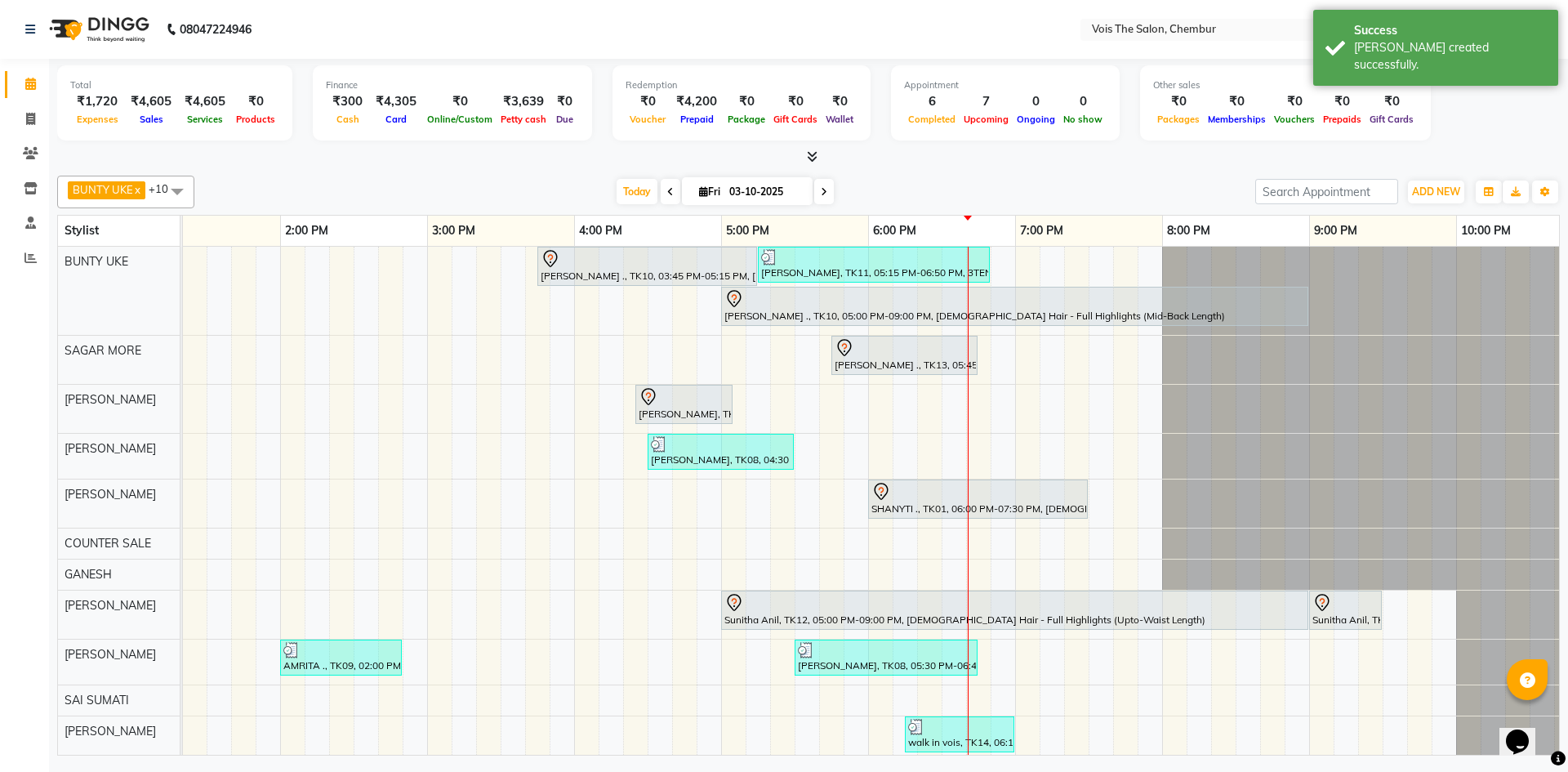
scroll to position [0, 829]
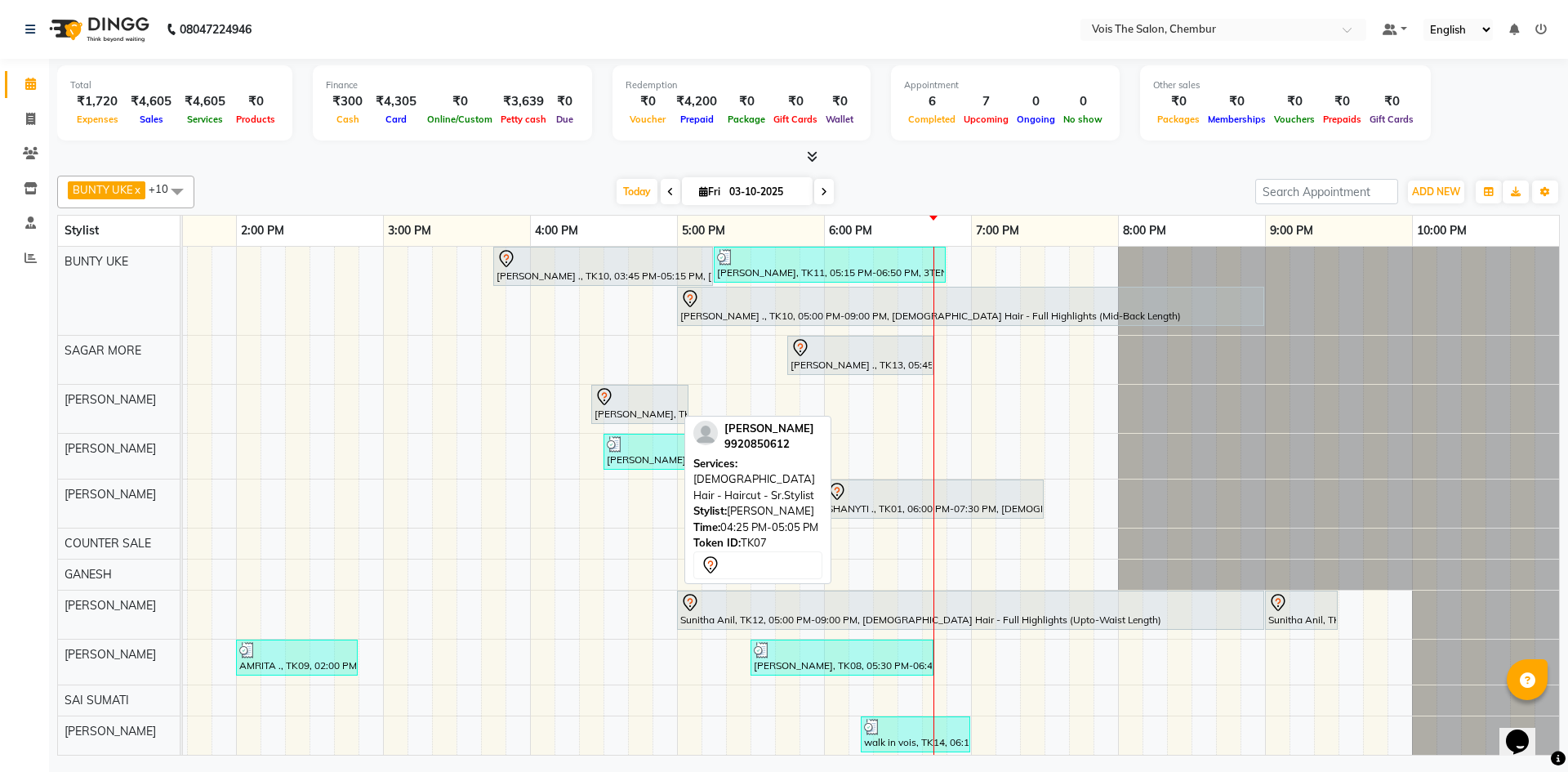
click at [610, 398] on div at bounding box center [640, 397] width 91 height 19
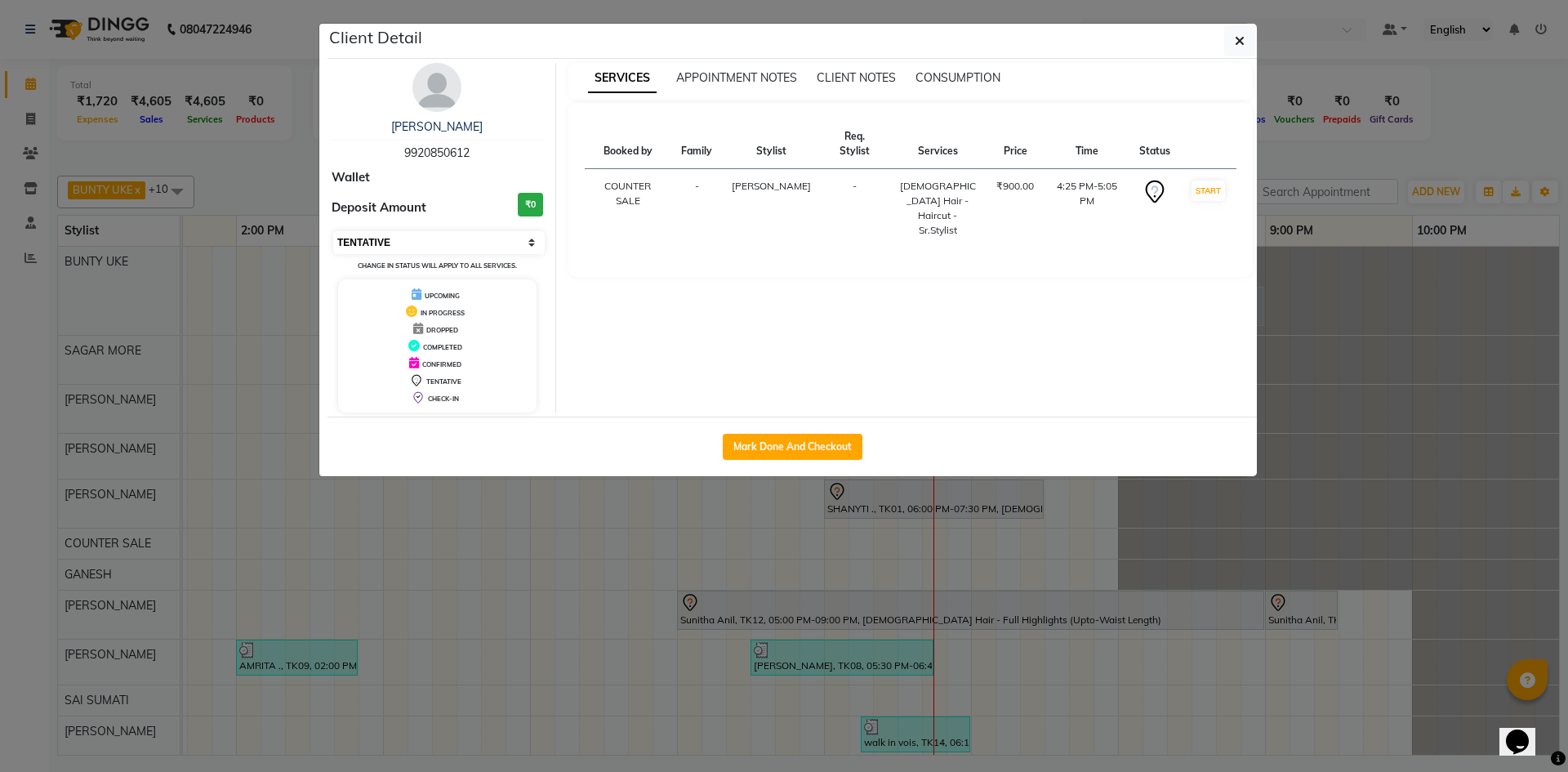
click at [530, 238] on select "Select IN SERVICE CONFIRMED TENTATIVE CHECK IN MARK DONE DROPPED UPCOMING" at bounding box center [439, 242] width 211 height 23
select select "2"
click at [333, 231] on select "Select IN SERVICE CONFIRMED TENTATIVE CHECK IN MARK DONE DROPPED UPCOMING" at bounding box center [439, 242] width 211 height 23
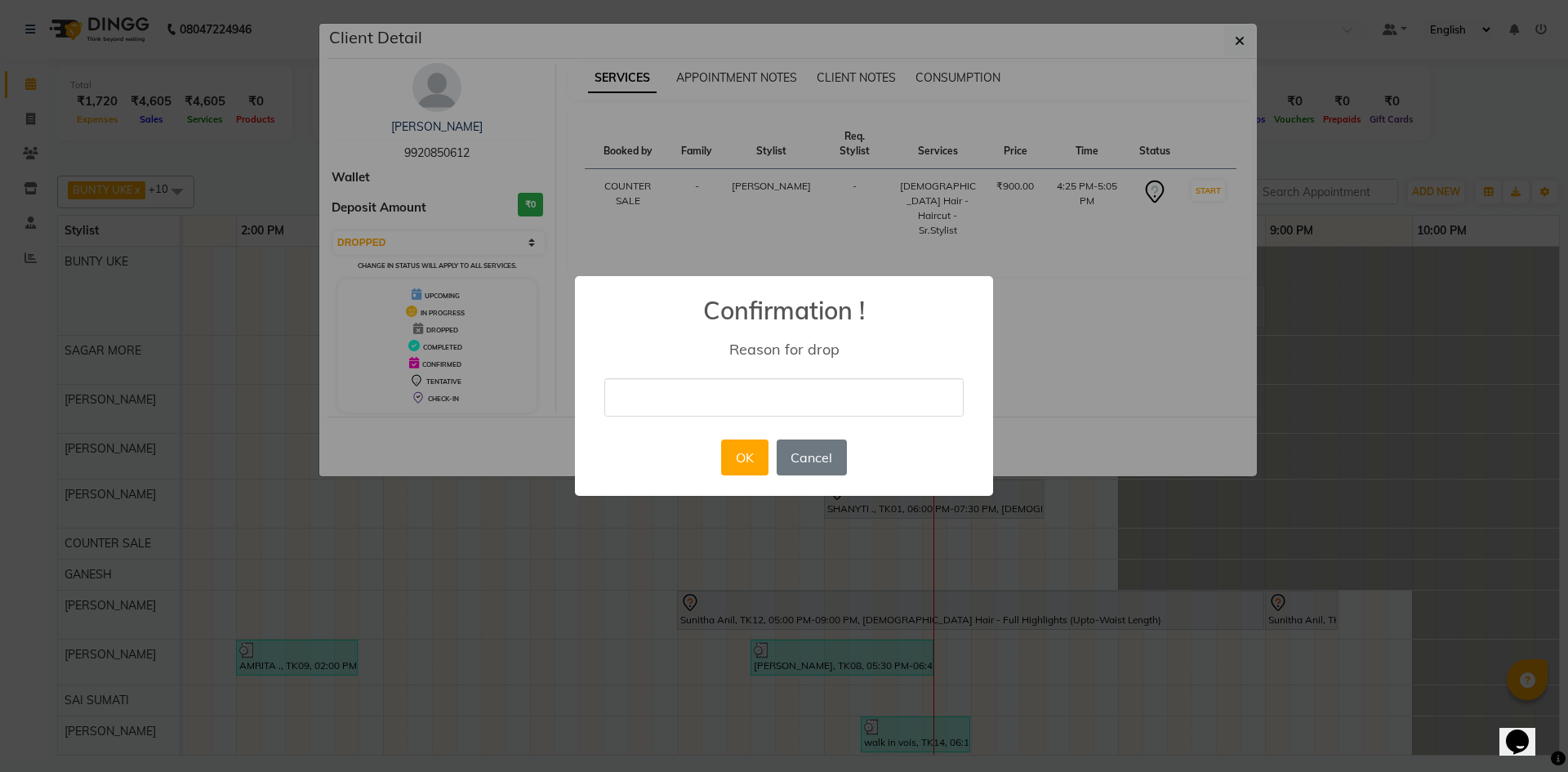
click at [693, 395] on input "text" at bounding box center [784, 397] width 359 height 39
type input "not coming"
click at [751, 449] on button "OK" at bounding box center [744, 457] width 47 height 36
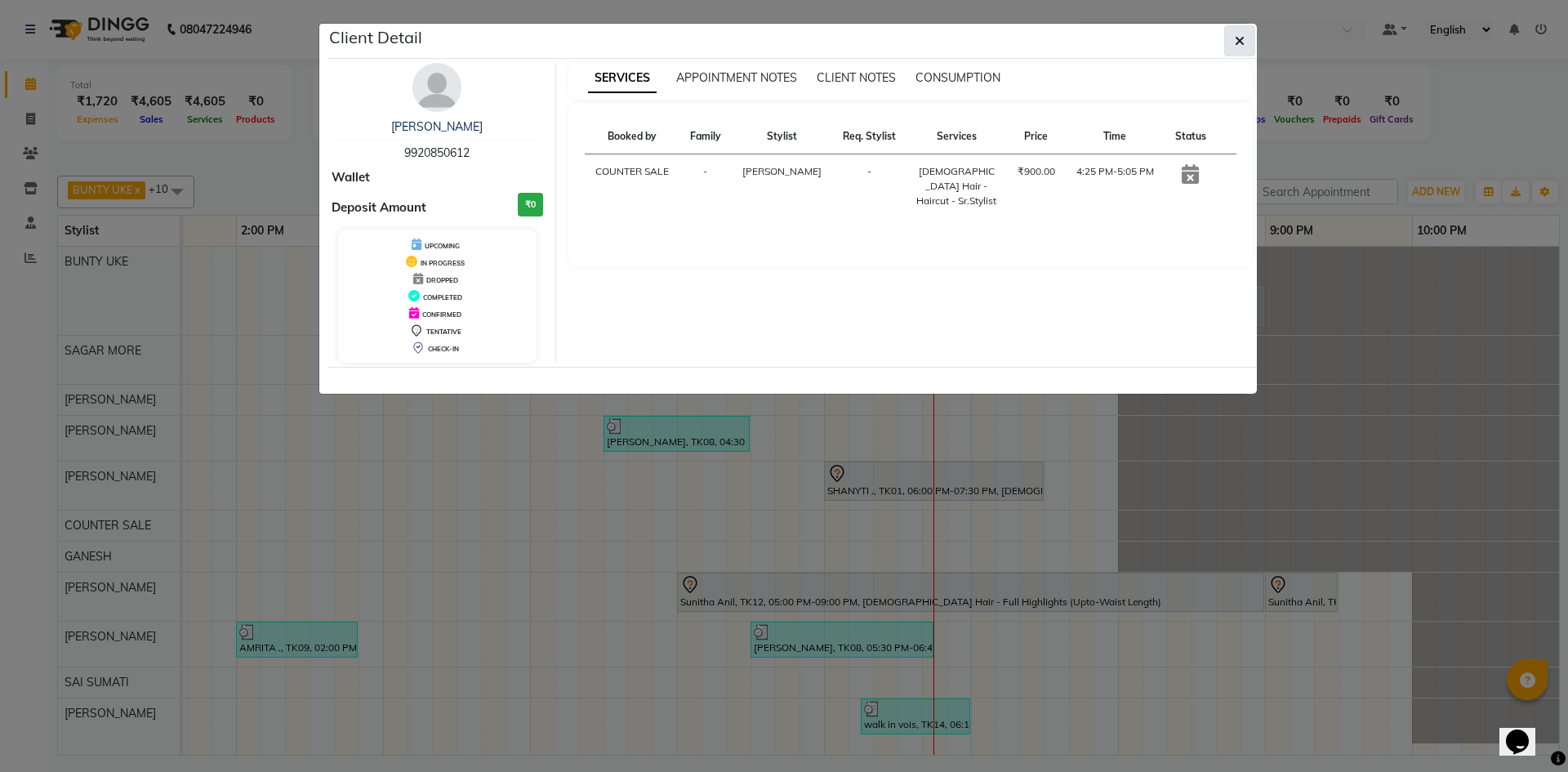
click at [1245, 39] on button "button" at bounding box center [1239, 41] width 31 height 31
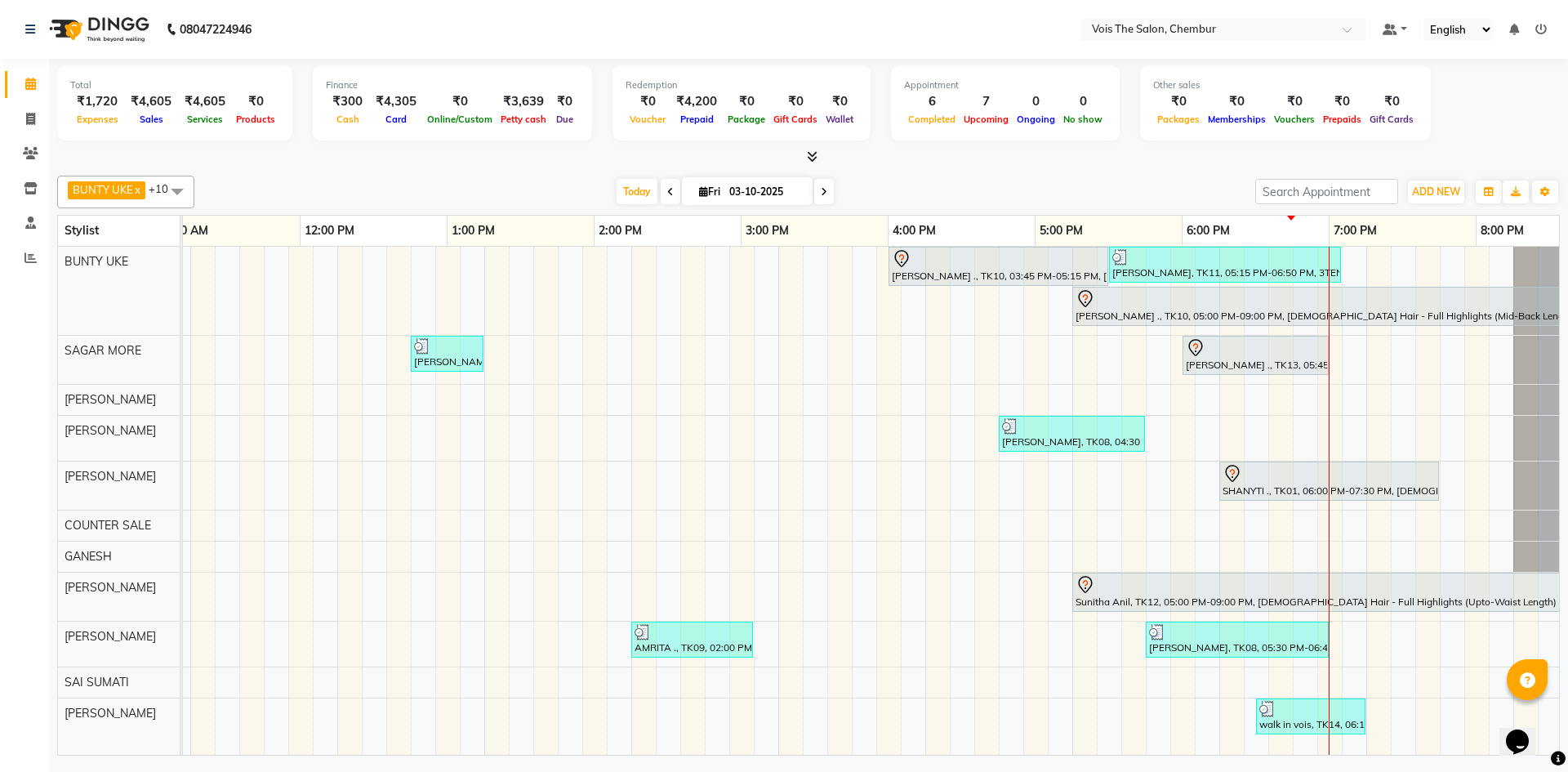
scroll to position [0, 433]
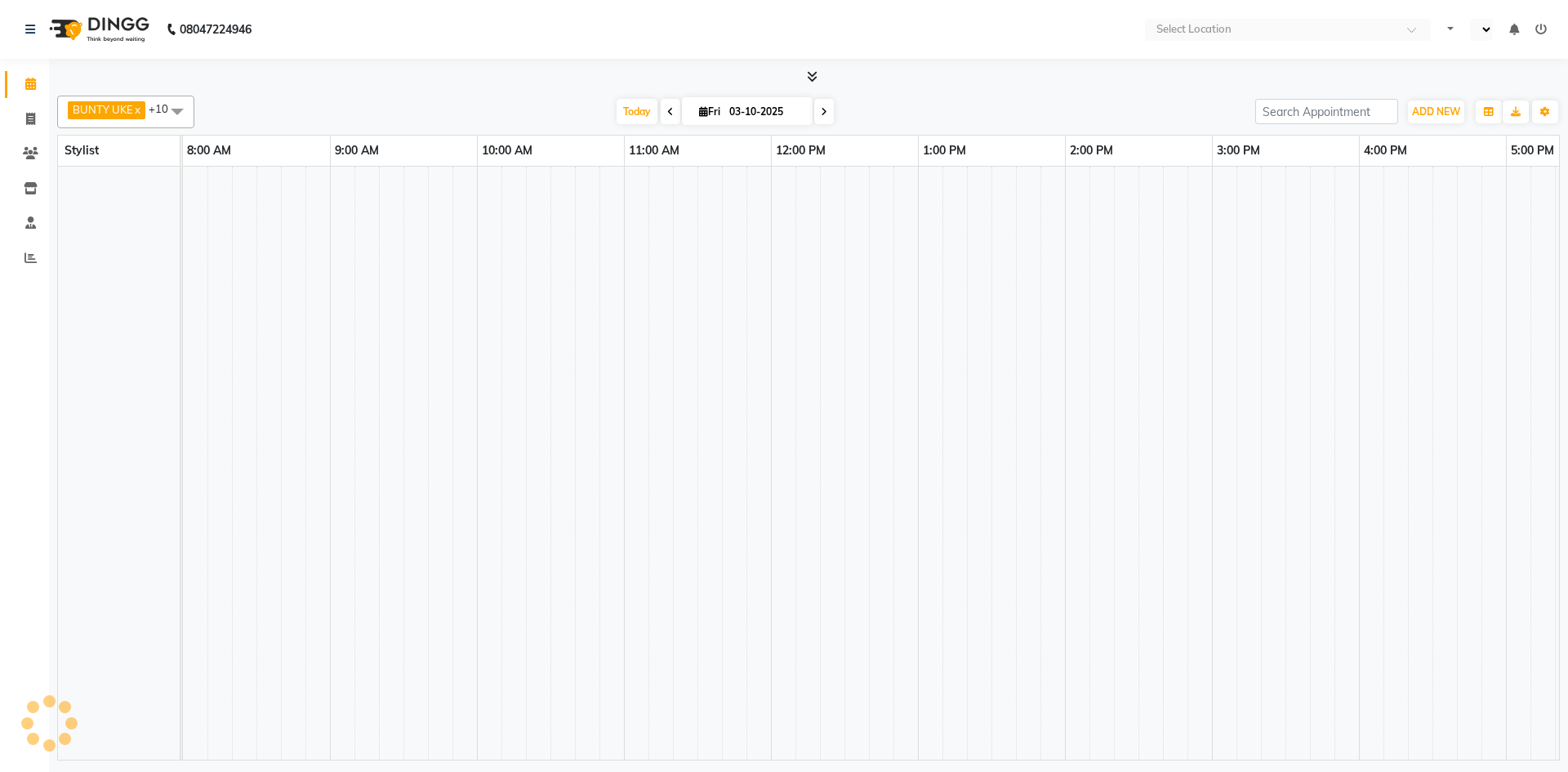
select select "en"
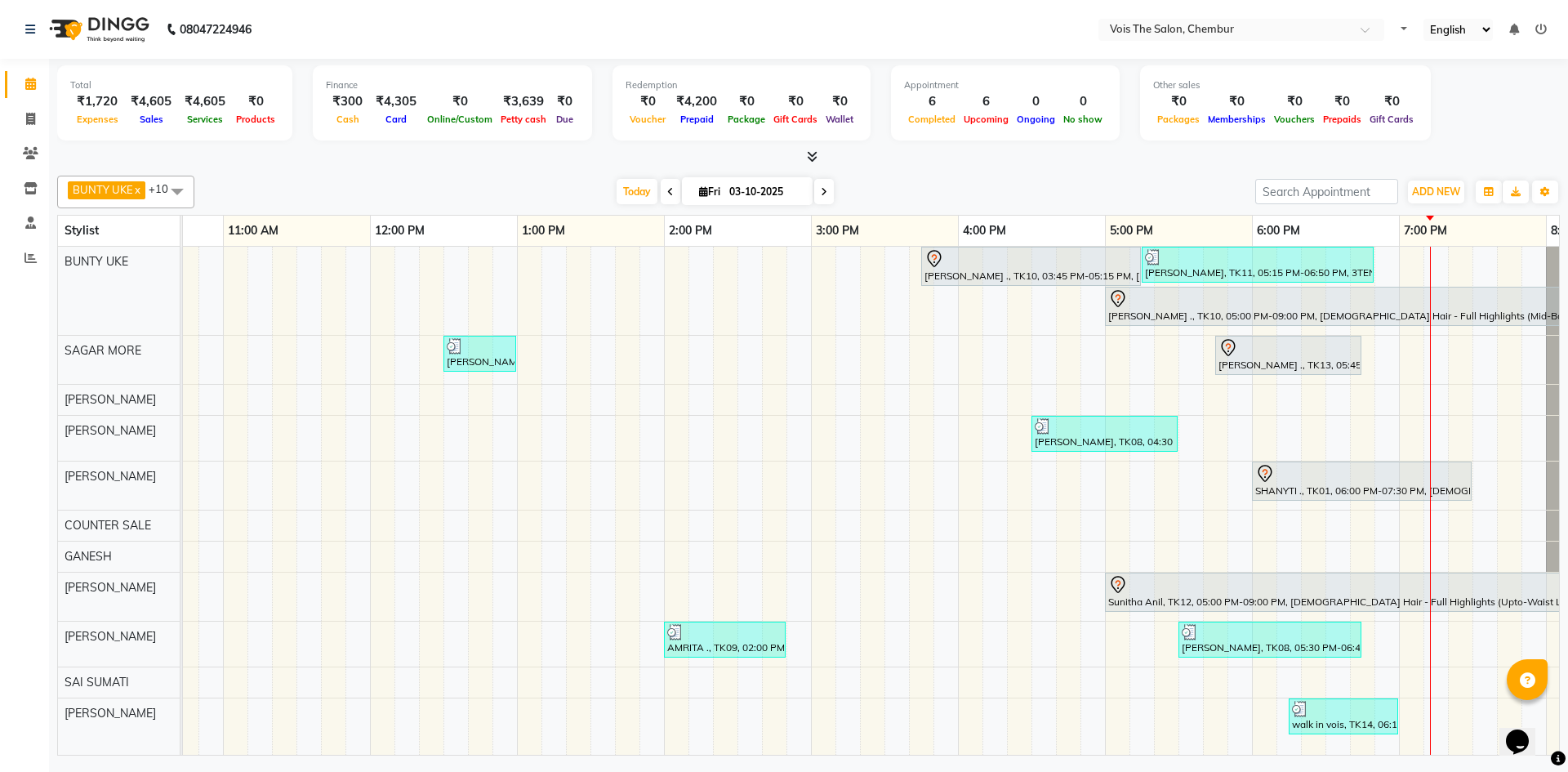
scroll to position [0, 402]
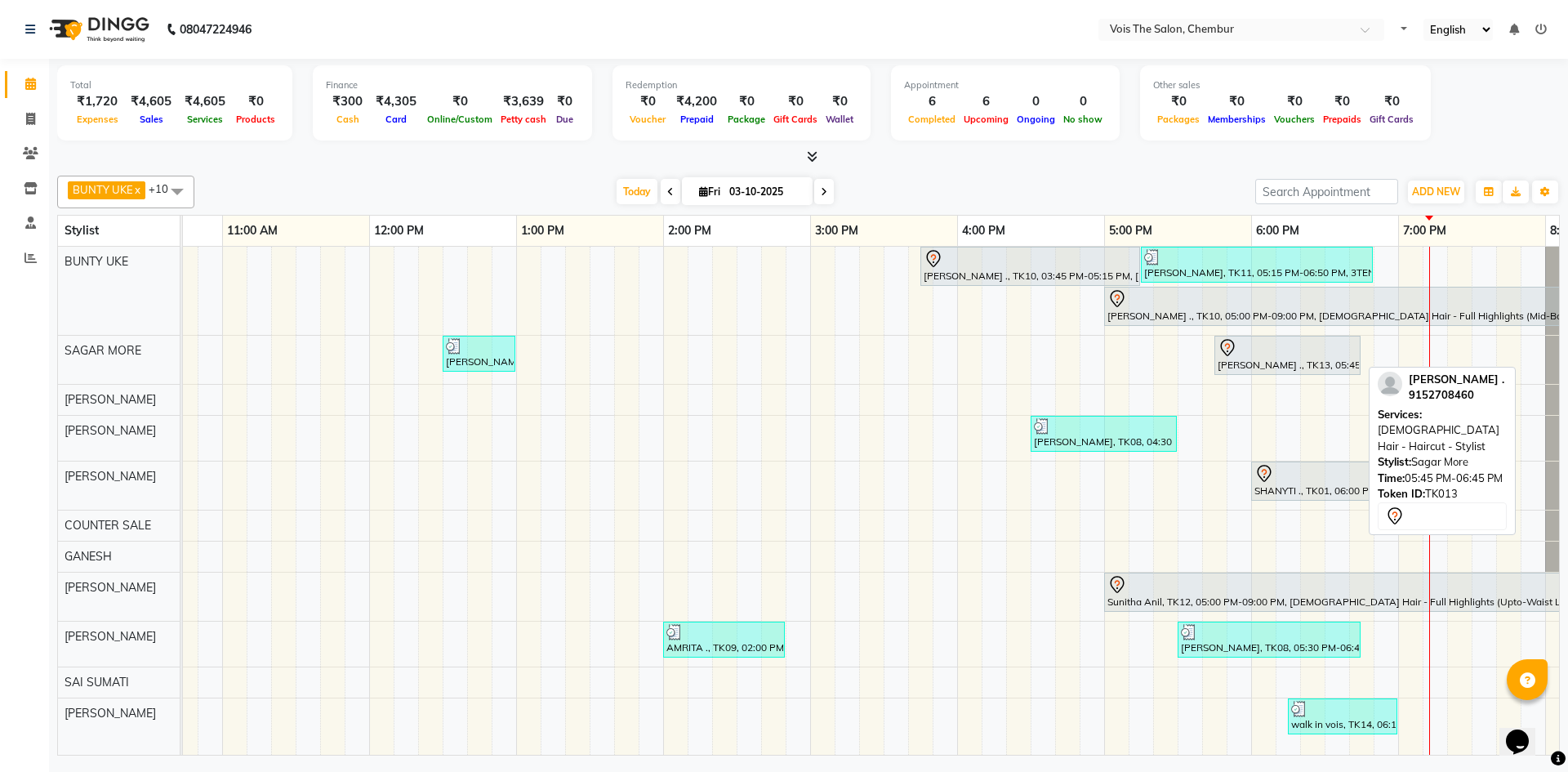
click at [1317, 365] on div "[PERSON_NAME] ., TK13, 05:45 PM-06:45 PM, [DEMOGRAPHIC_DATA] Hair - Haircut - S…" at bounding box center [1287, 355] width 143 height 34
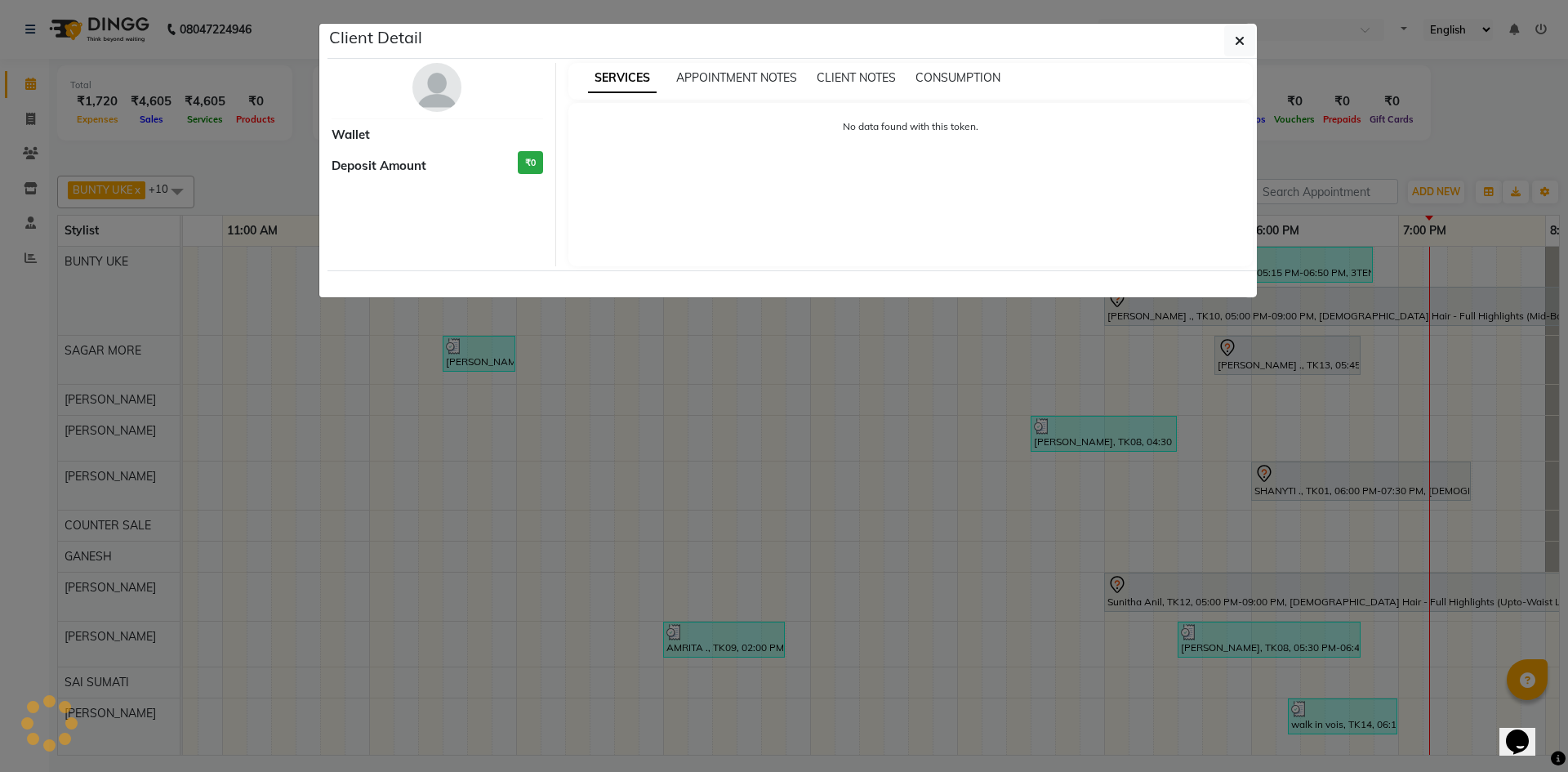
select select "7"
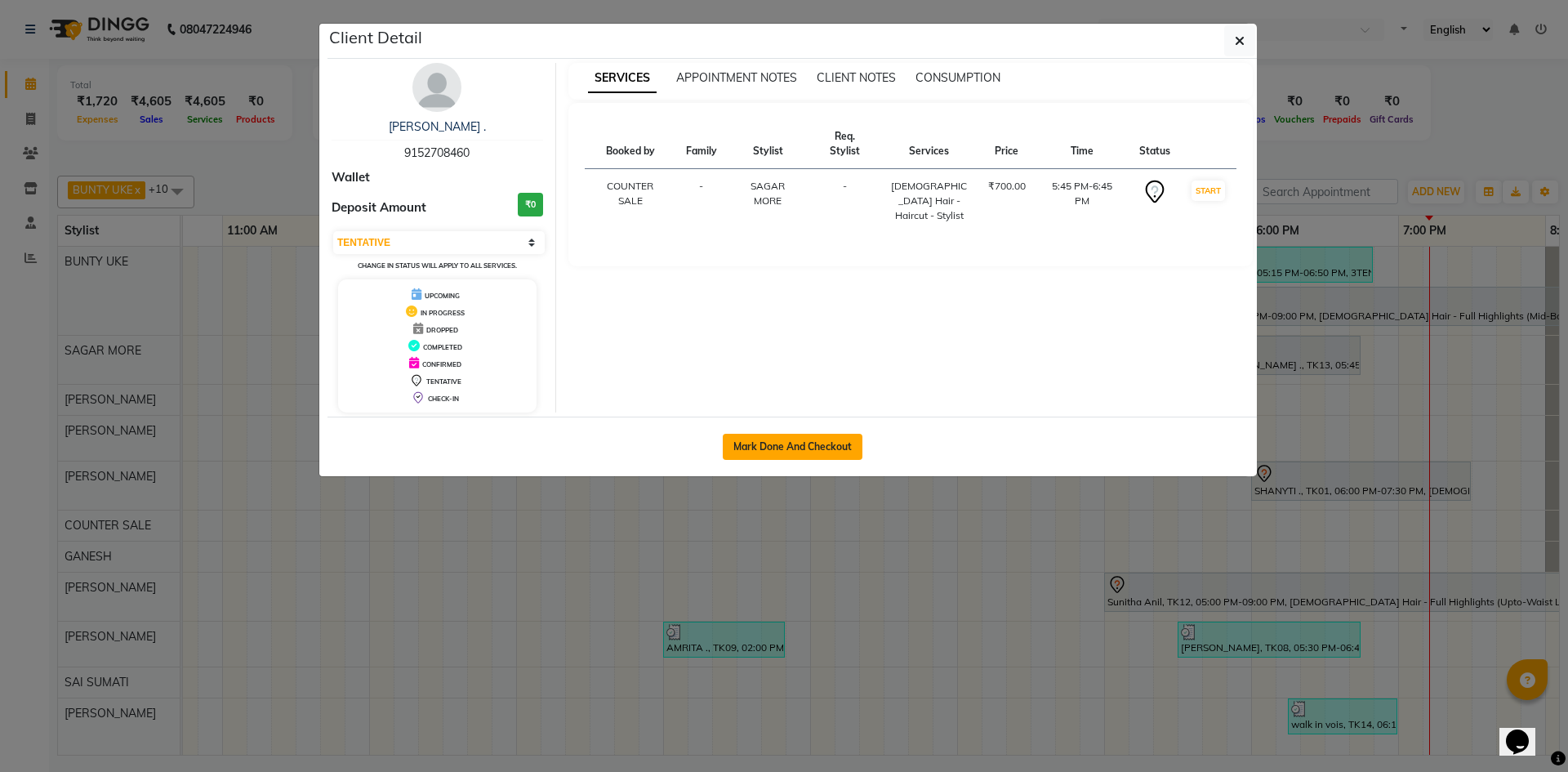
click at [803, 445] on button "Mark Done And Checkout" at bounding box center [792, 447] width 140 height 26
select select "service"
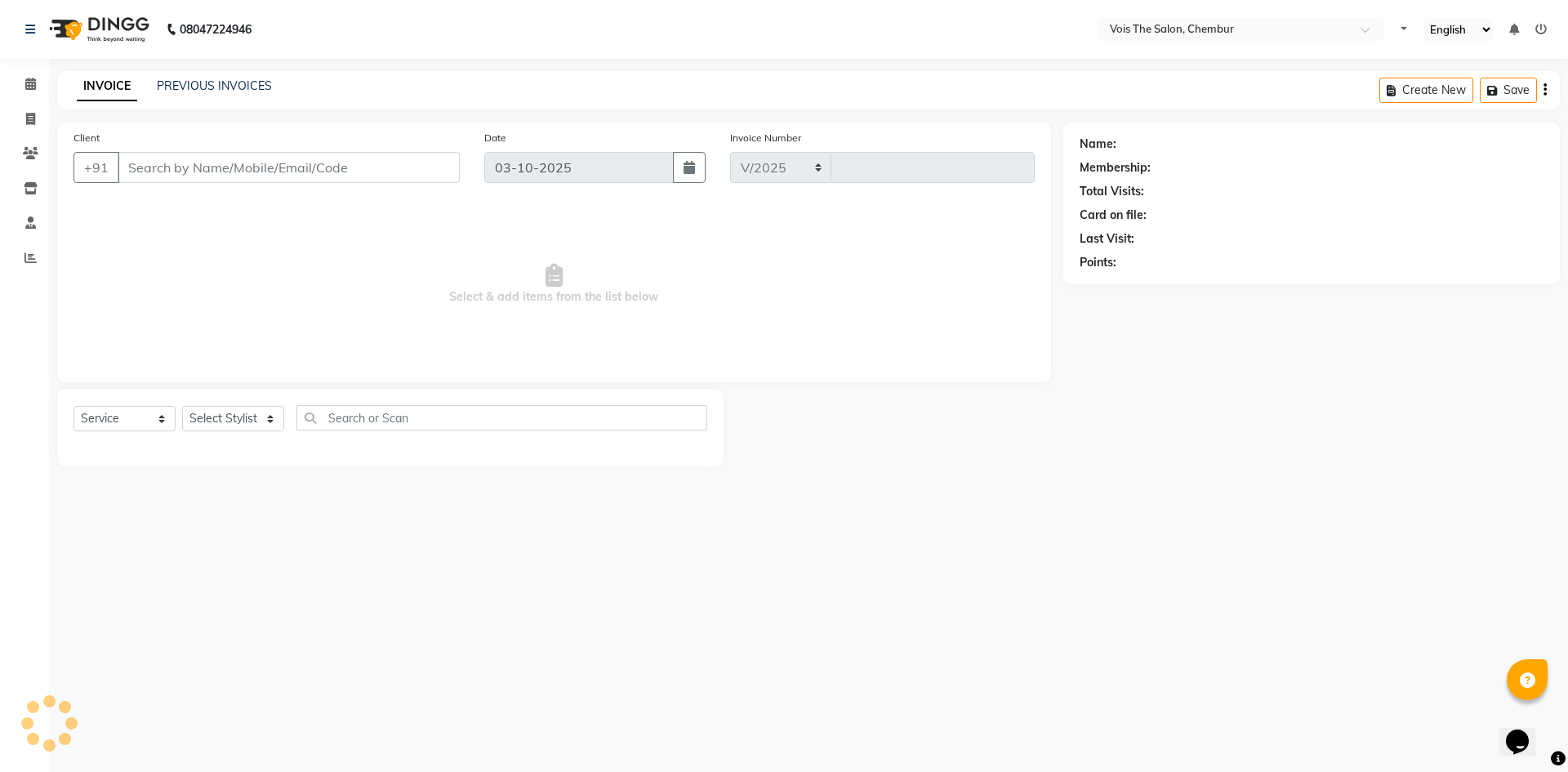
select select "8261"
type input "1032"
type input "9152708460"
select select "79152"
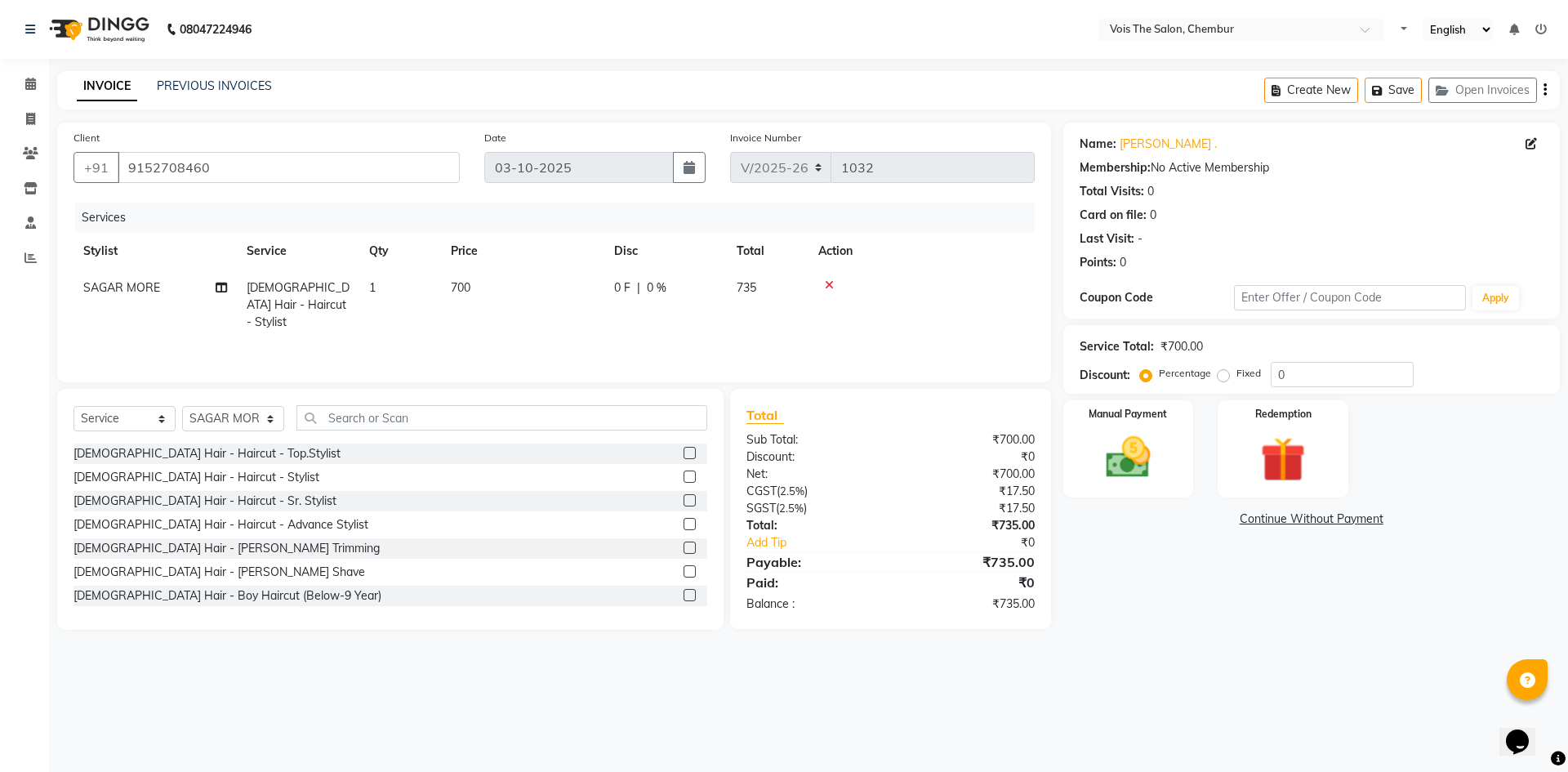
click at [477, 289] on td "700" at bounding box center [522, 305] width 163 height 71
select select "79152"
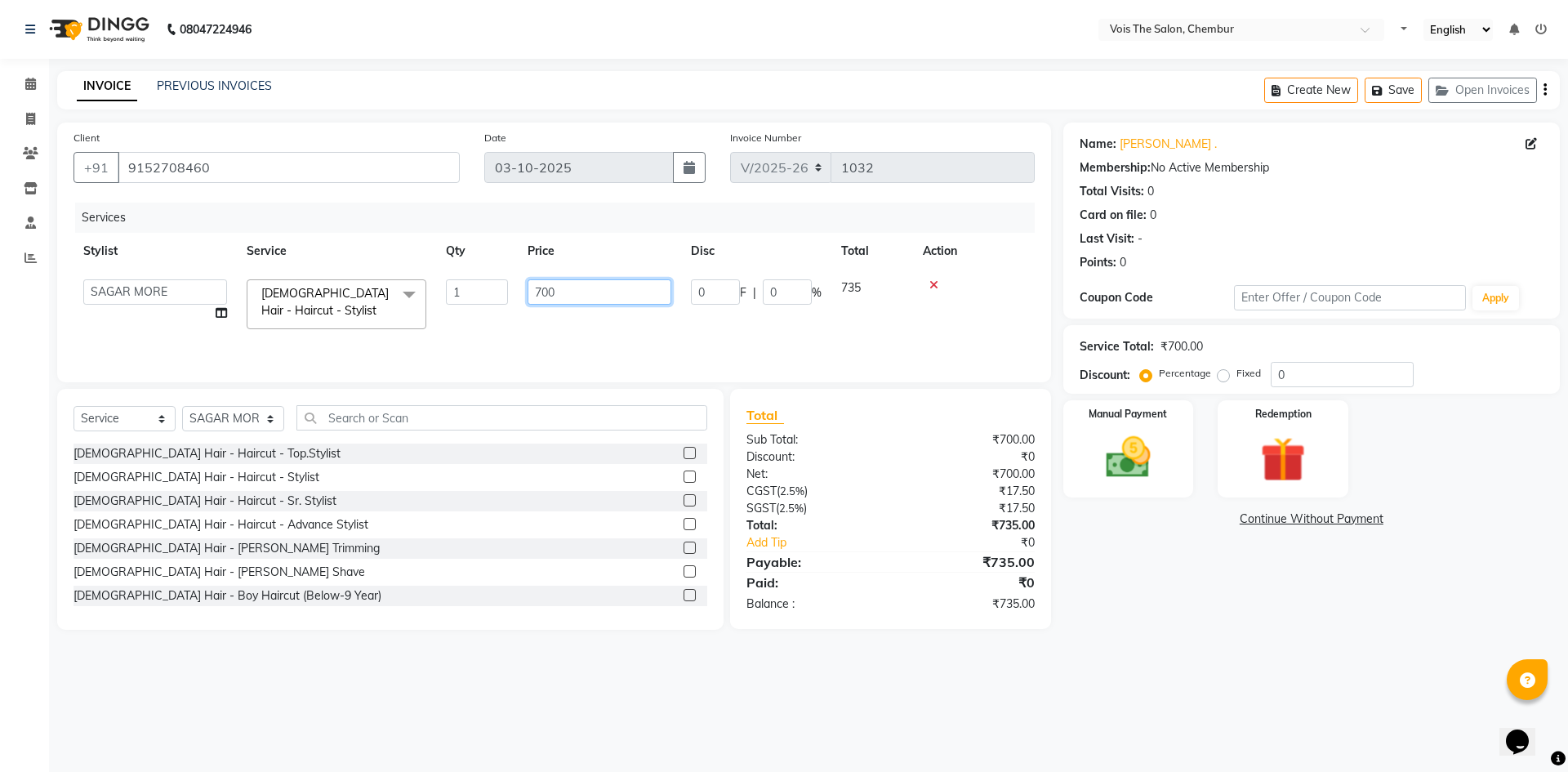
click at [572, 286] on input "700" at bounding box center [599, 292] width 144 height 26
type input "705"
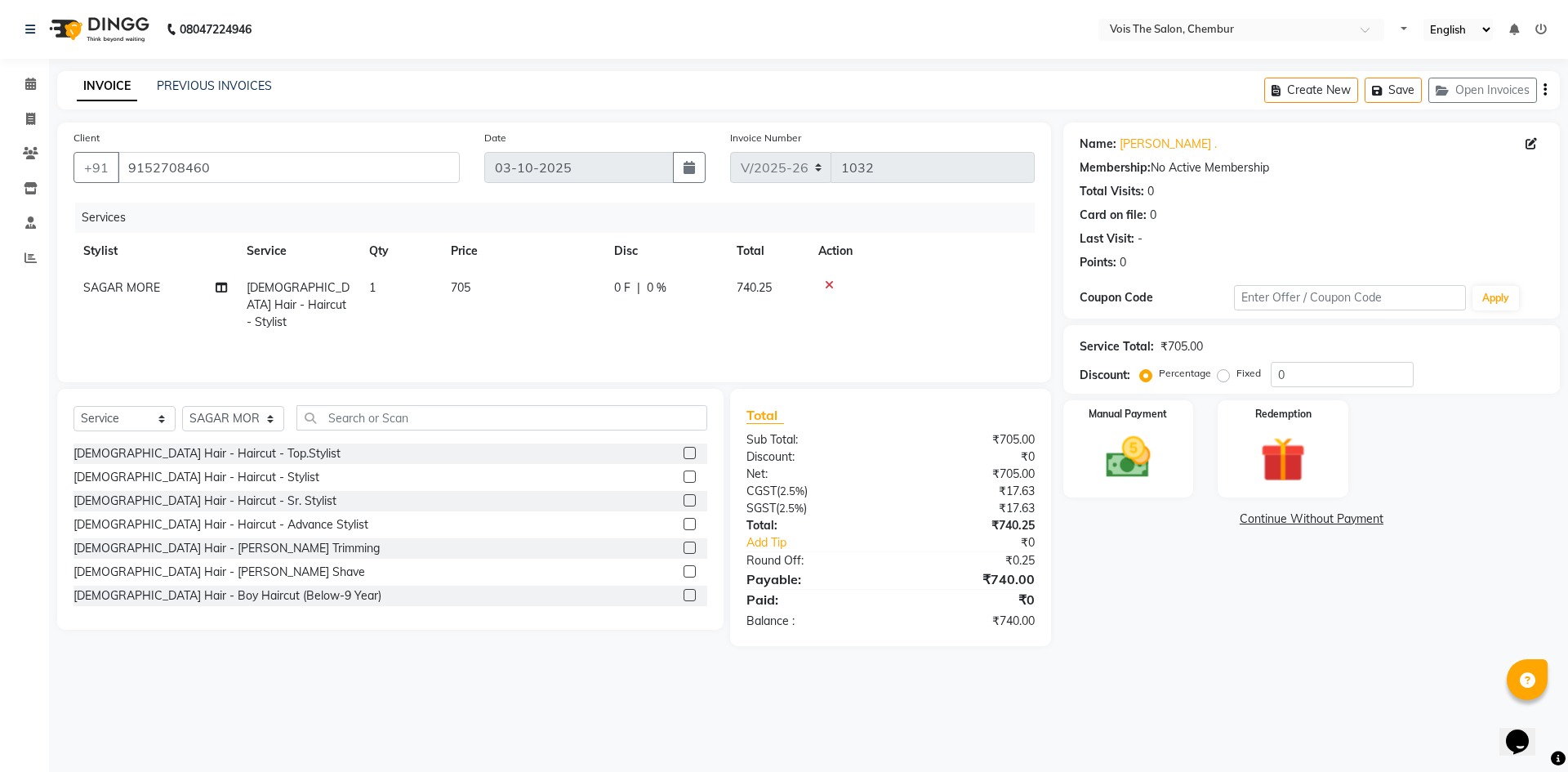
click at [578, 325] on div "Services Stylist Service Qty Price Disc Total Action SAGAR MORE [DEMOGRAPHIC_DA…" at bounding box center [553, 284] width 961 height 163
click at [1141, 466] on img at bounding box center [1128, 457] width 76 height 54
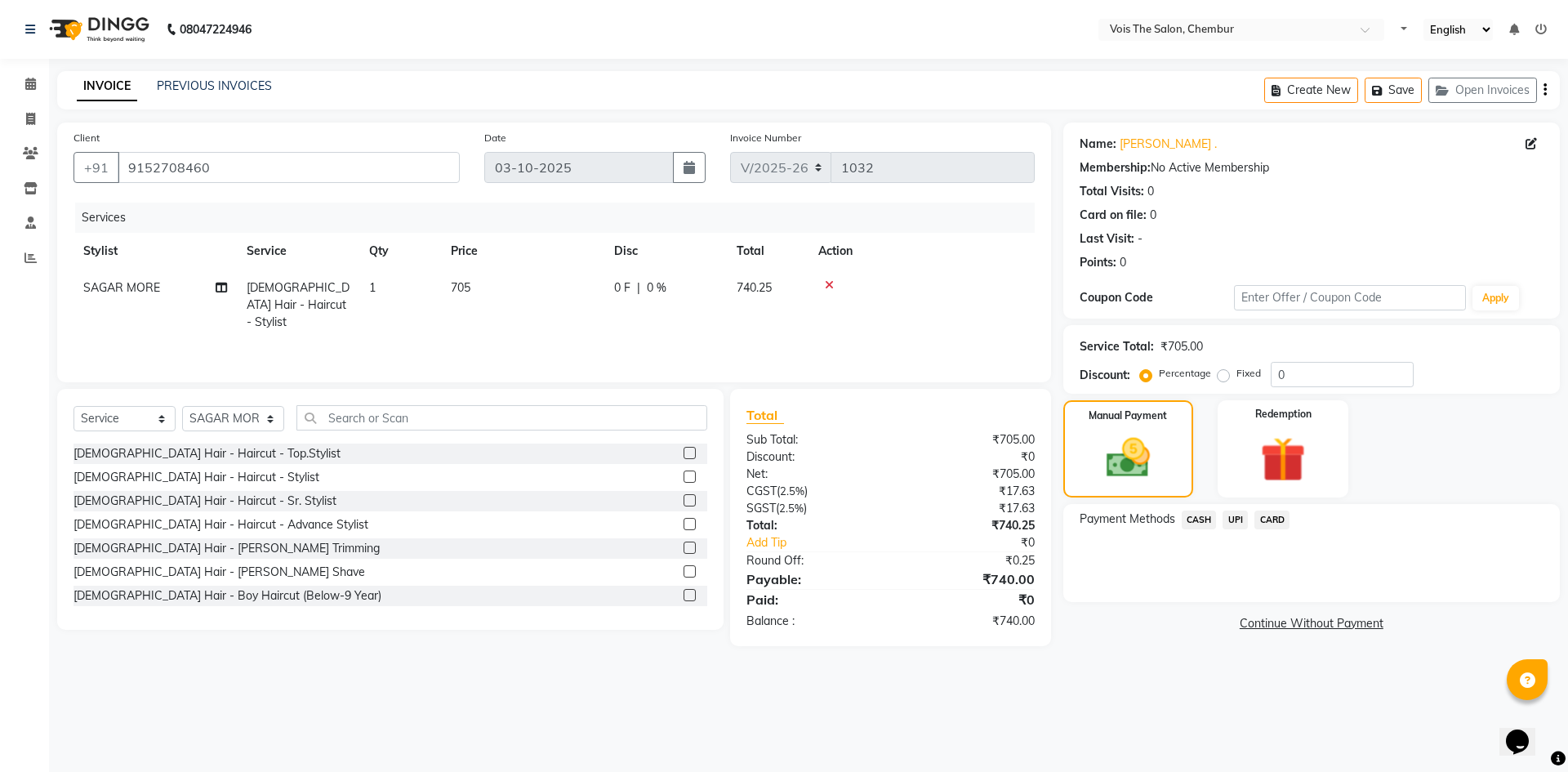
click at [1208, 518] on span "CASH" at bounding box center [1199, 519] width 35 height 19
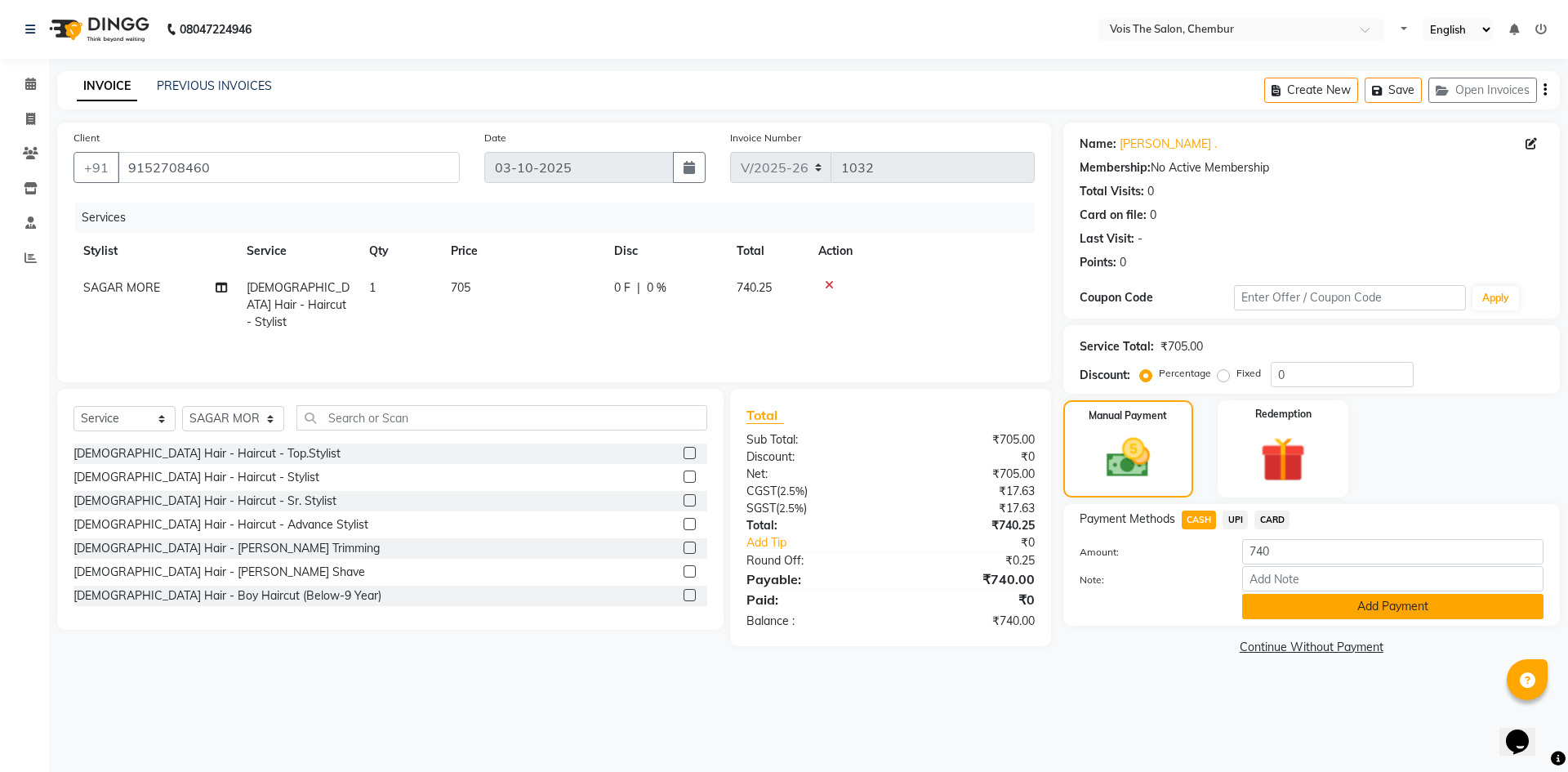
click at [1286, 604] on button "Add Payment" at bounding box center [1393, 606] width 301 height 26
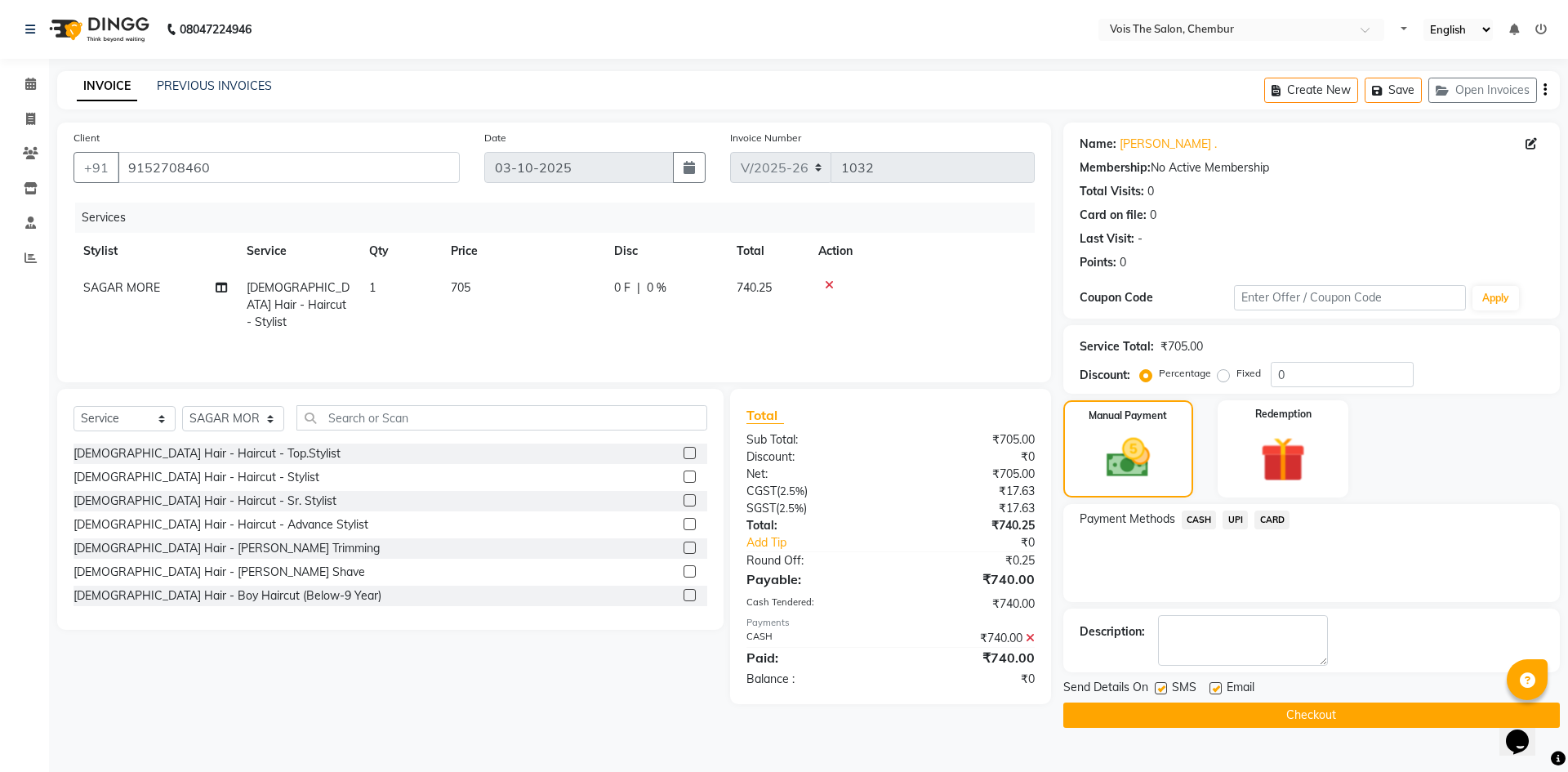
click at [1234, 710] on button "Checkout" at bounding box center [1312, 715] width 497 height 26
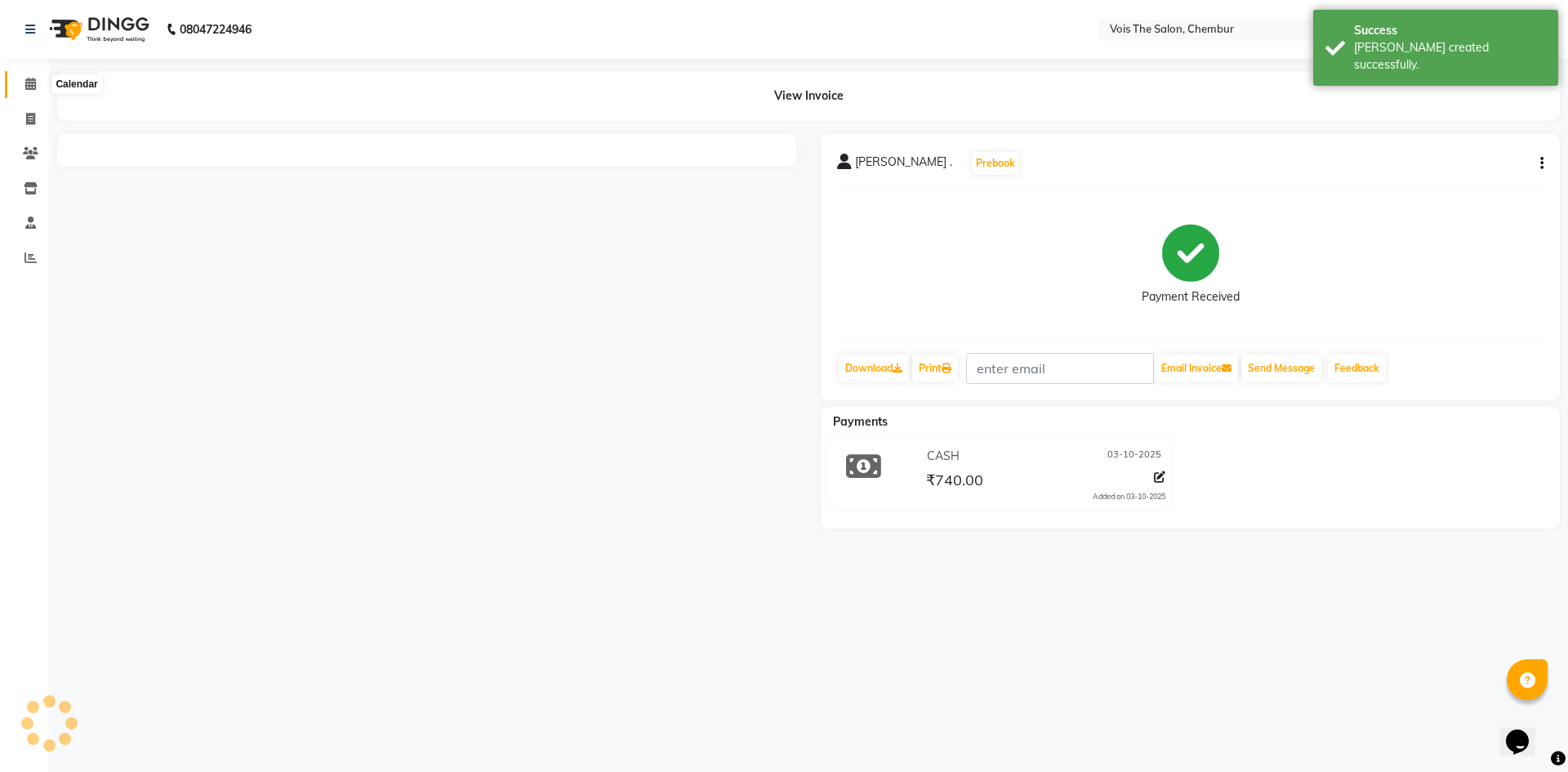
click at [26, 80] on icon at bounding box center [31, 84] width 11 height 12
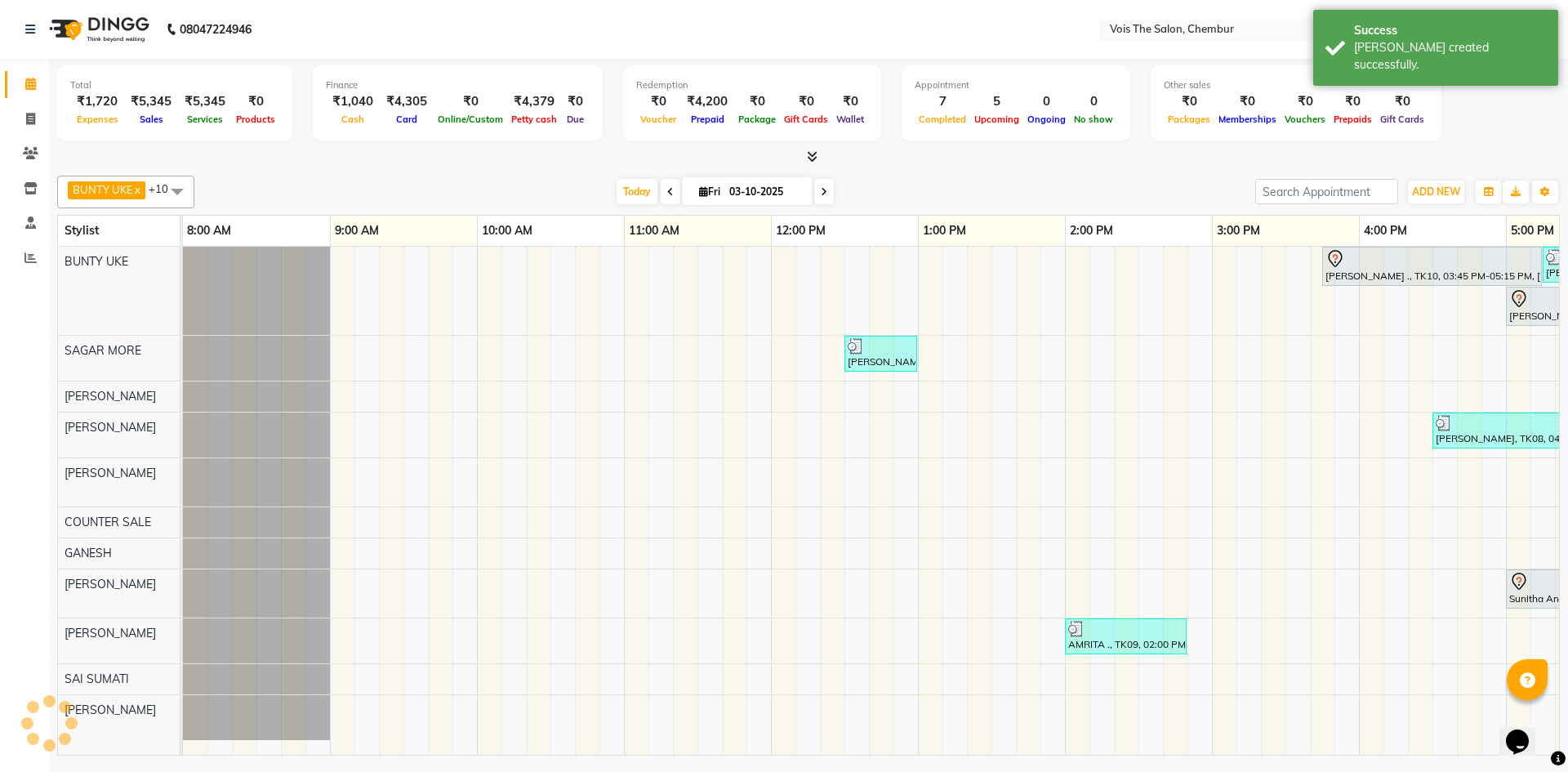
click at [824, 192] on icon at bounding box center [824, 191] width 6 height 10
type input "04-10-2025"
